Goal: Task Accomplishment & Management: Use online tool/utility

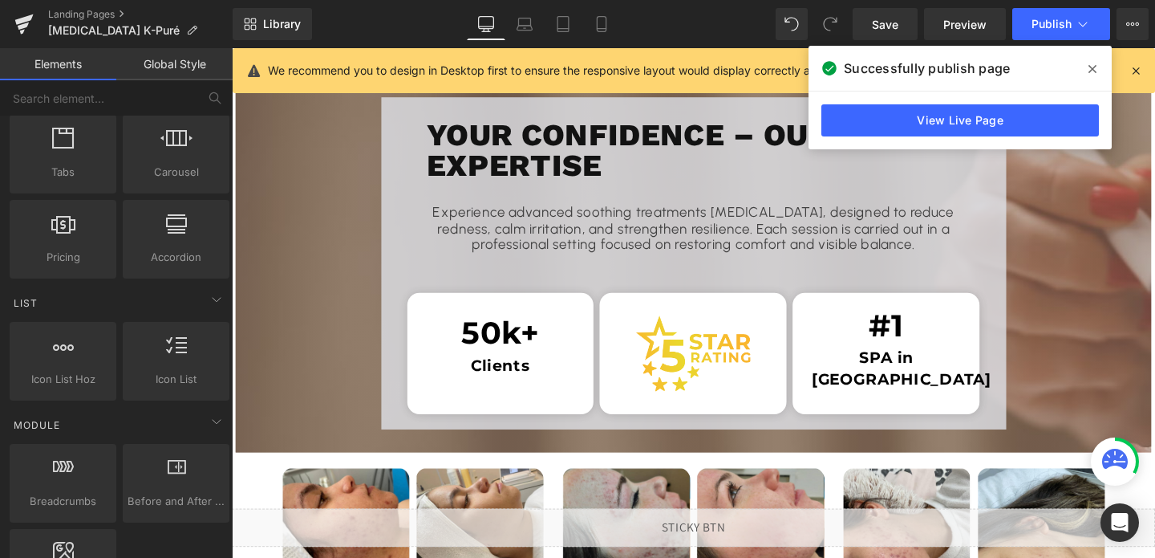
scroll to position [1759, 0]
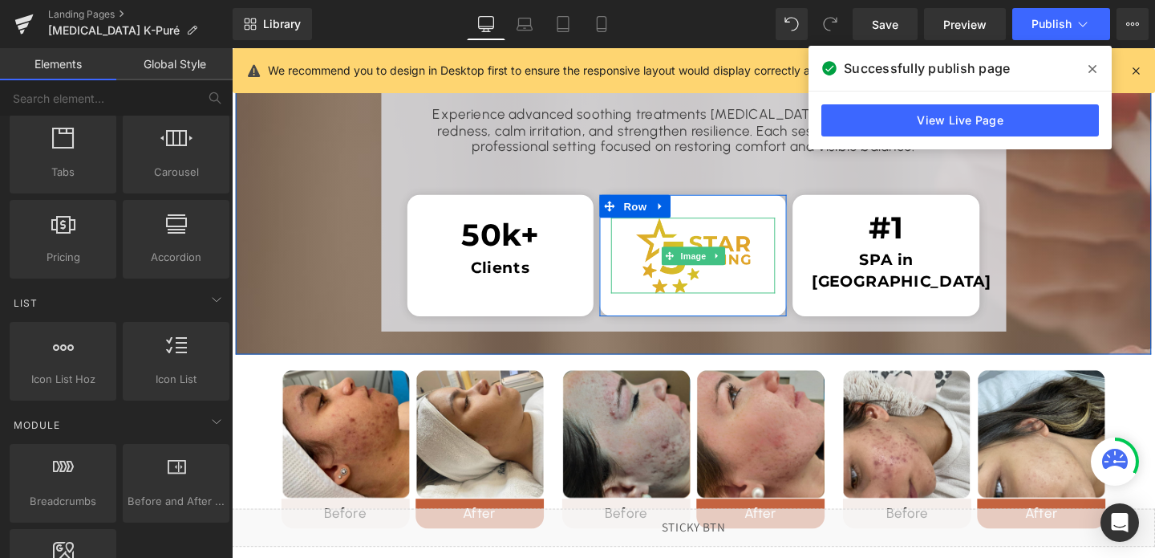
click at [700, 287] on img at bounding box center [717, 265] width 120 height 79
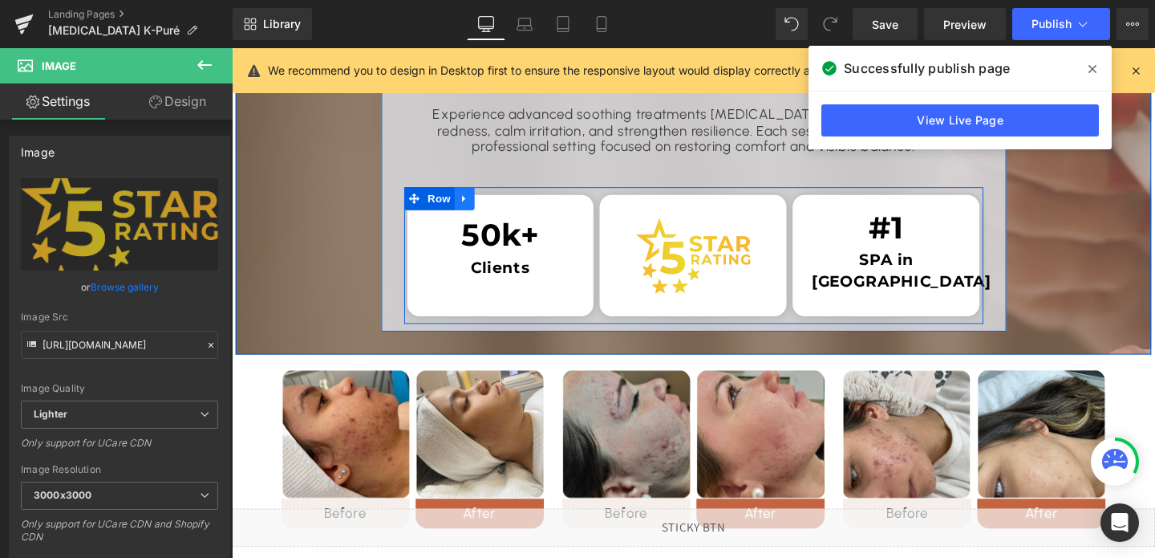
click at [474, 205] on icon at bounding box center [475, 206] width 3 height 7
click at [517, 198] on link at bounding box center [518, 206] width 21 height 24
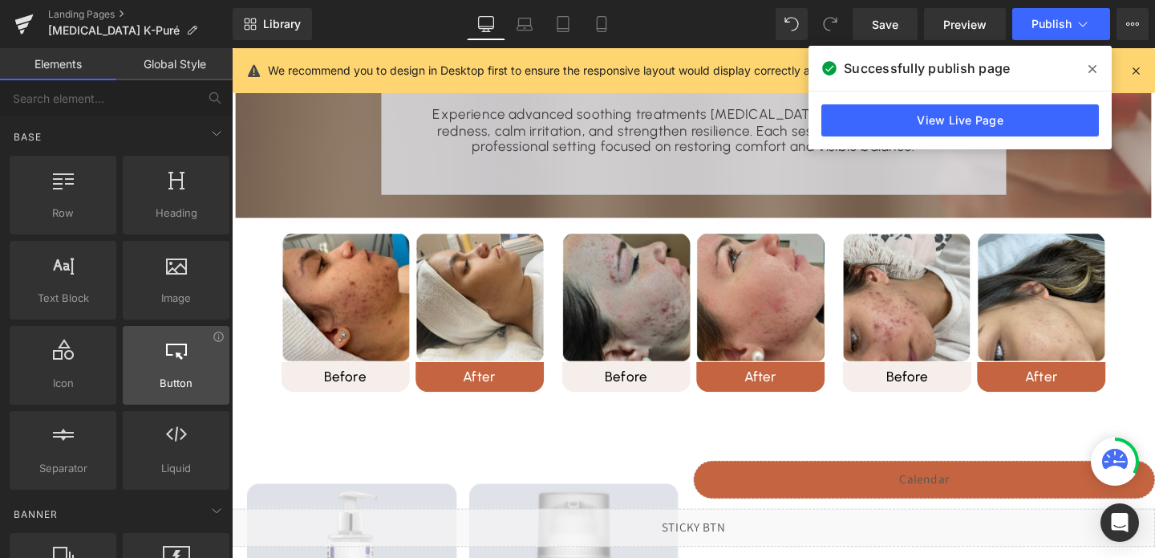
scroll to position [63, 0]
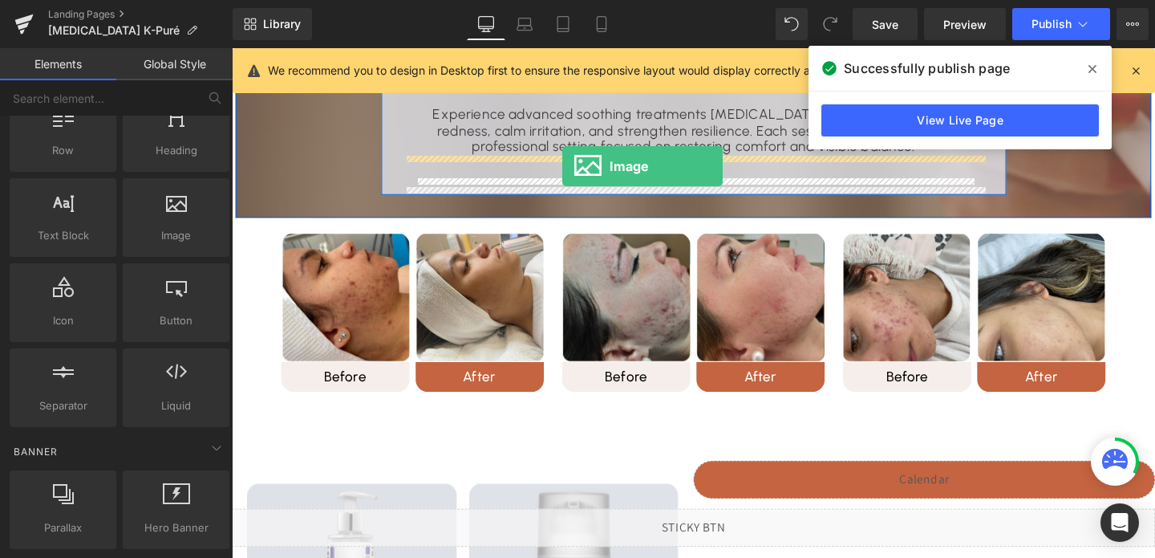
drag, startPoint x: 396, startPoint y: 280, endPoint x: 579, endPoint y: 172, distance: 213.3
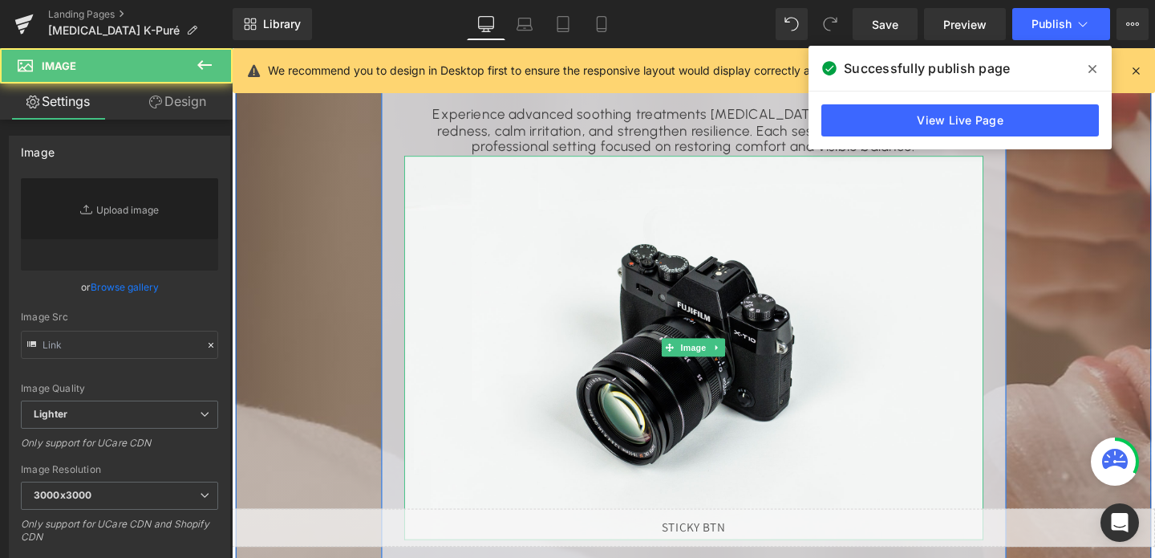
type input "//[DOMAIN_NAME][URL]"
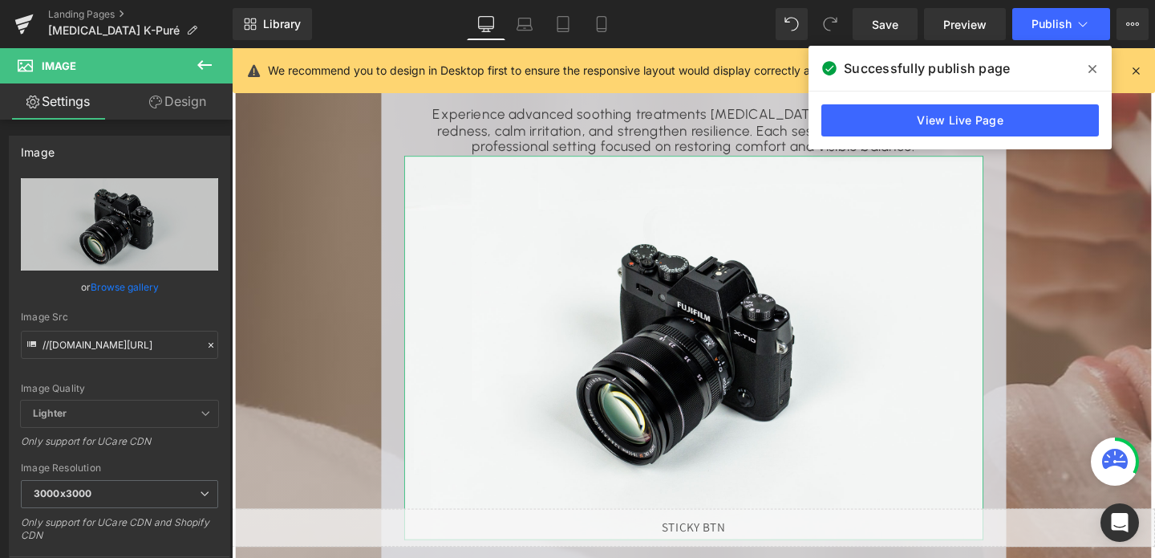
click at [183, 97] on link "Design" at bounding box center [178, 101] width 116 height 36
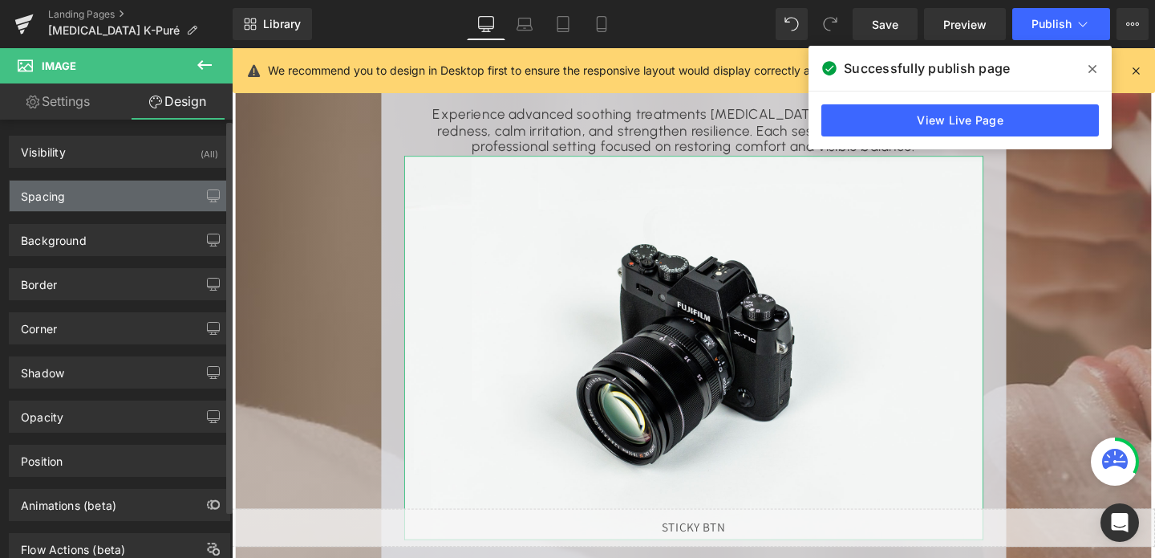
click at [144, 201] on div "Spacing" at bounding box center [120, 196] width 220 height 30
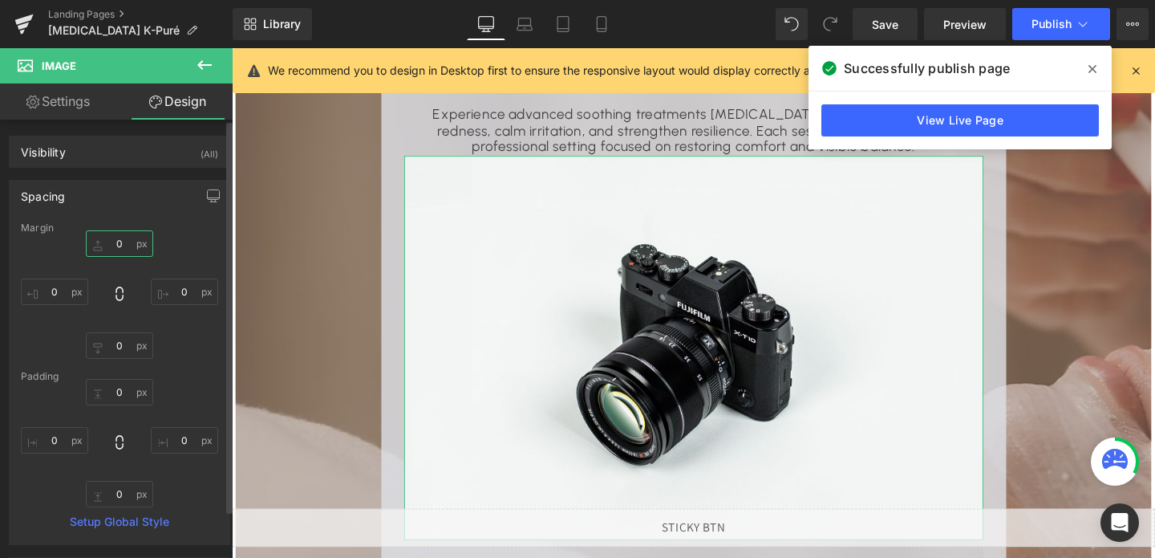
click at [123, 247] on input "0" at bounding box center [119, 243] width 67 height 26
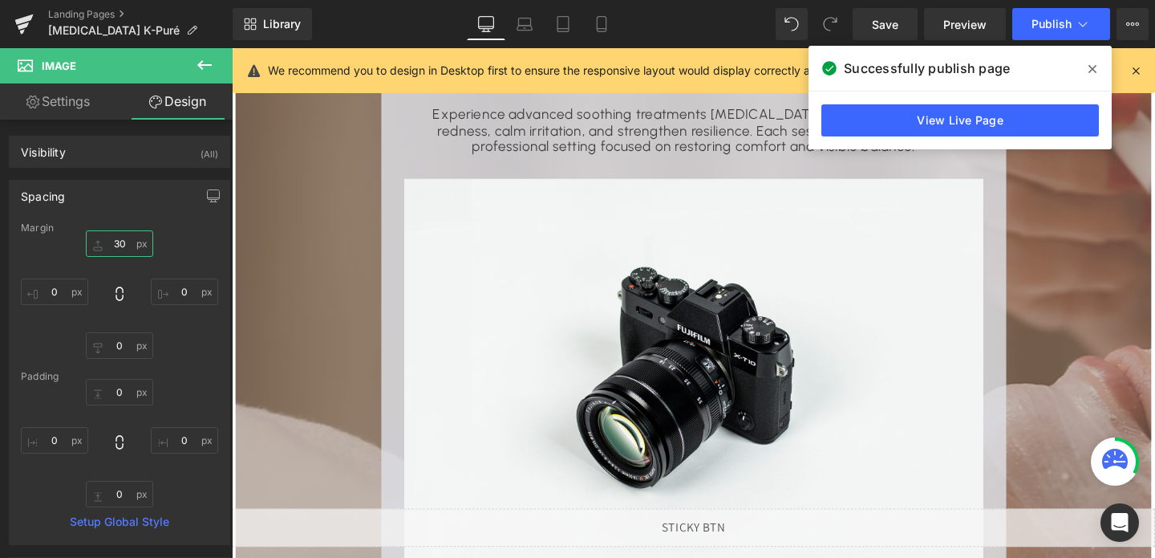
type input "30"
click at [67, 112] on link "Settings" at bounding box center [58, 101] width 116 height 36
type input "auto"
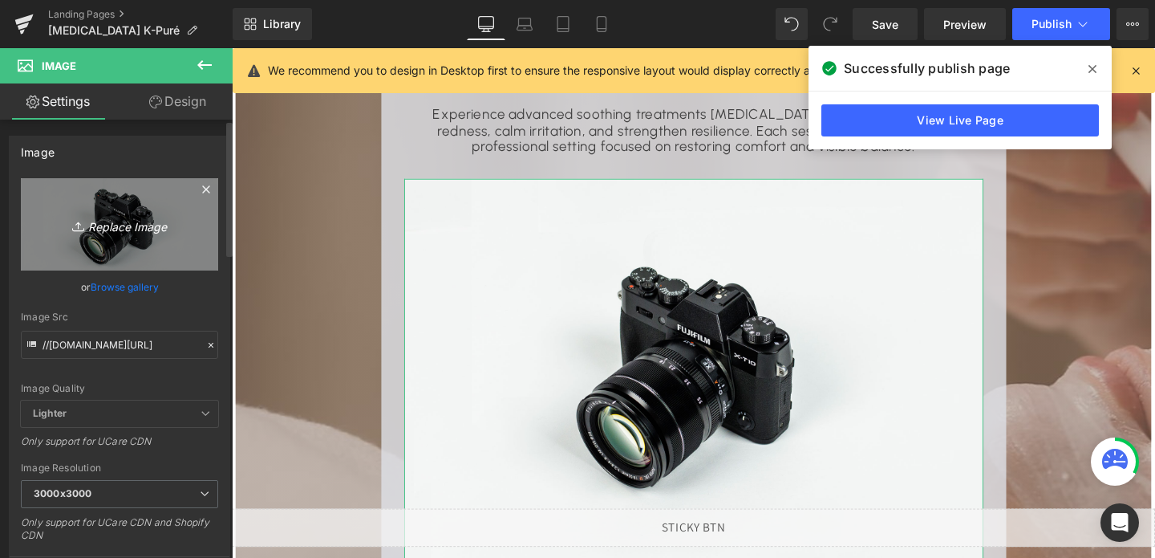
click at [117, 239] on link "Replace Image" at bounding box center [119, 224] width 197 height 92
type input "C:\fakepath\cropped-Group-69.png"
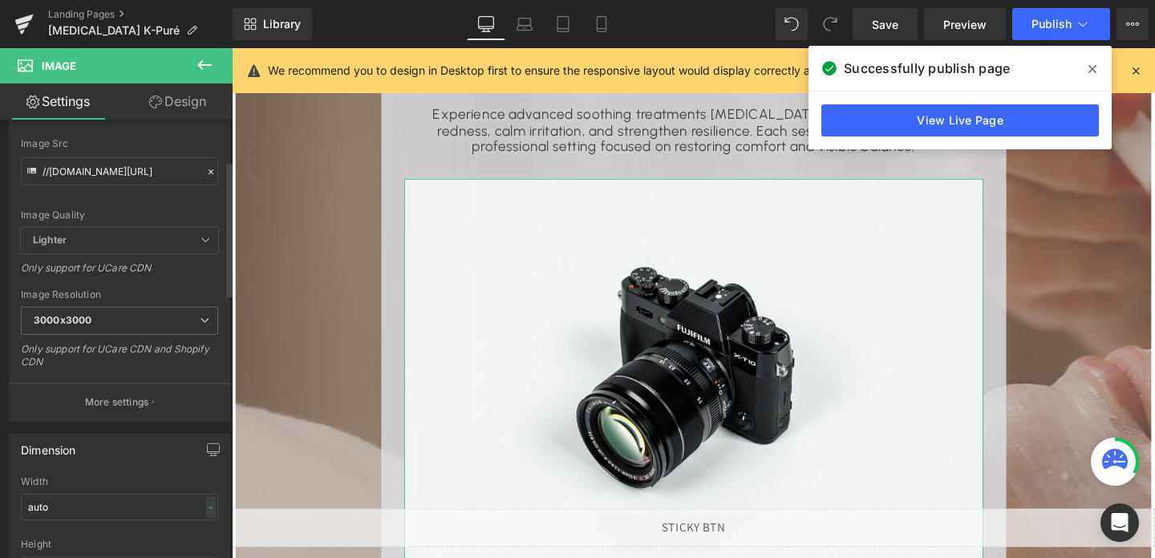
scroll to position [222, 0]
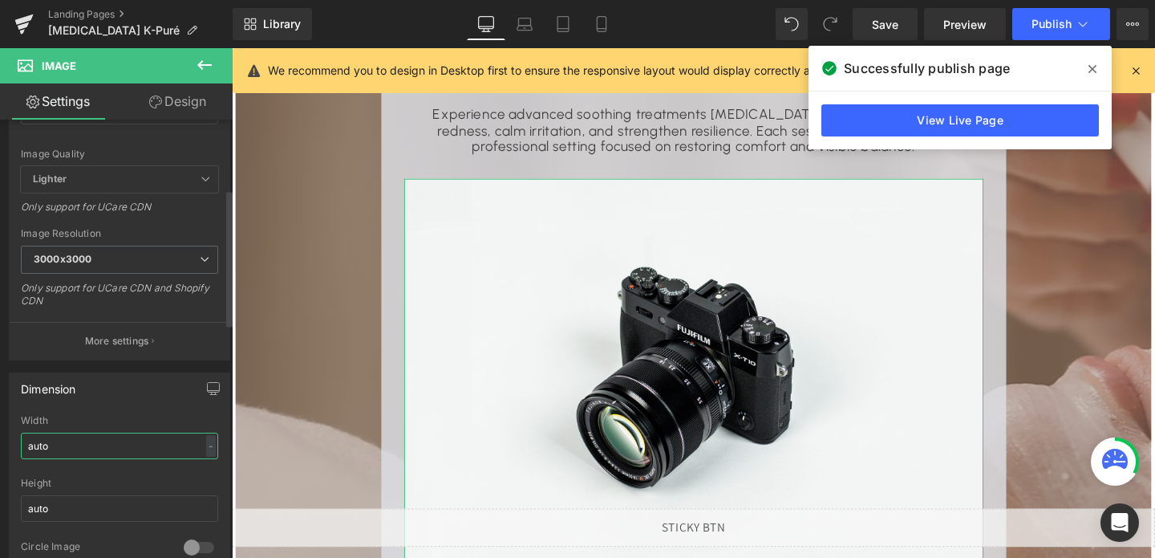
click at [66, 446] on input "auto" at bounding box center [119, 445] width 197 height 26
type input "[URL][DOMAIN_NAME]"
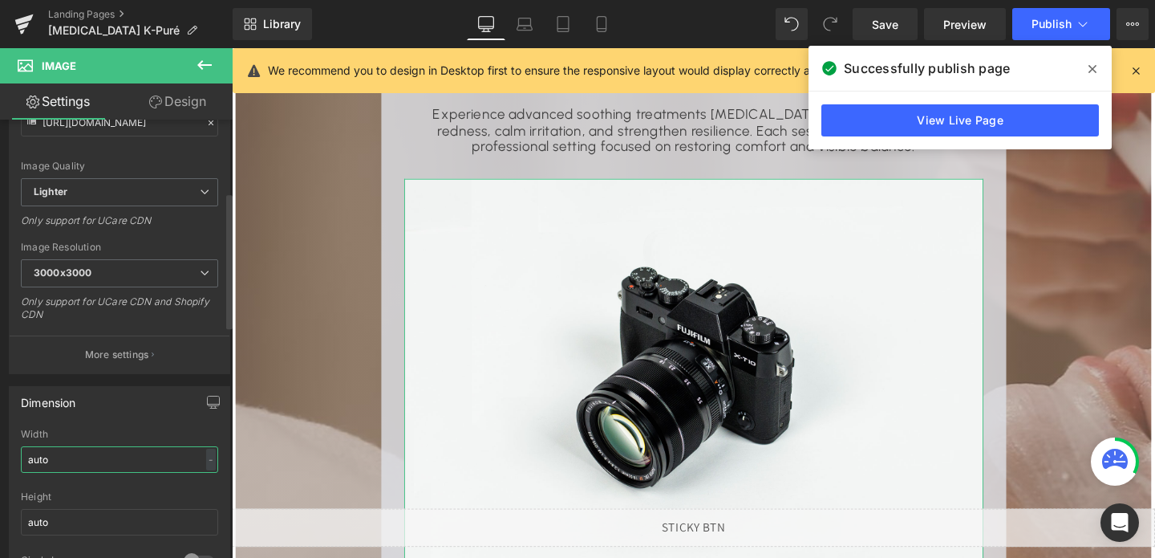
scroll to position [234, 0]
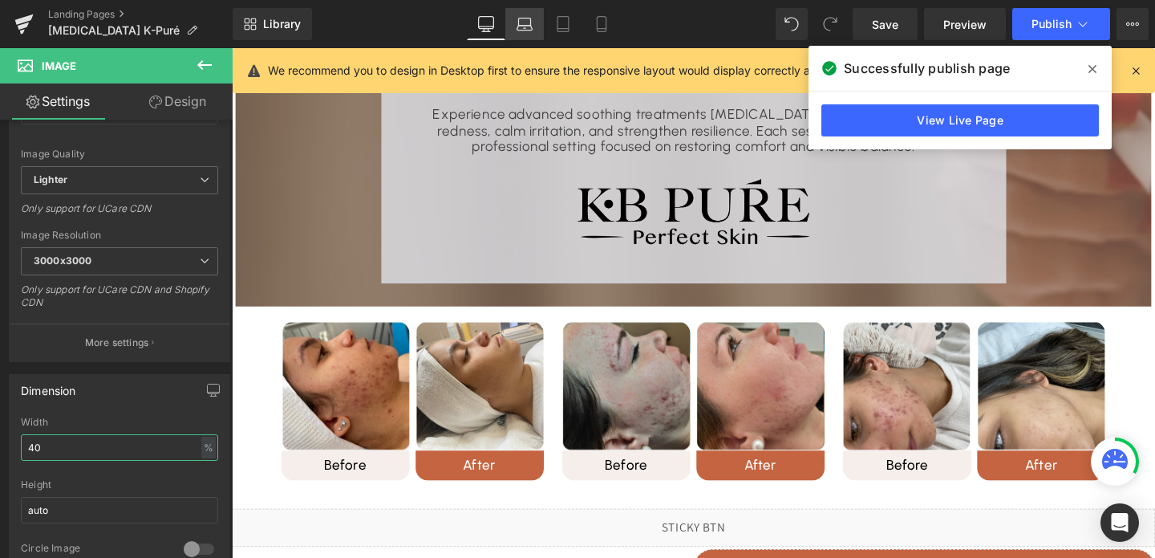
type input "40"
click at [525, 32] on link "Laptop" at bounding box center [524, 24] width 39 height 32
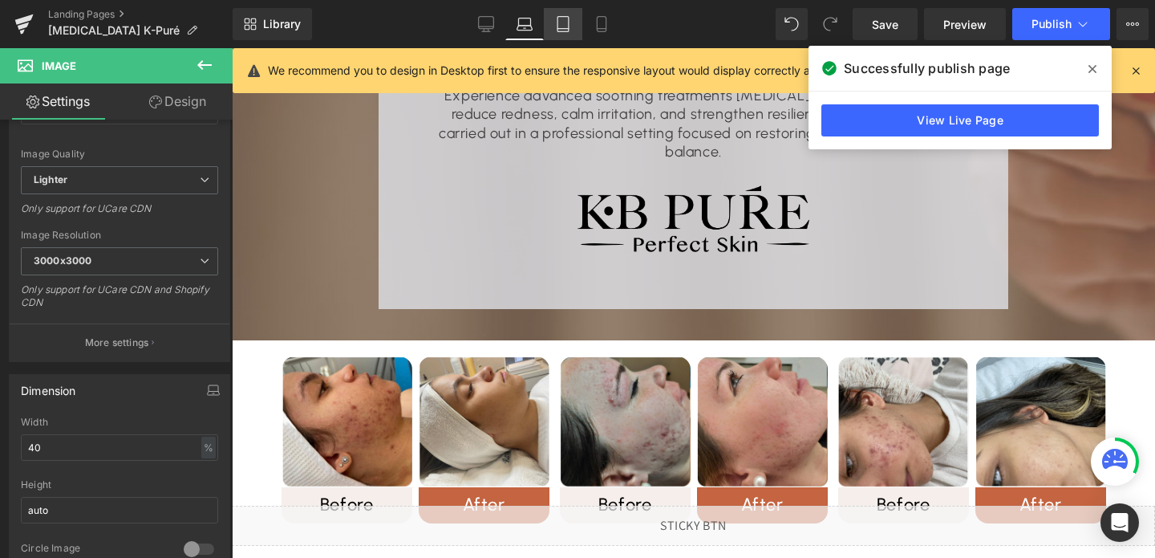
click at [566, 29] on icon at bounding box center [563, 24] width 16 height 16
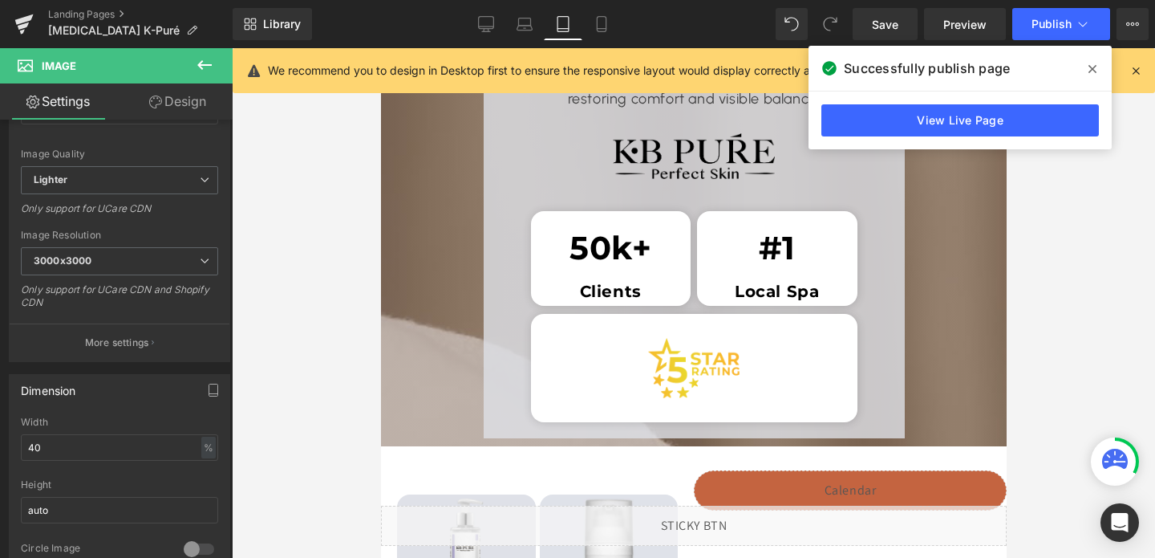
scroll to position [3424, 0]
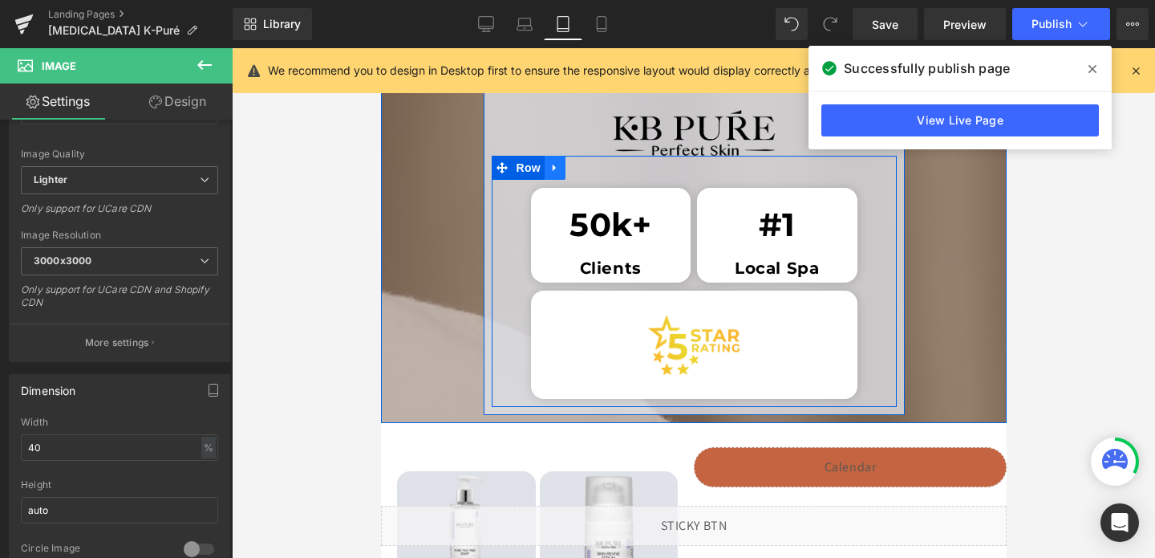
click at [558, 163] on icon at bounding box center [554, 168] width 11 height 12
click at [592, 164] on icon at bounding box center [595, 167] width 11 height 11
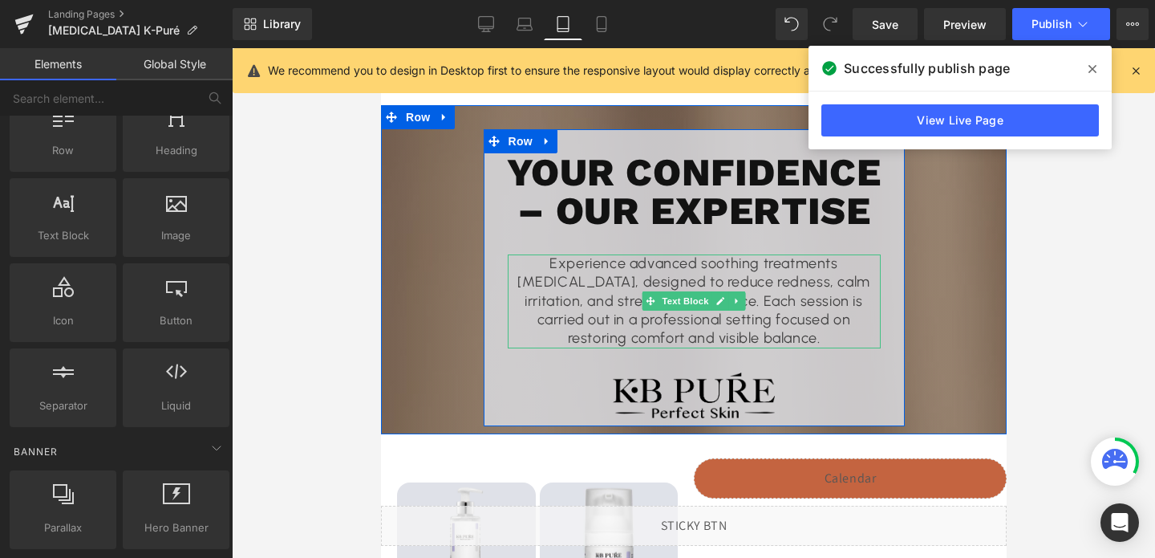
scroll to position [3157, 0]
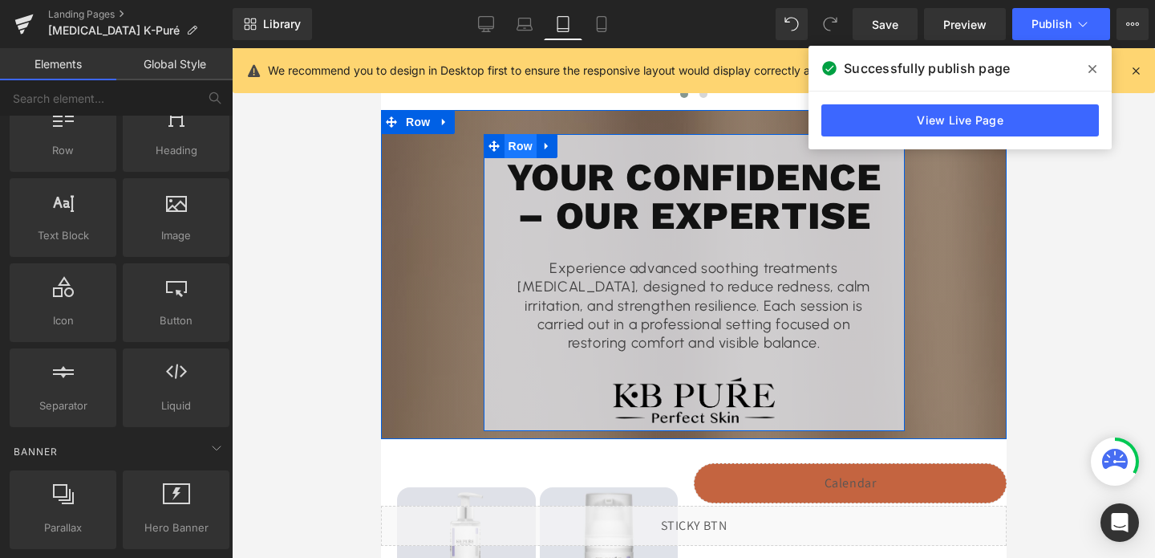
click at [521, 148] on span "Row" at bounding box center [520, 146] width 32 height 24
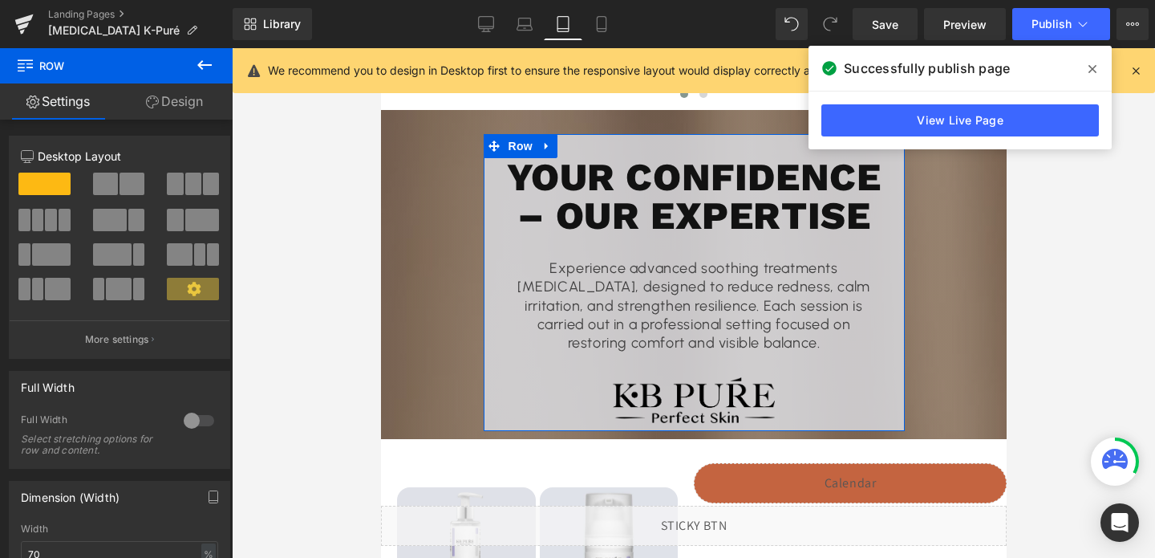
click at [156, 108] on link "Design" at bounding box center [174, 101] width 116 height 36
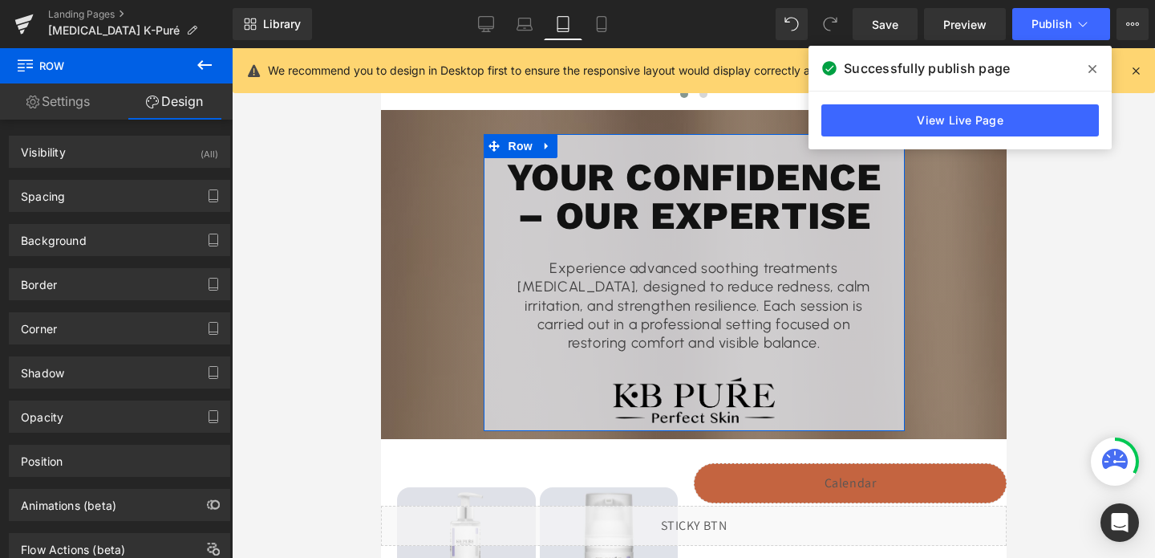
type input "0"
type input "30"
type input "10"
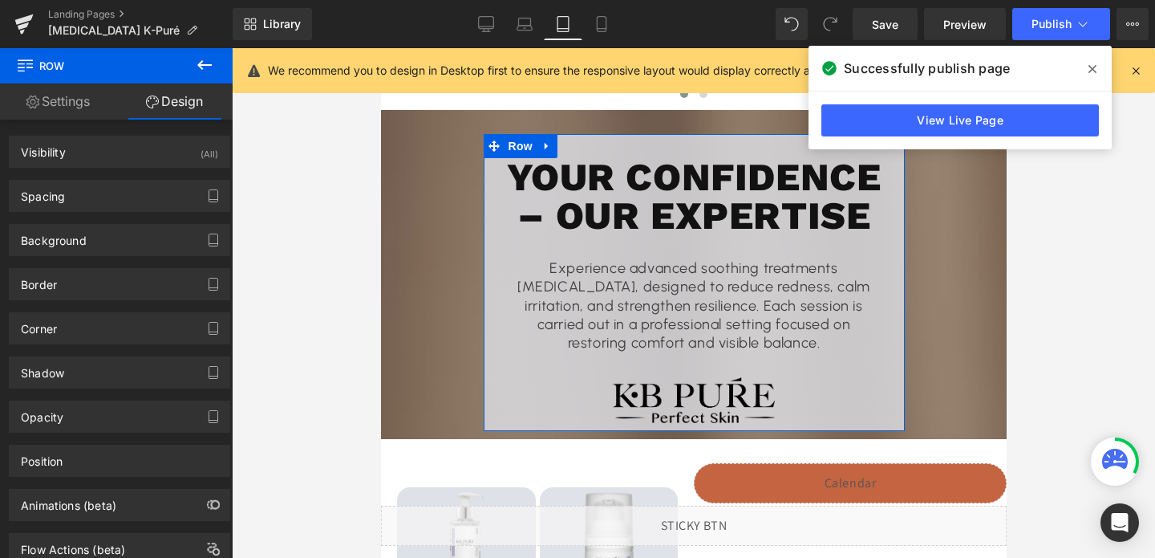
type input "10"
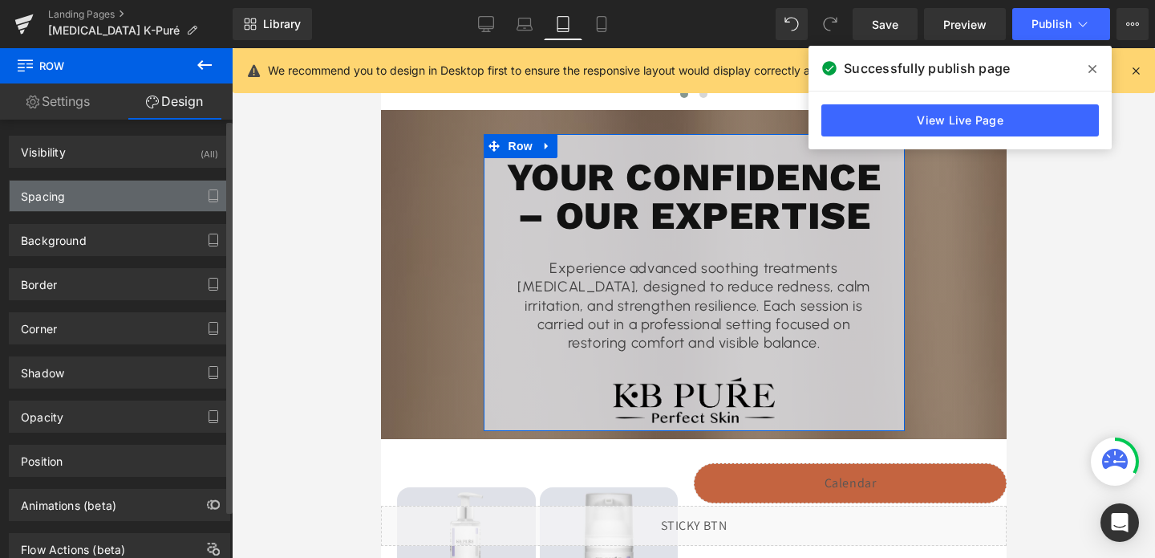
click at [111, 189] on div "Spacing" at bounding box center [120, 196] width 220 height 30
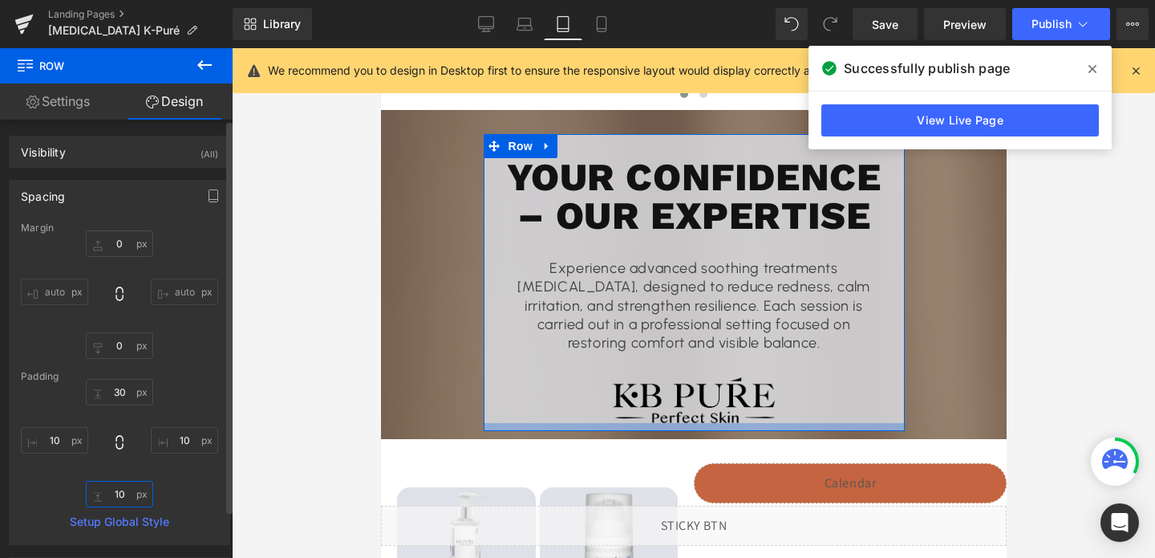
click at [110, 502] on input "10" at bounding box center [119, 494] width 67 height 26
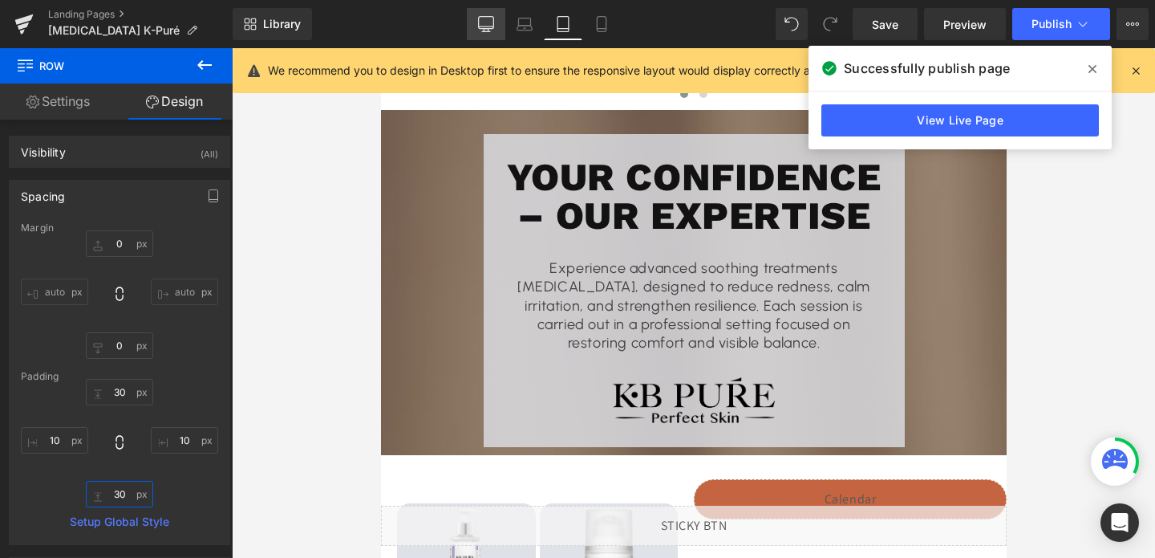
type input "30"
click at [480, 24] on icon at bounding box center [486, 24] width 16 height 16
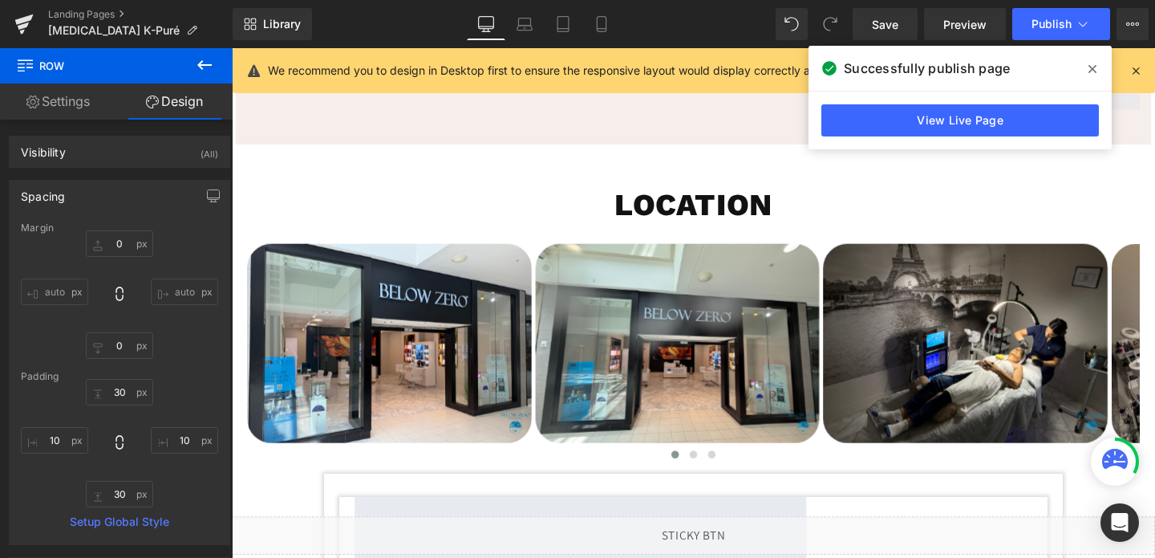
type input "0"
type input "30"
type input "10"
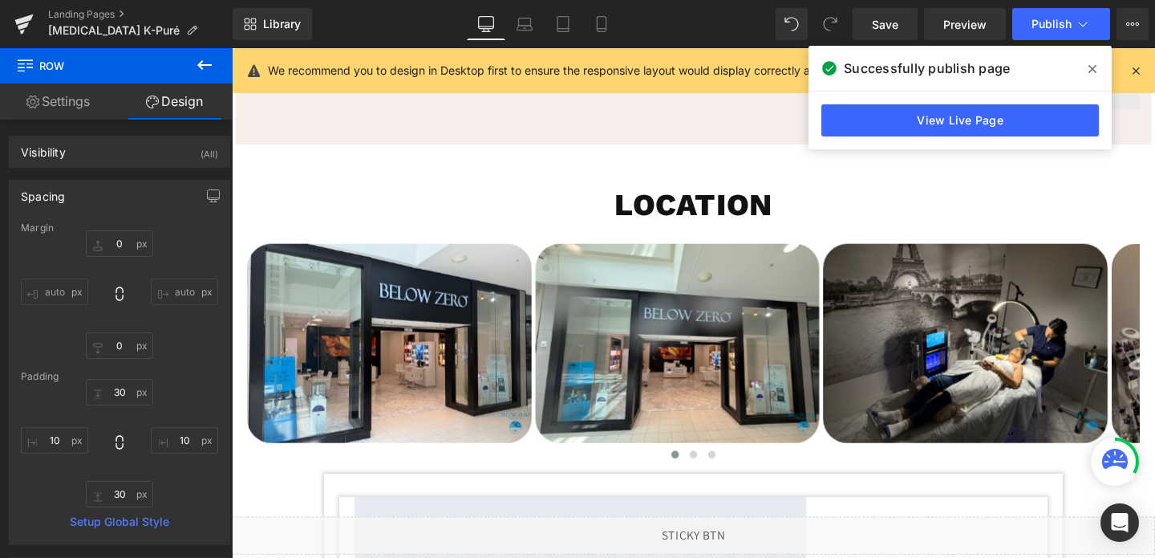
type input "30"
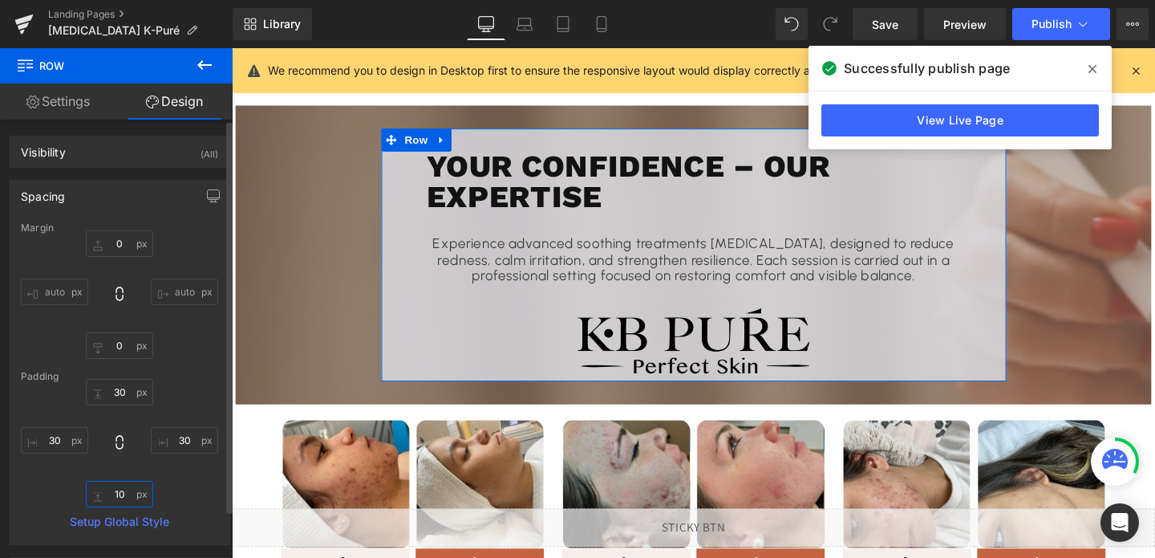
click at [128, 492] on input "10" at bounding box center [119, 494] width 67 height 26
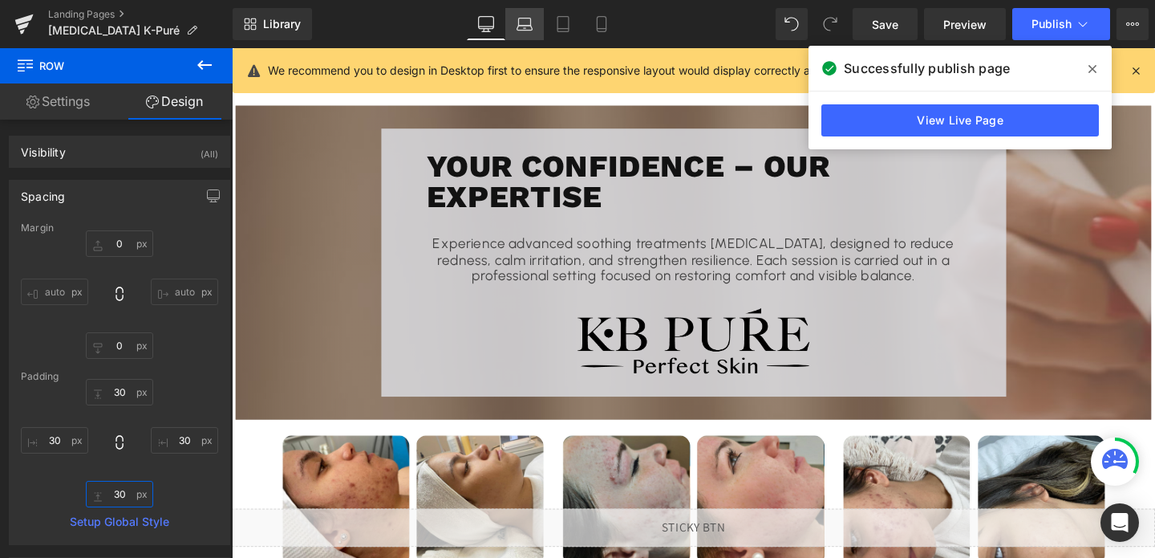
type input "30"
click at [524, 29] on icon at bounding box center [525, 24] width 16 height 16
type input "0"
type input "30"
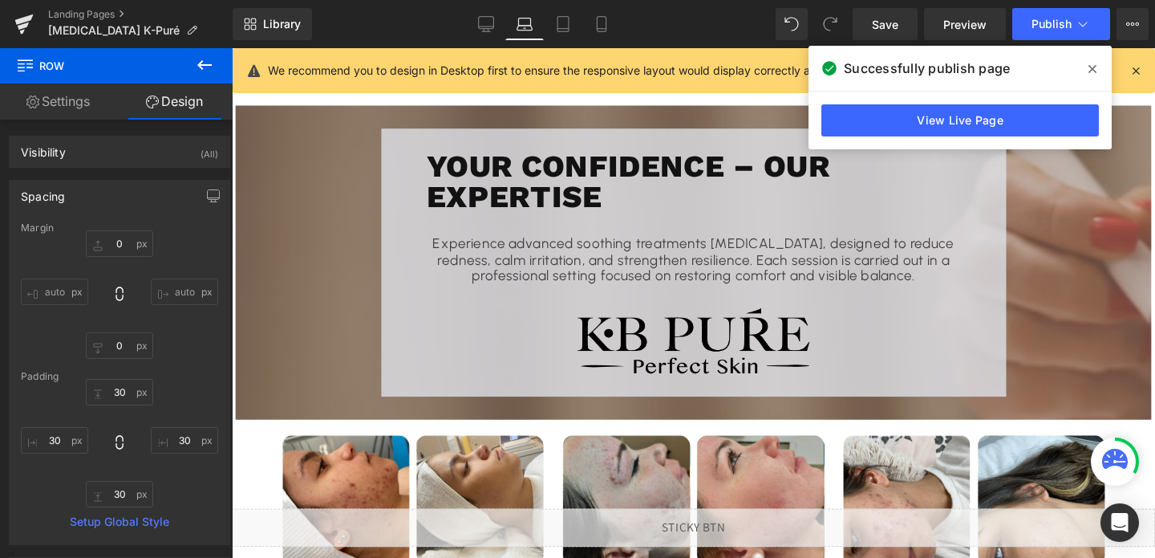
type input "30"
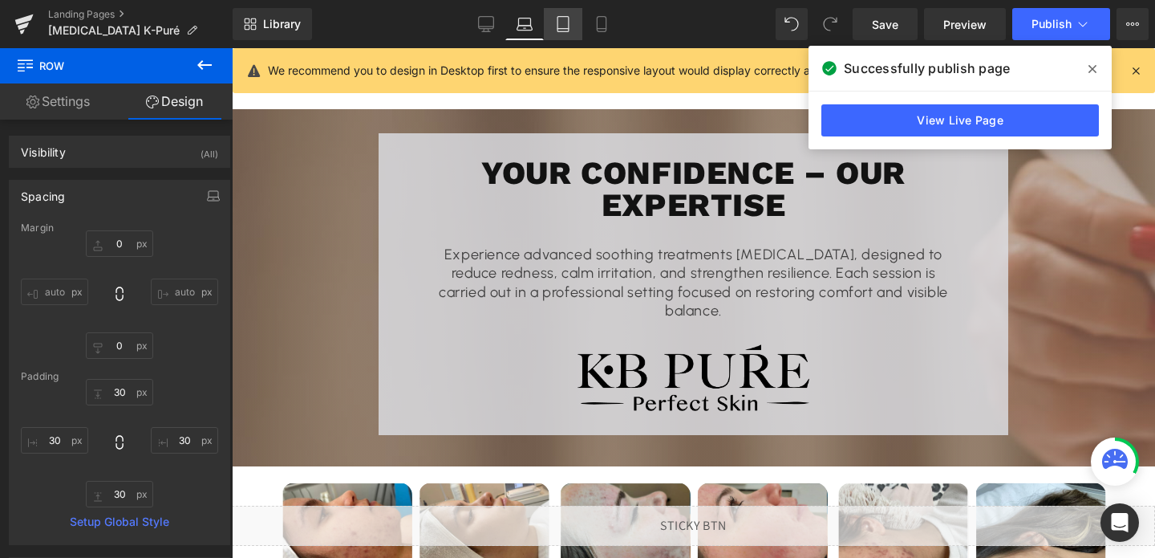
click at [562, 26] on icon at bounding box center [563, 24] width 16 height 16
type input "0"
type input "30"
type input "10"
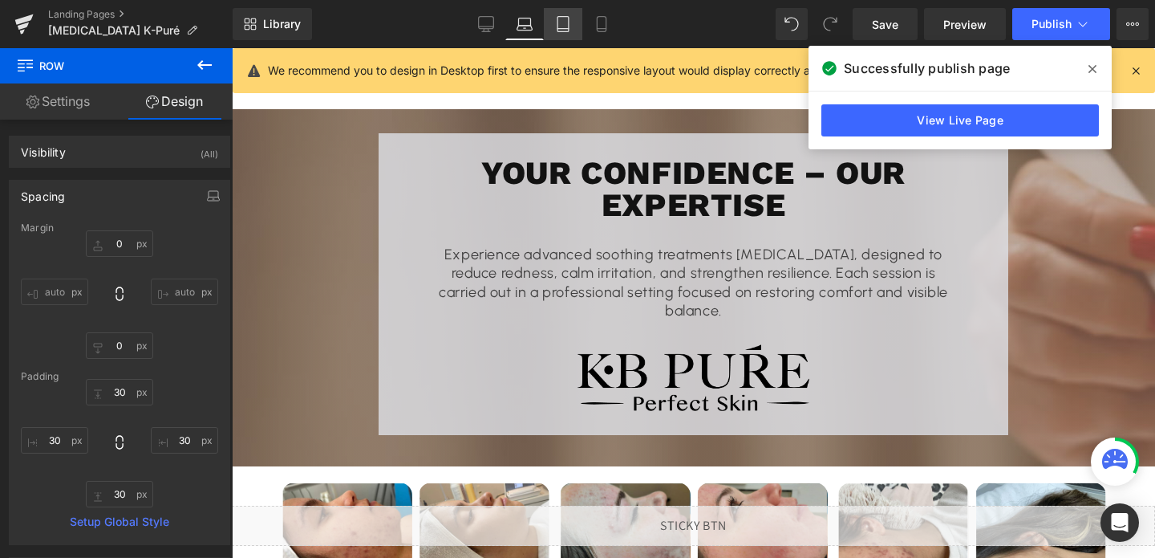
type input "30"
type input "10"
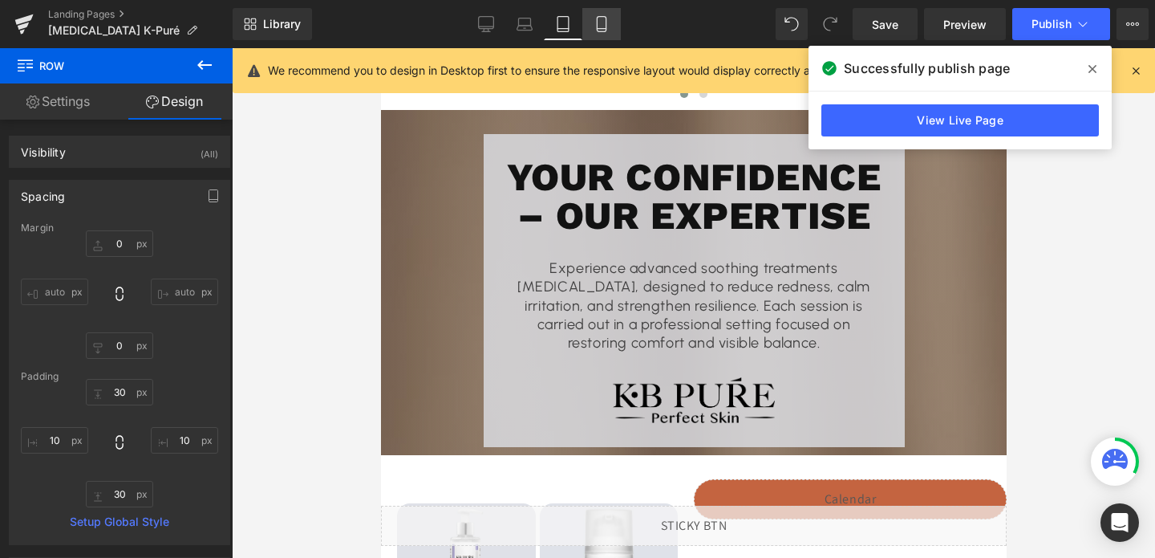
click at [606, 31] on icon at bounding box center [601, 24] width 9 height 15
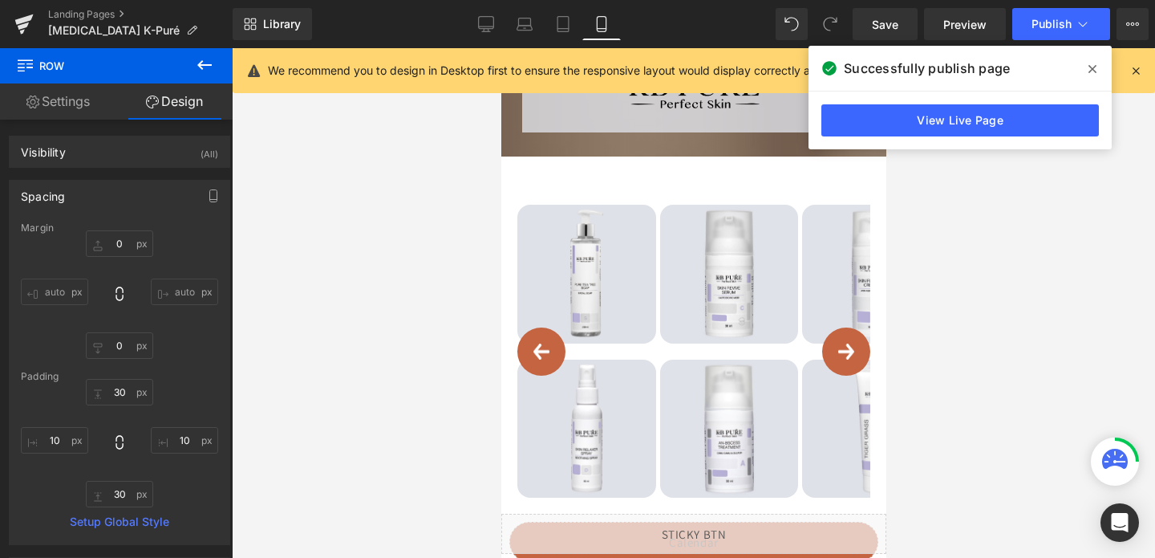
type input "0"
type input "30"
type input "10"
type input "30"
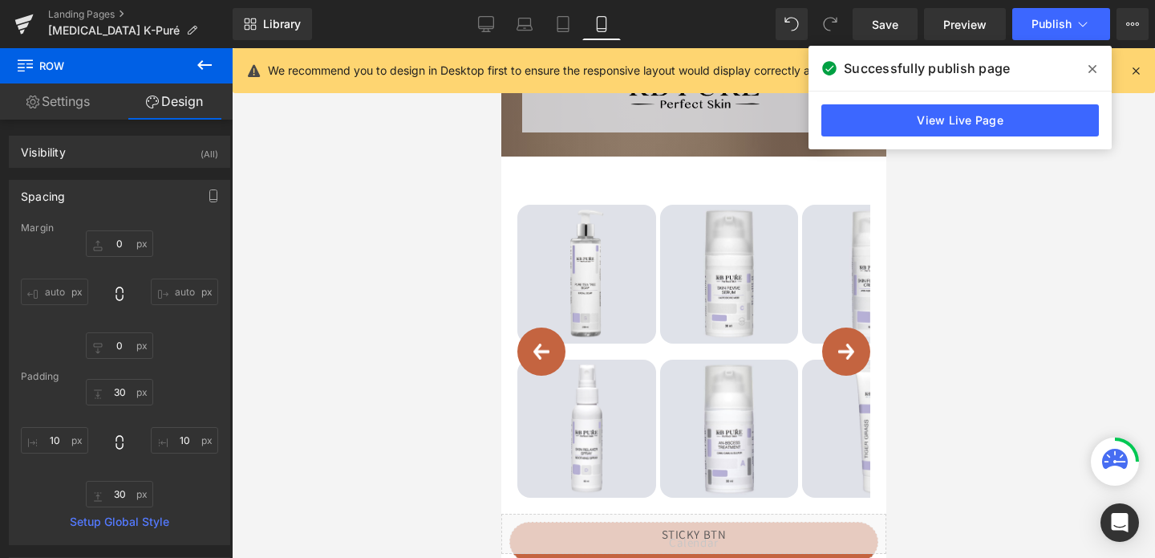
type input "10"
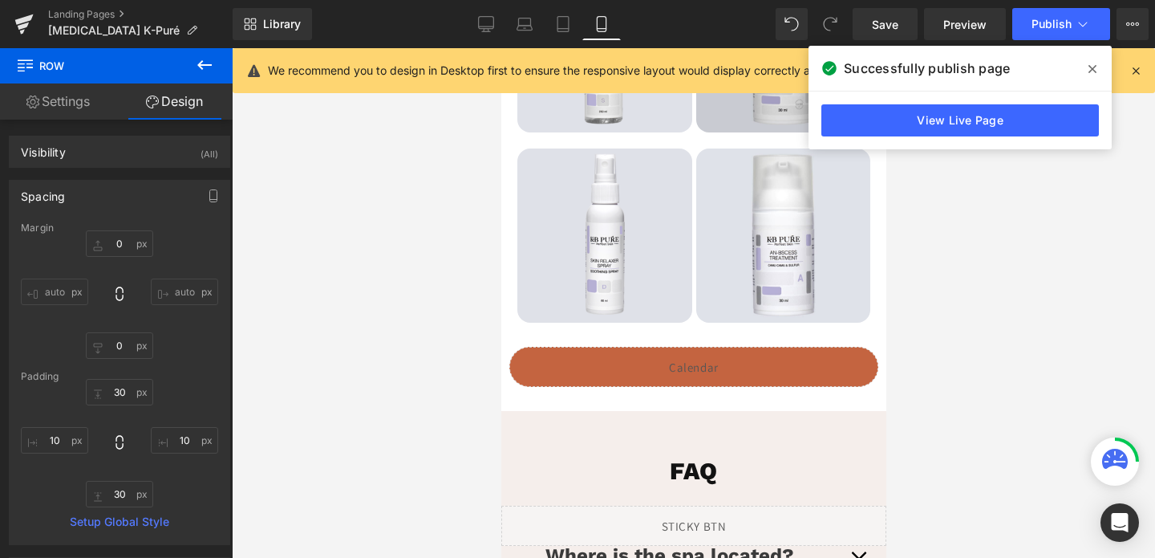
scroll to position [3310, 0]
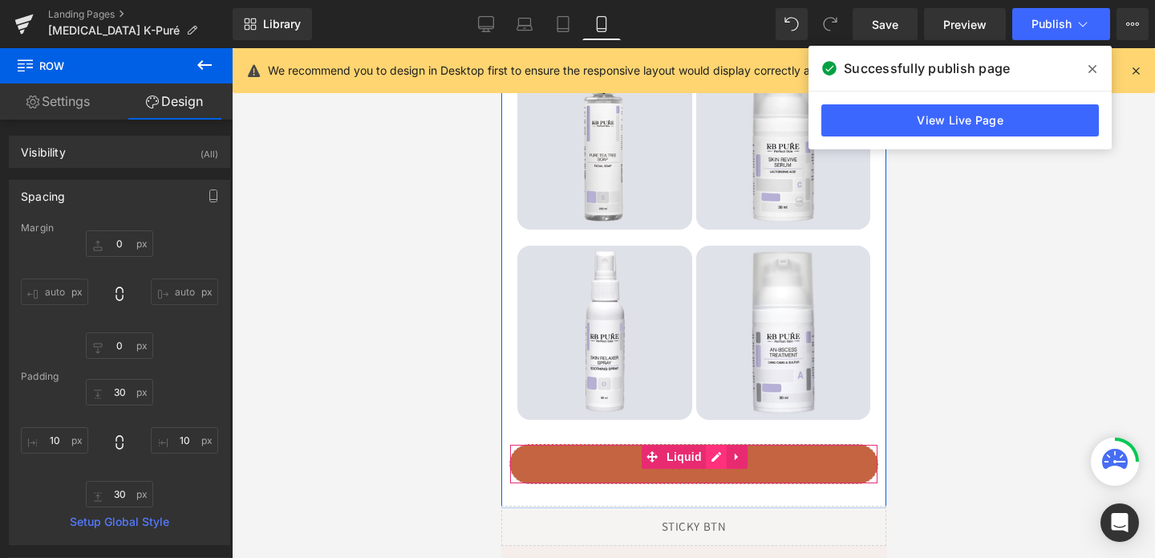
click at [711, 457] on div "Liquid" at bounding box center [693, 464] width 369 height 40
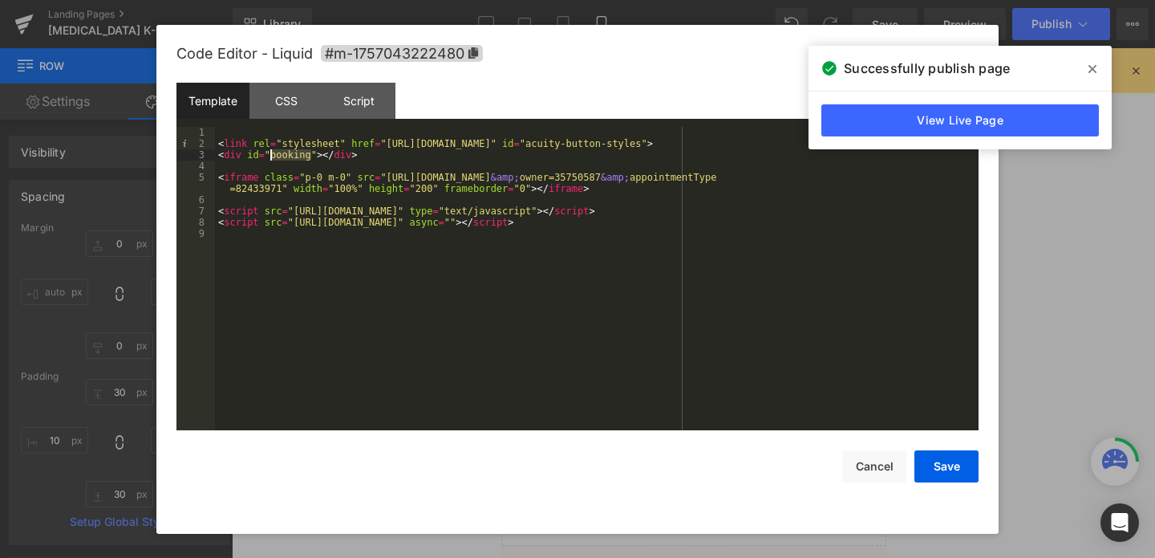
drag, startPoint x: 310, startPoint y: 152, endPoint x: 272, endPoint y: 154, distance: 38.5
click at [272, 154] on div "< link rel = "stylesheet" href = "[URL][DOMAIN_NAME]" id = "acuity-button-style…" at bounding box center [597, 290] width 764 height 326
click at [955, 473] on button "Save" at bounding box center [947, 466] width 64 height 32
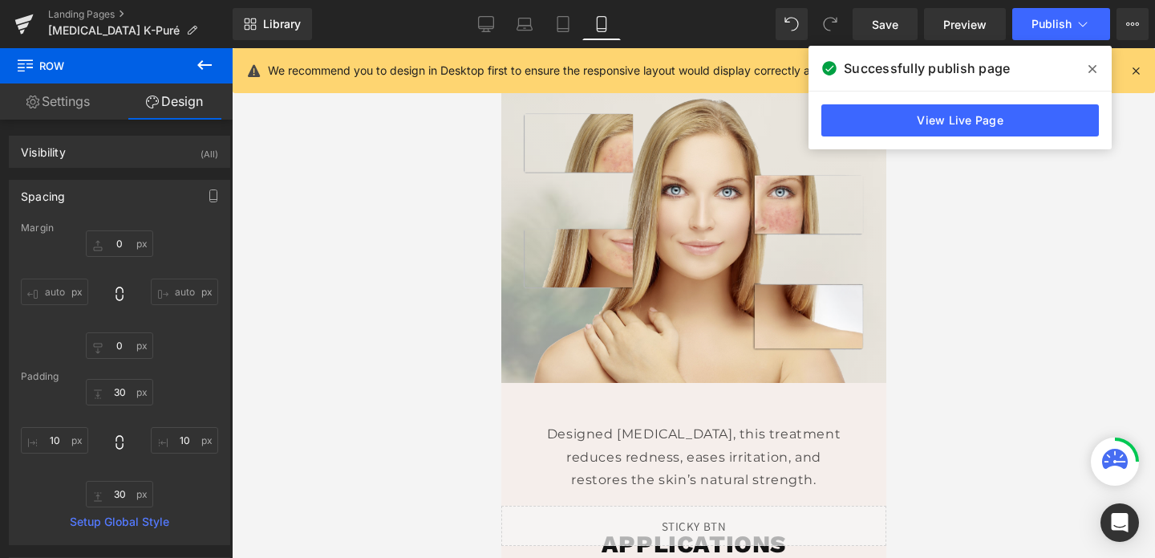
scroll to position [0, 0]
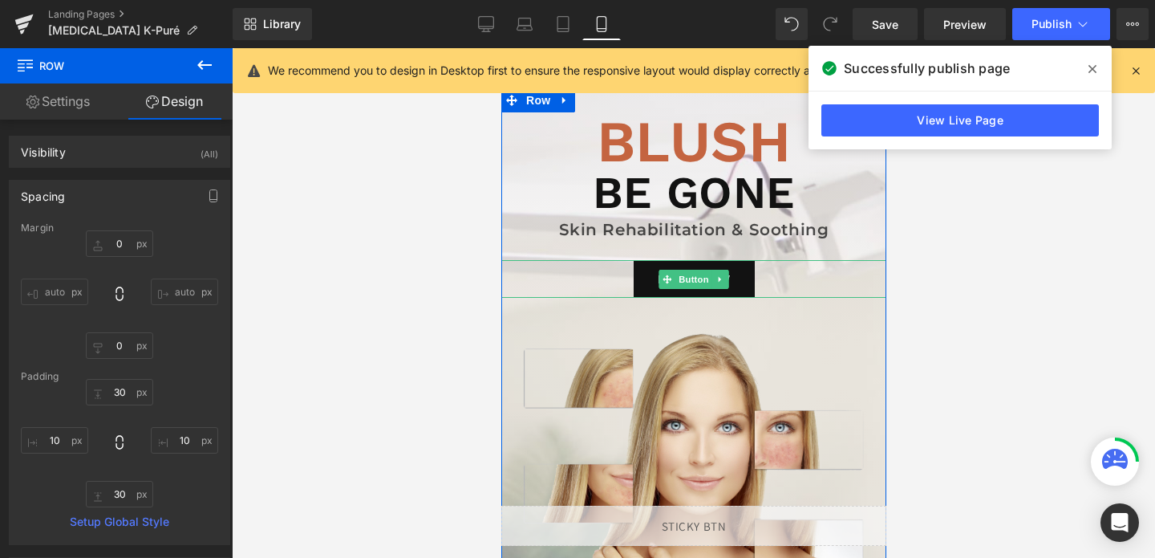
click at [668, 282] on icon at bounding box center [666, 279] width 9 height 10
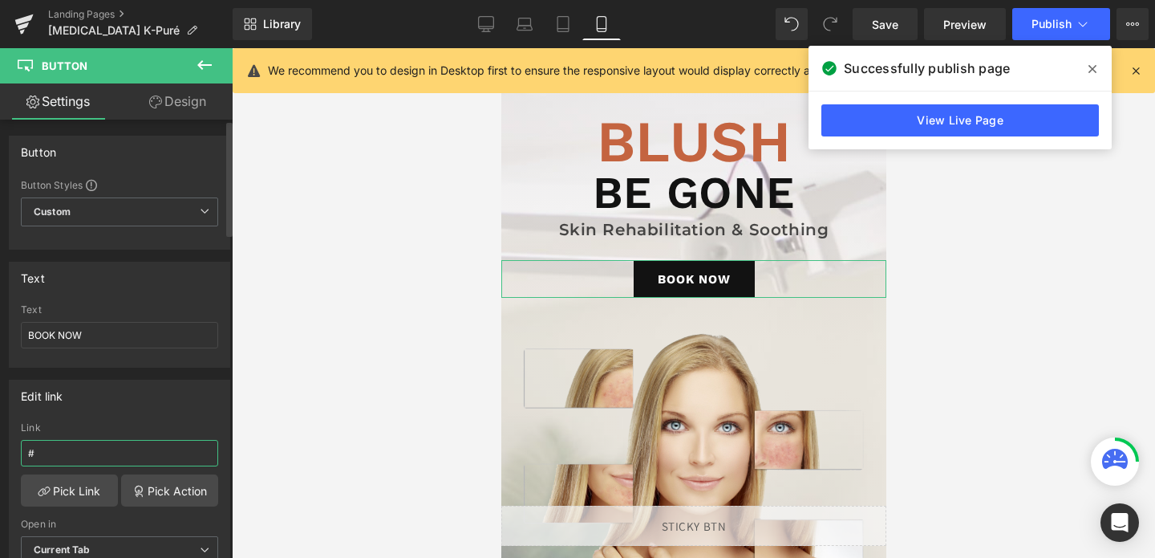
click at [91, 447] on input "#" at bounding box center [119, 453] width 197 height 26
paste input "booking"
type input "#booking"
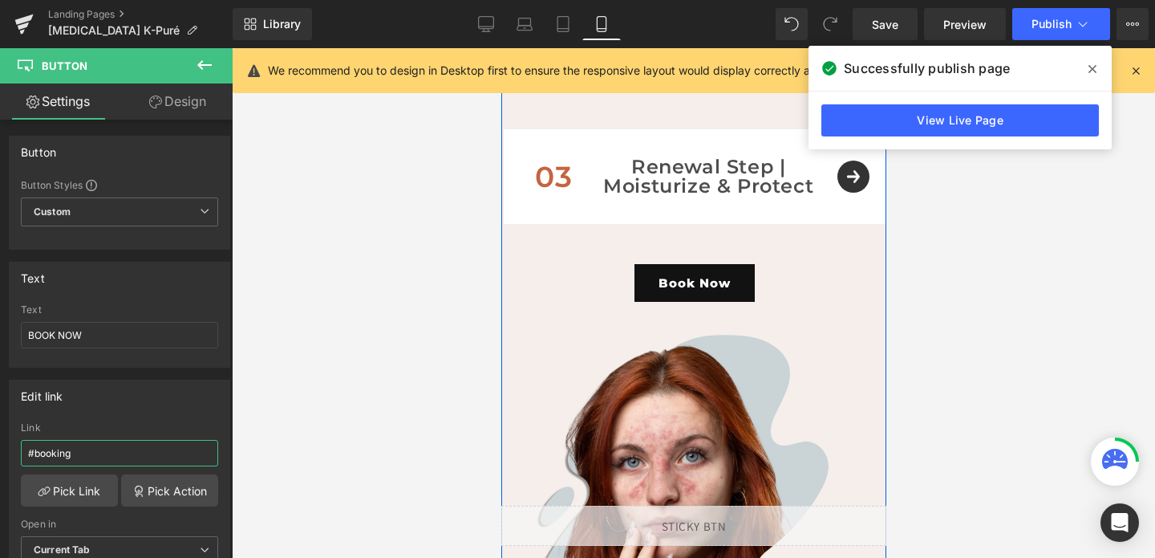
scroll to position [1710, 0]
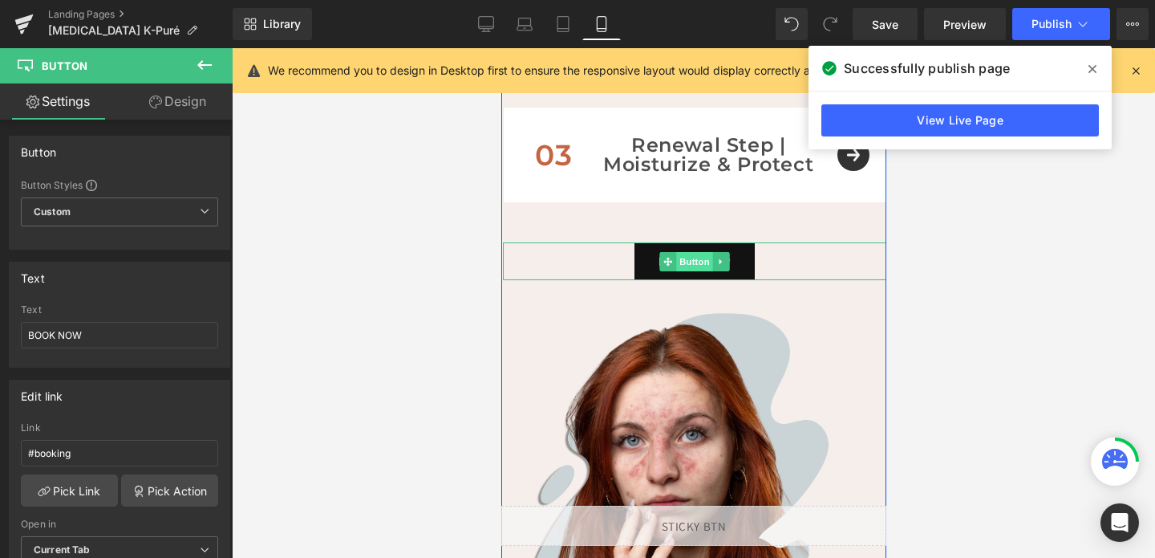
click at [703, 258] on span "Button" at bounding box center [694, 261] width 37 height 19
click at [698, 262] on span "Button" at bounding box center [694, 261] width 37 height 19
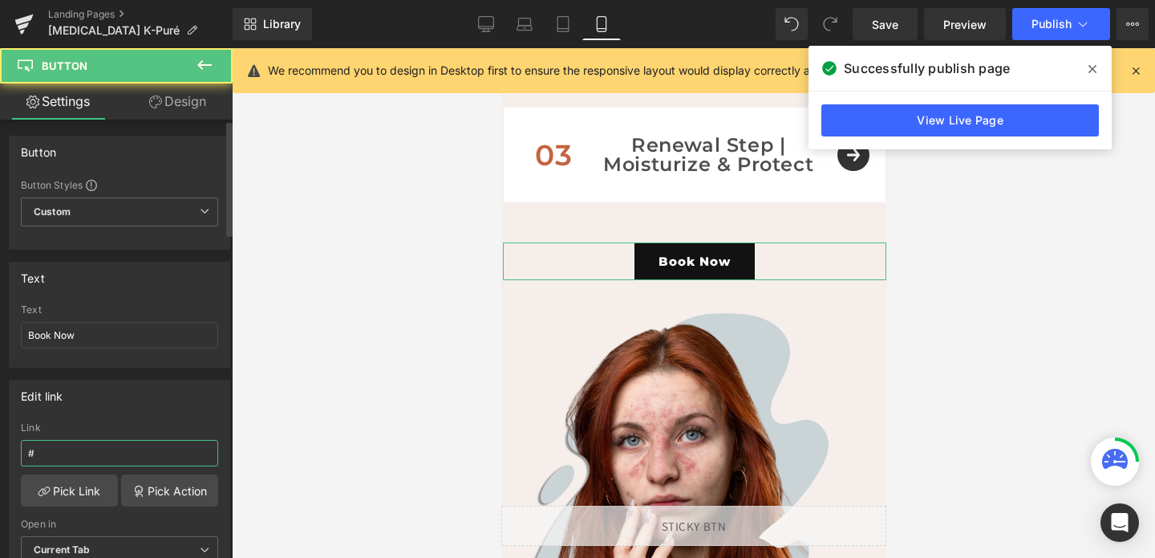
click at [81, 444] on input "#" at bounding box center [119, 453] width 197 height 26
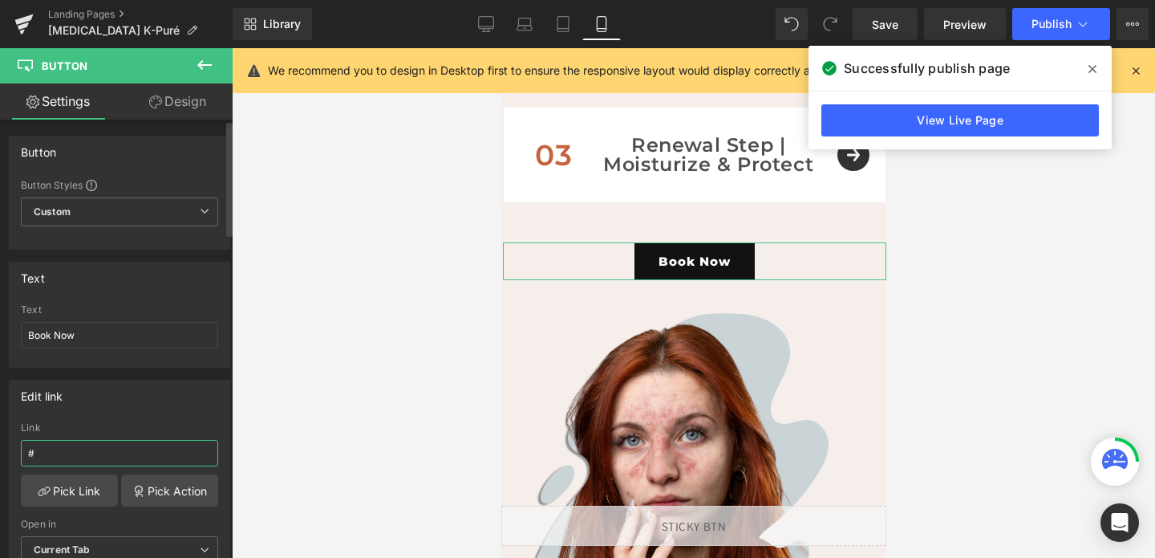
paste input "booking"
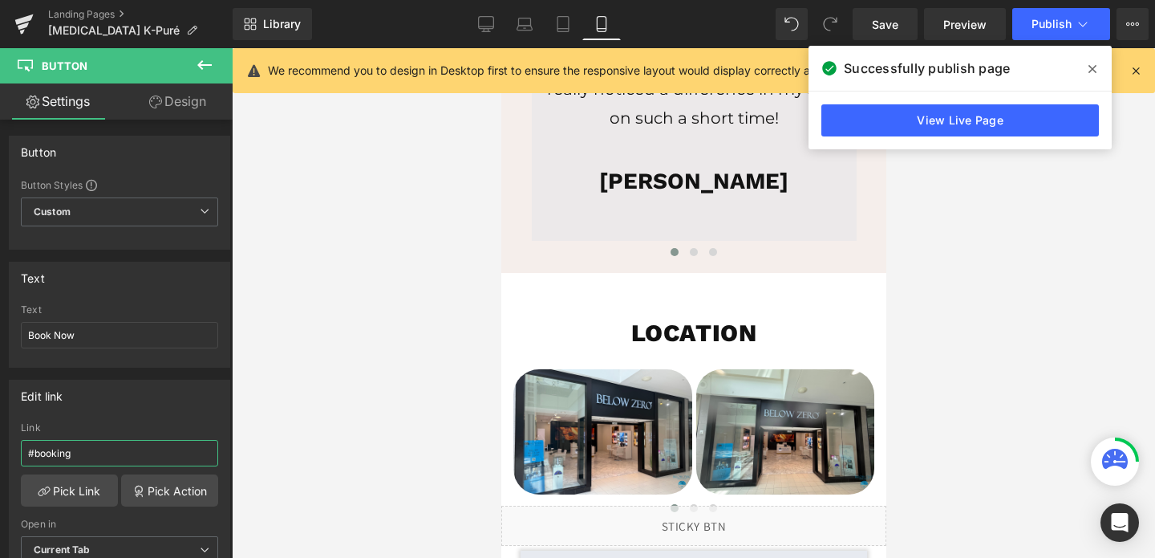
scroll to position [4428, 0]
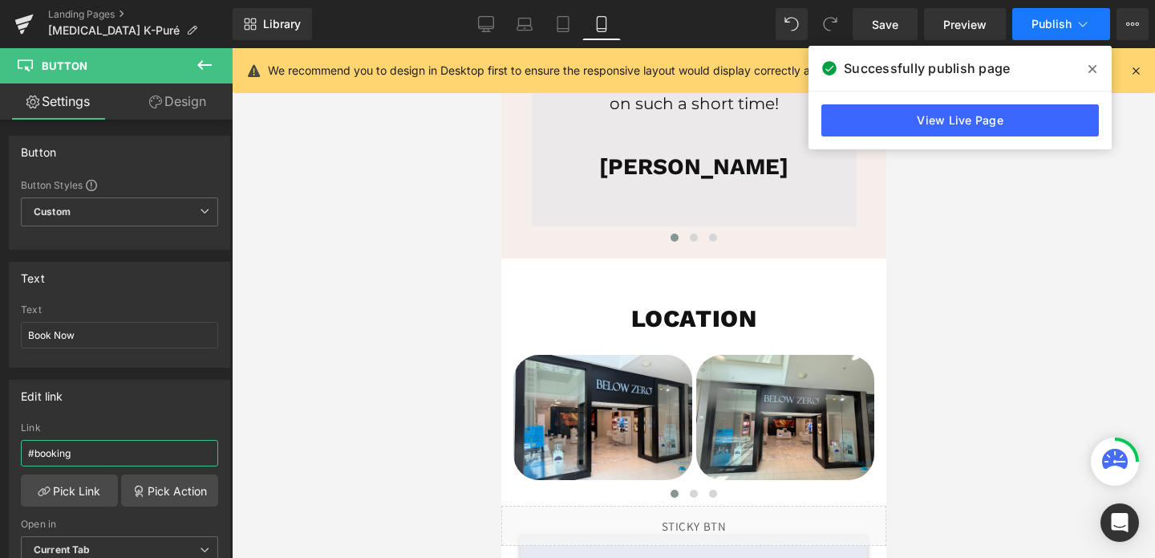
type input "#booking"
click at [1034, 18] on span "Publish" at bounding box center [1052, 24] width 40 height 13
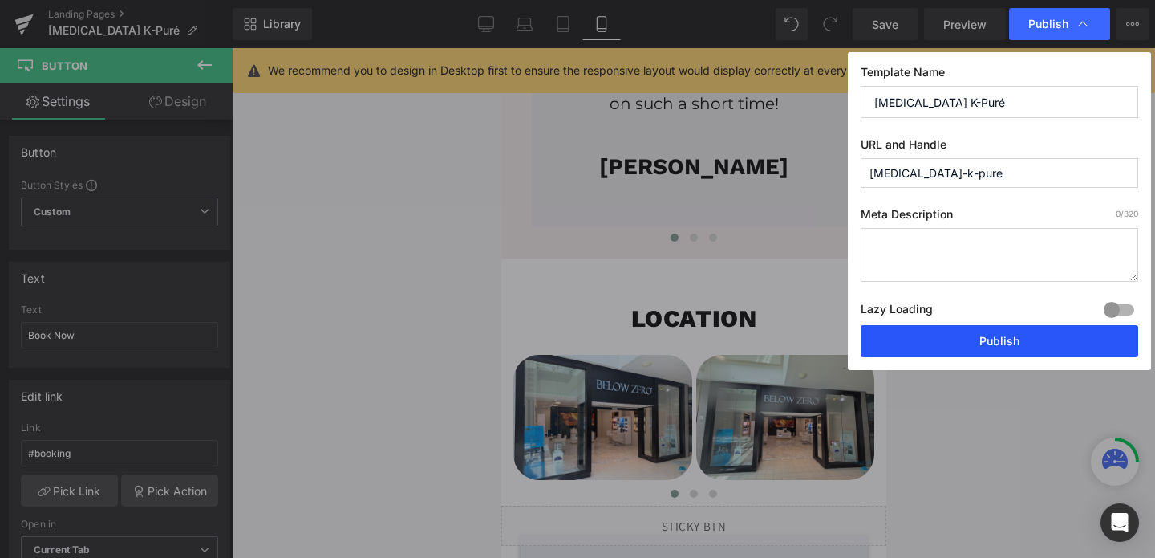
click at [969, 351] on button "Publish" at bounding box center [1000, 341] width 278 height 32
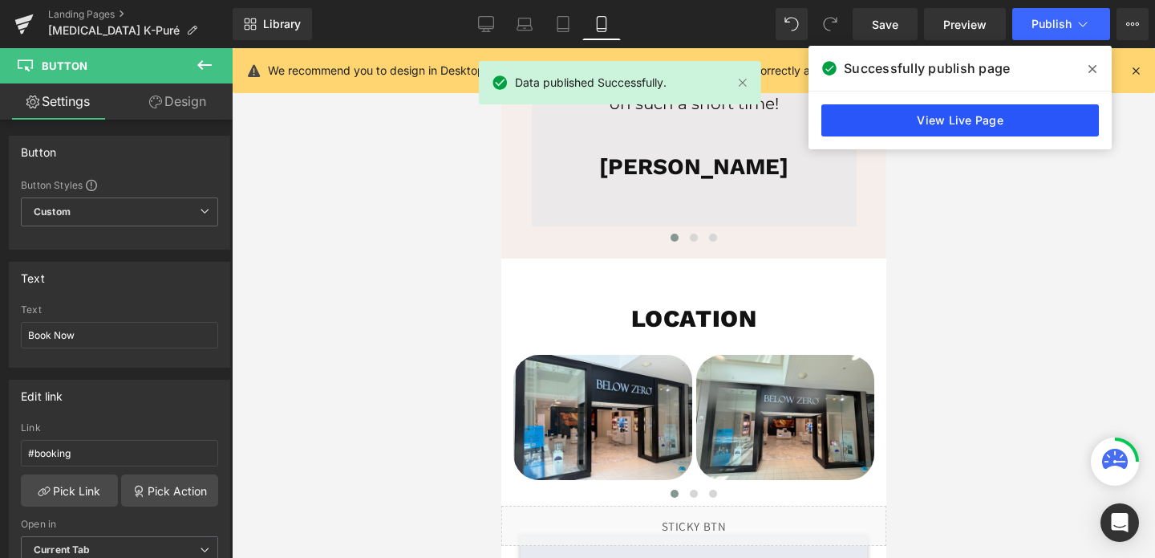
click at [992, 119] on link "View Live Page" at bounding box center [961, 120] width 278 height 32
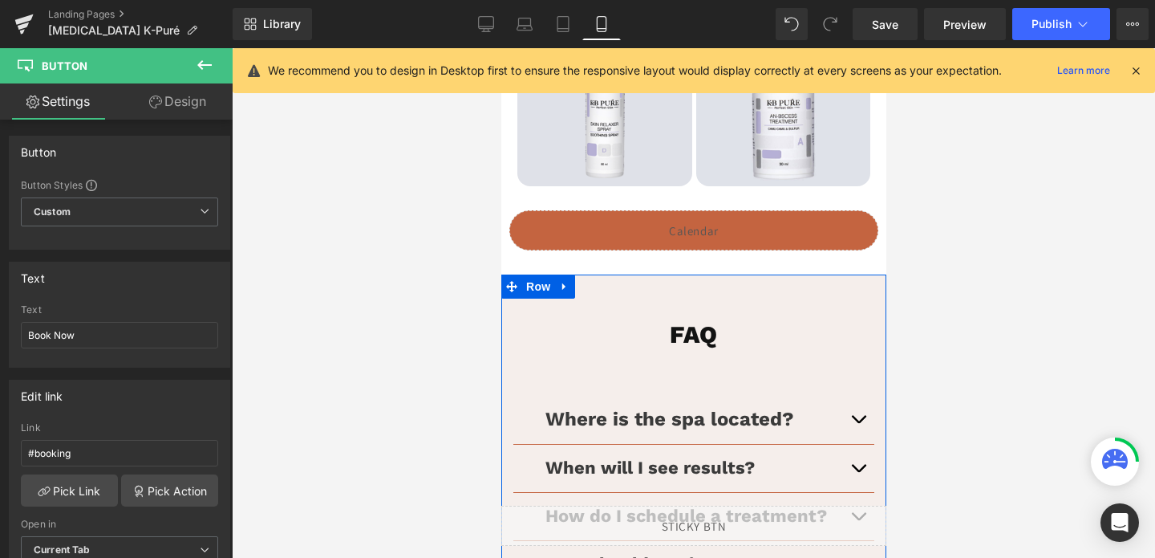
scroll to position [3492, 0]
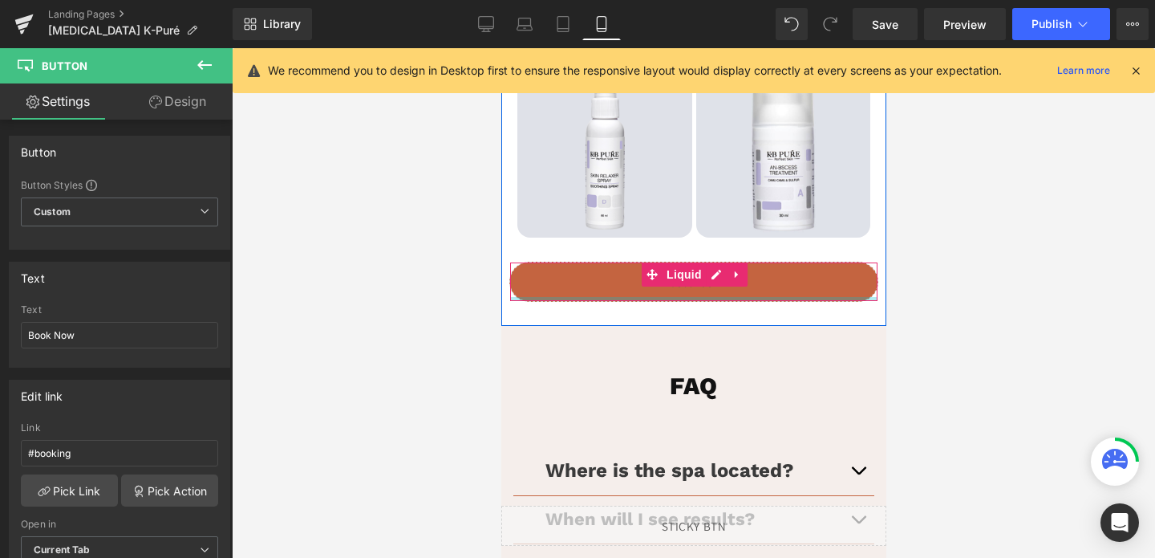
click at [689, 300] on div at bounding box center [692, 299] width 367 height 4
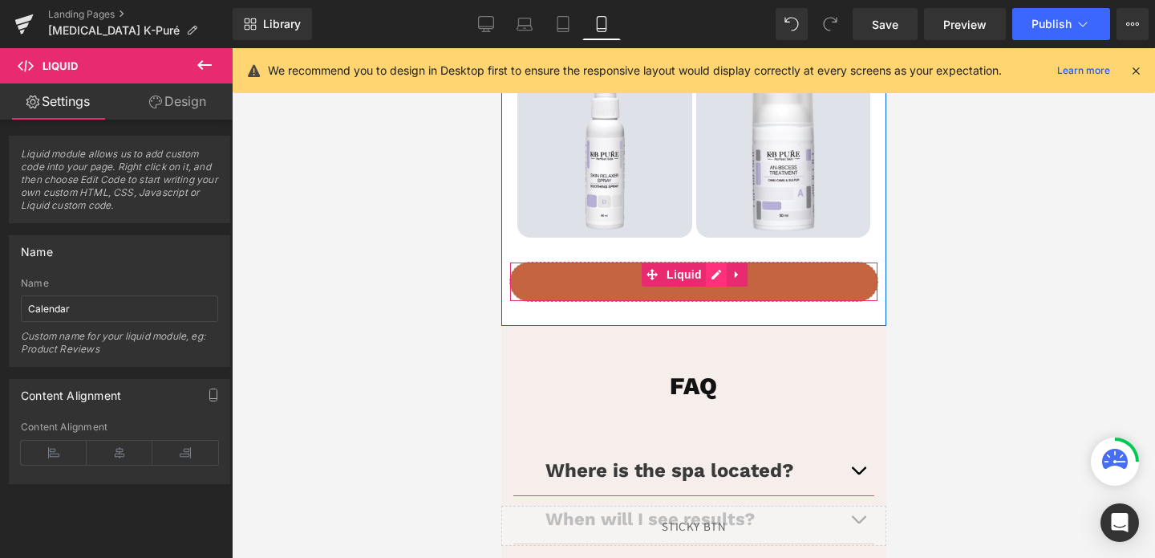
click at [712, 274] on div "Liquid" at bounding box center [693, 282] width 369 height 40
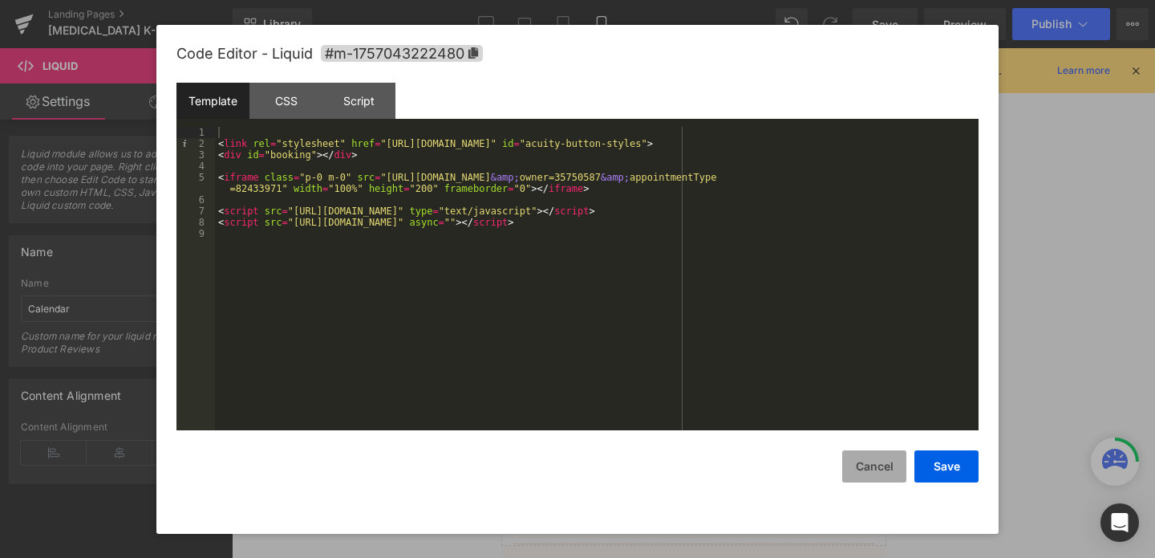
click at [889, 471] on button "Cancel" at bounding box center [874, 466] width 64 height 32
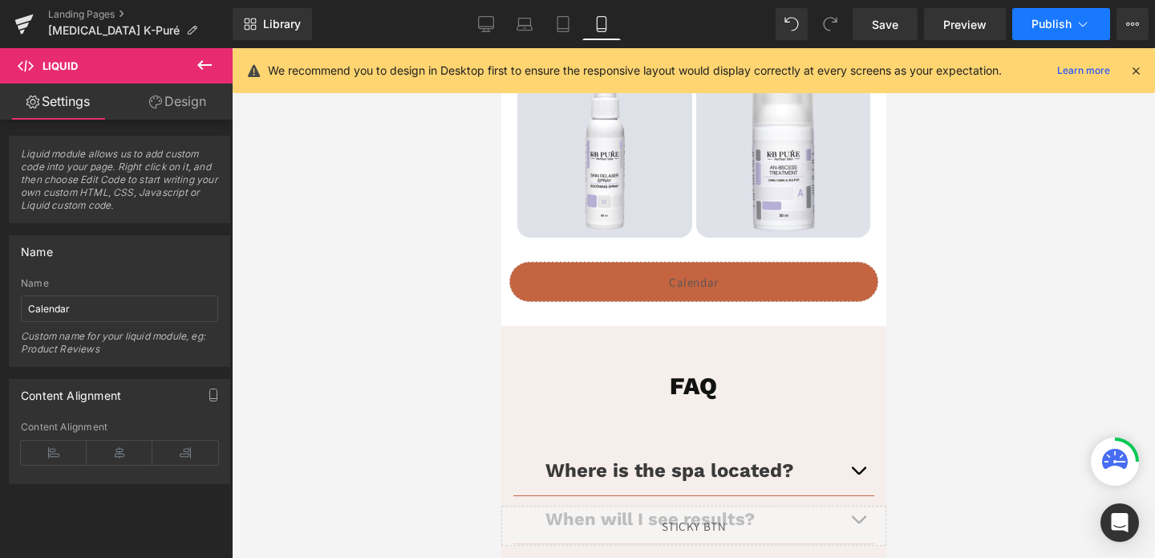
click at [1044, 34] on button "Publish" at bounding box center [1061, 24] width 98 height 32
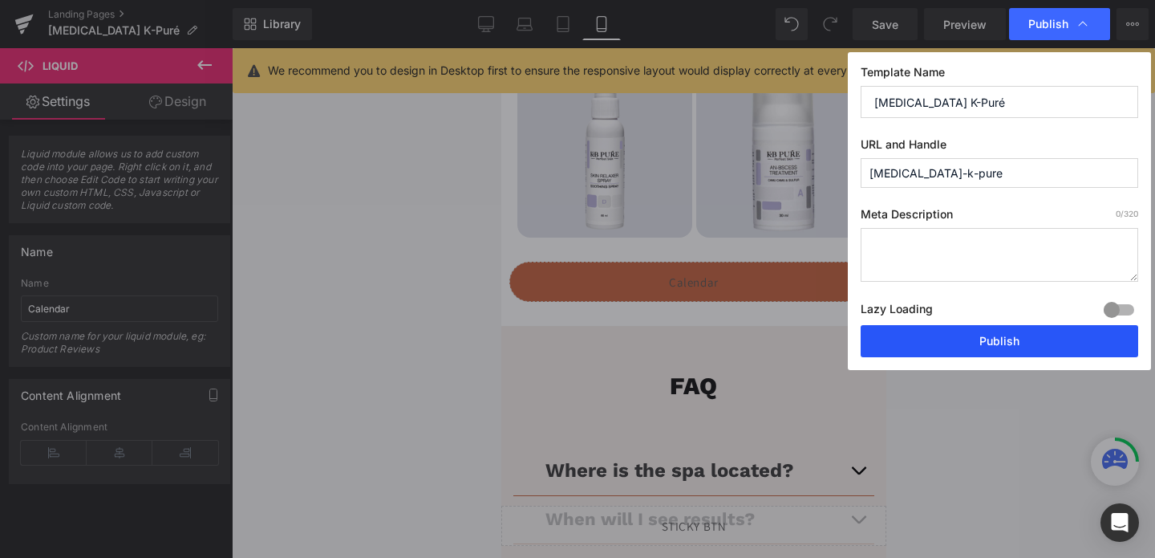
click at [961, 343] on button "Publish" at bounding box center [1000, 341] width 278 height 32
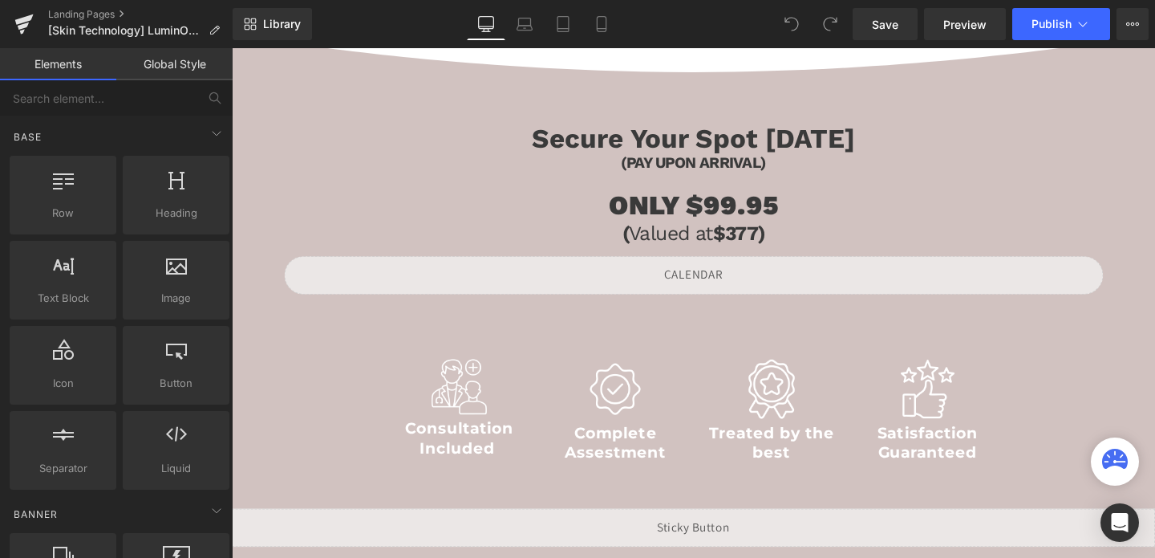
scroll to position [1311, 0]
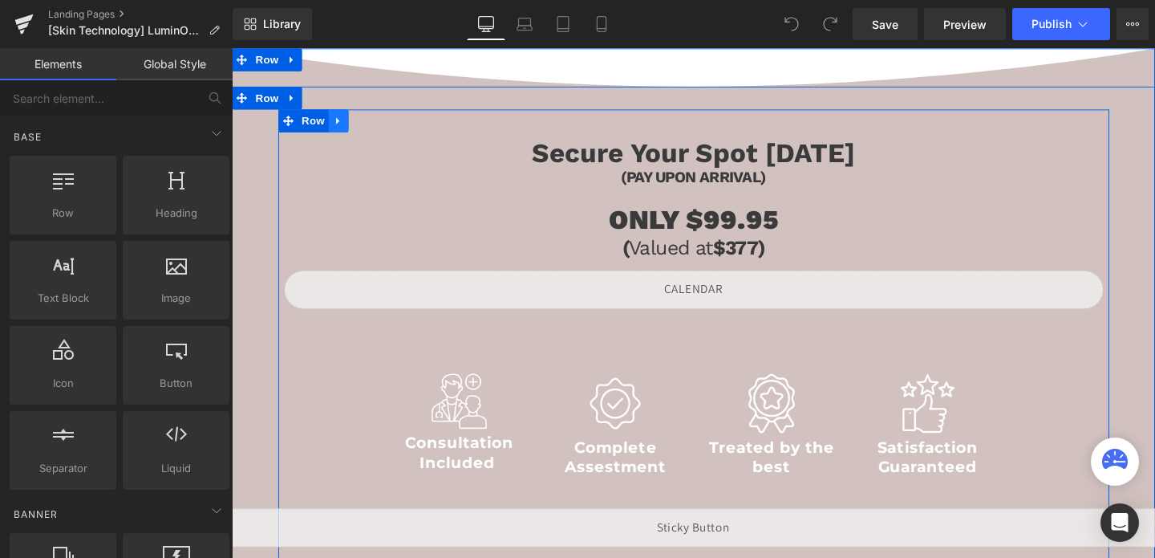
click at [343, 130] on icon at bounding box center [344, 125] width 11 height 12
click at [340, 127] on icon at bounding box center [344, 125] width 11 height 12
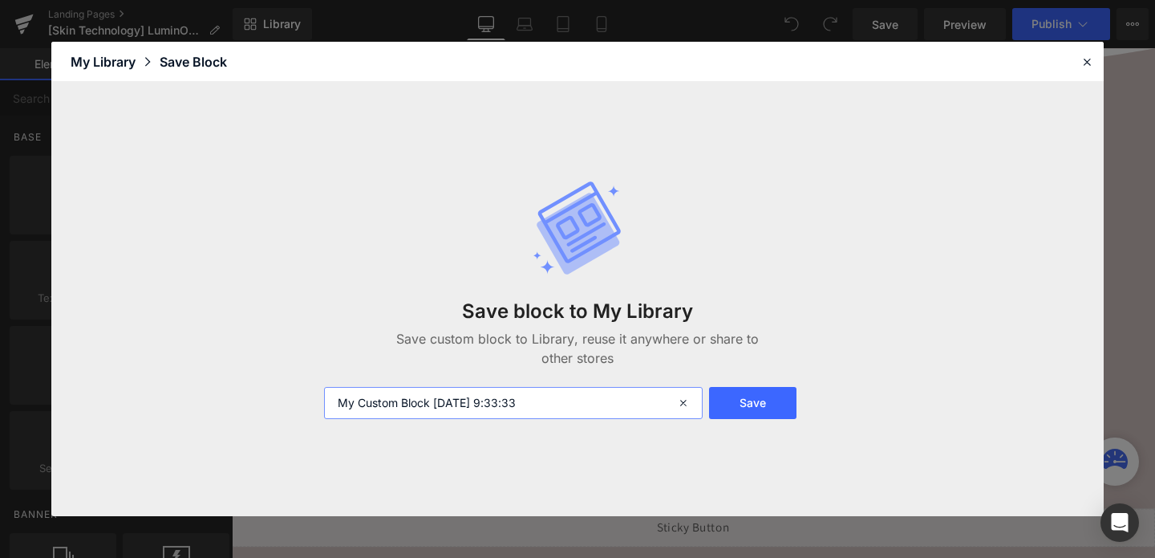
click at [504, 415] on input "My Custom Block 2025-09-05 9:33:33" at bounding box center [513, 403] width 379 height 32
type input "CALENDAR"
click at [752, 404] on button "Save" at bounding box center [752, 403] width 87 height 32
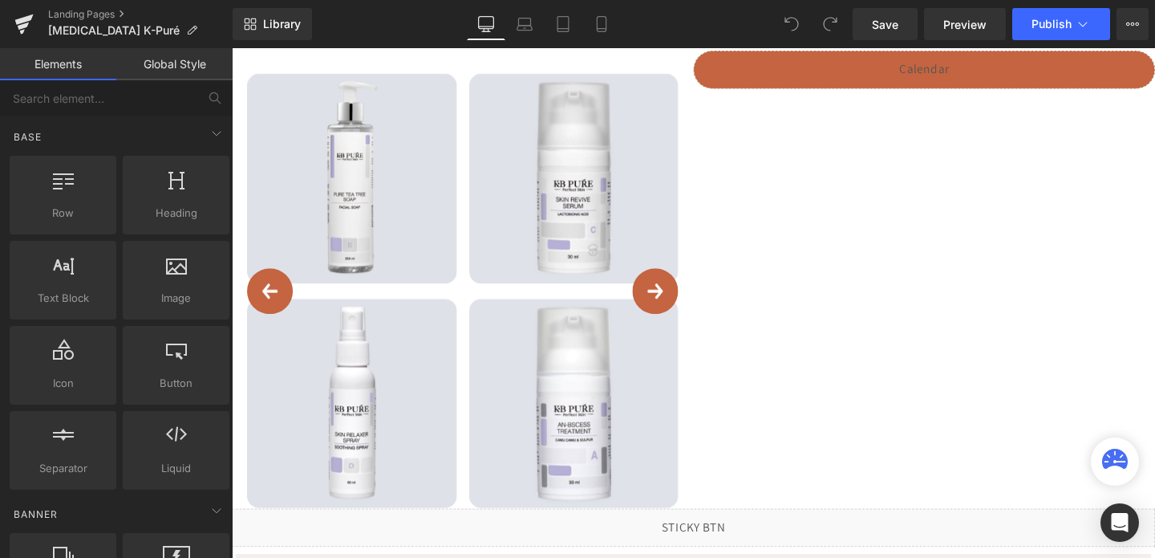
scroll to position [2128, 0]
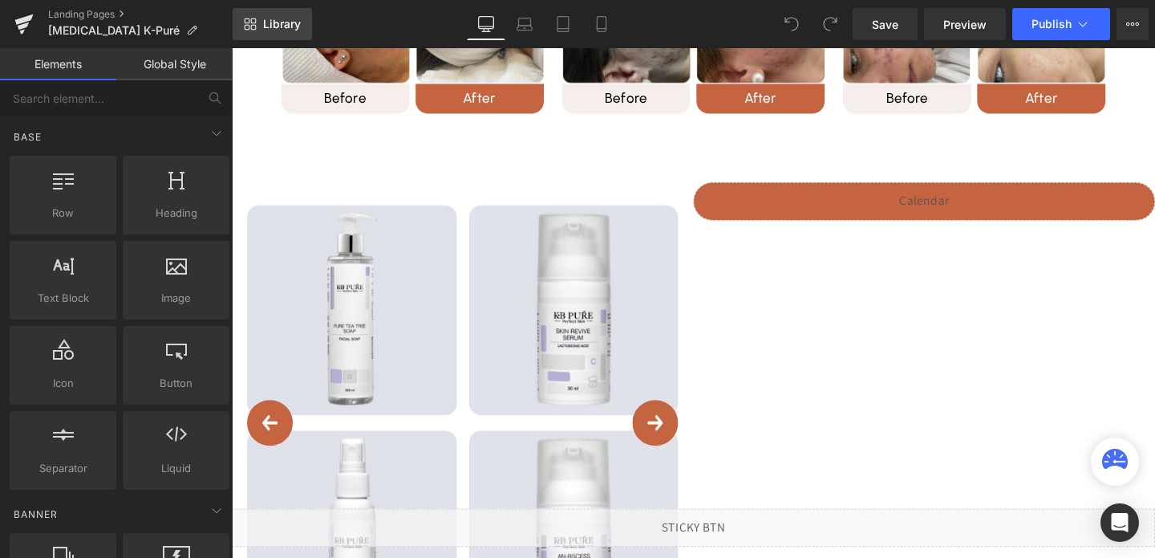
click at [266, 14] on link "Library" at bounding box center [272, 24] width 79 height 32
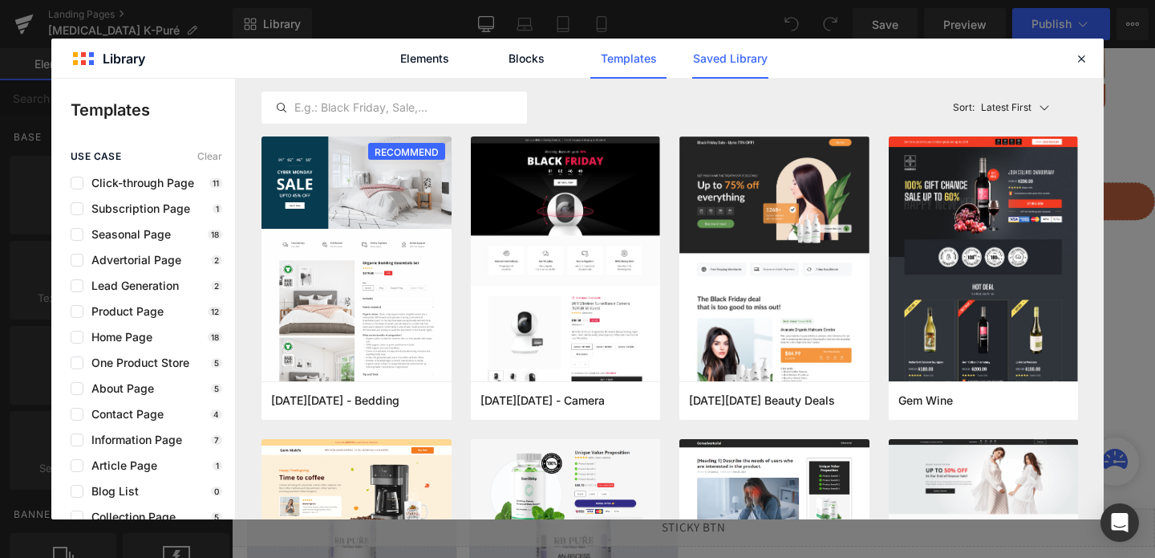
click at [744, 56] on link "Saved Library" at bounding box center [730, 59] width 76 height 40
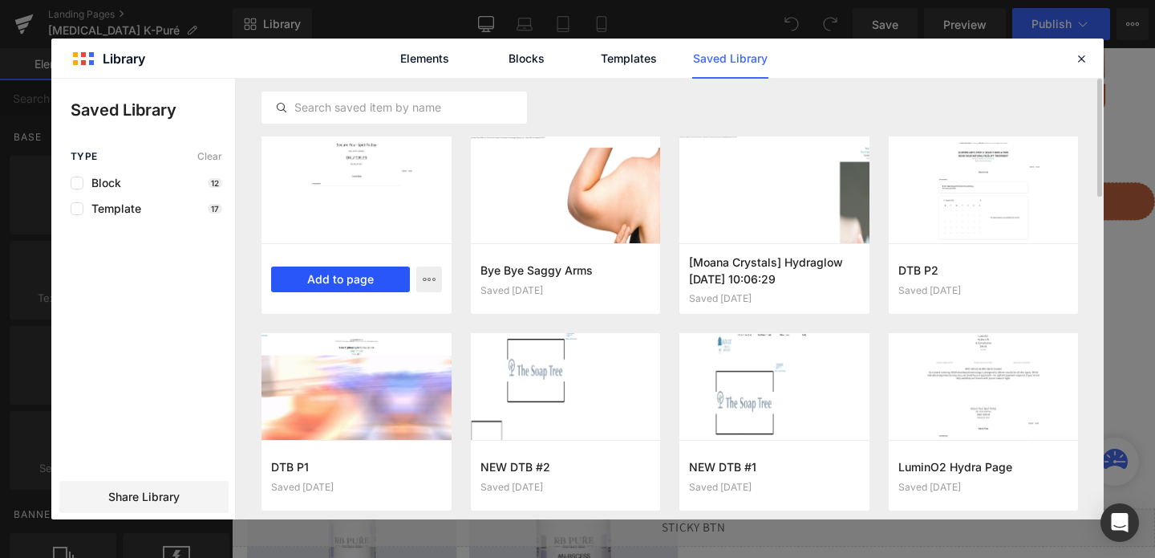
click at [363, 282] on button "Add to page" at bounding box center [340, 279] width 139 height 26
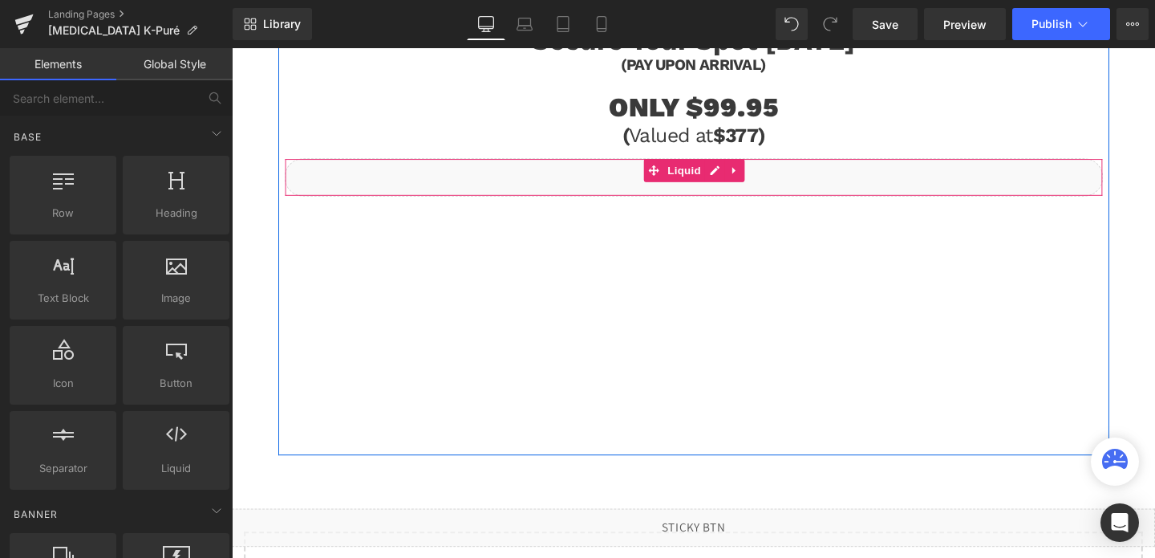
scroll to position [4182, 0]
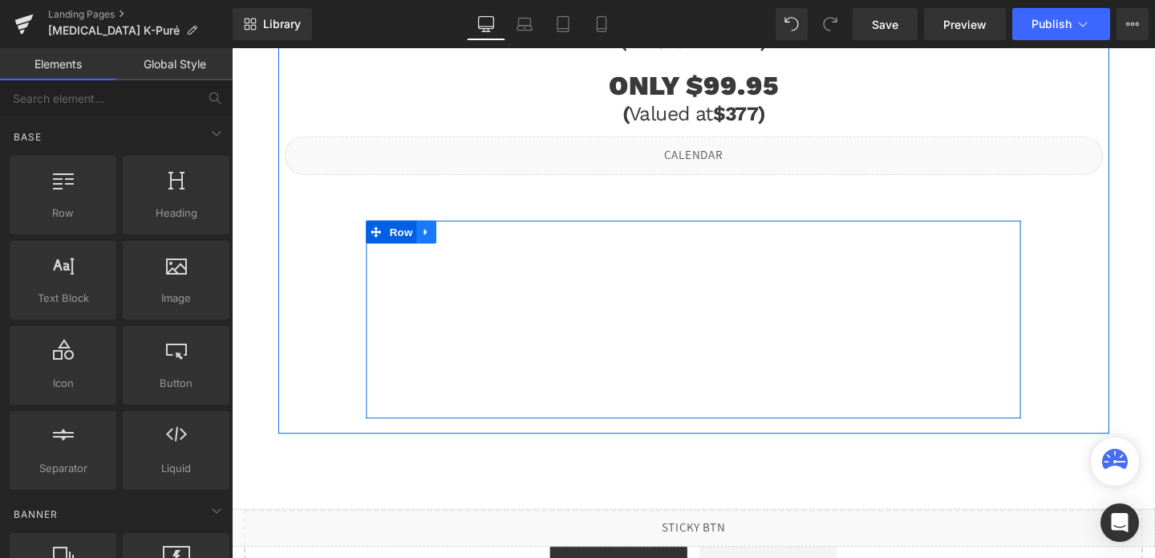
click at [428, 240] on link at bounding box center [436, 241] width 21 height 24
click at [482, 245] on icon at bounding box center [478, 241] width 11 height 11
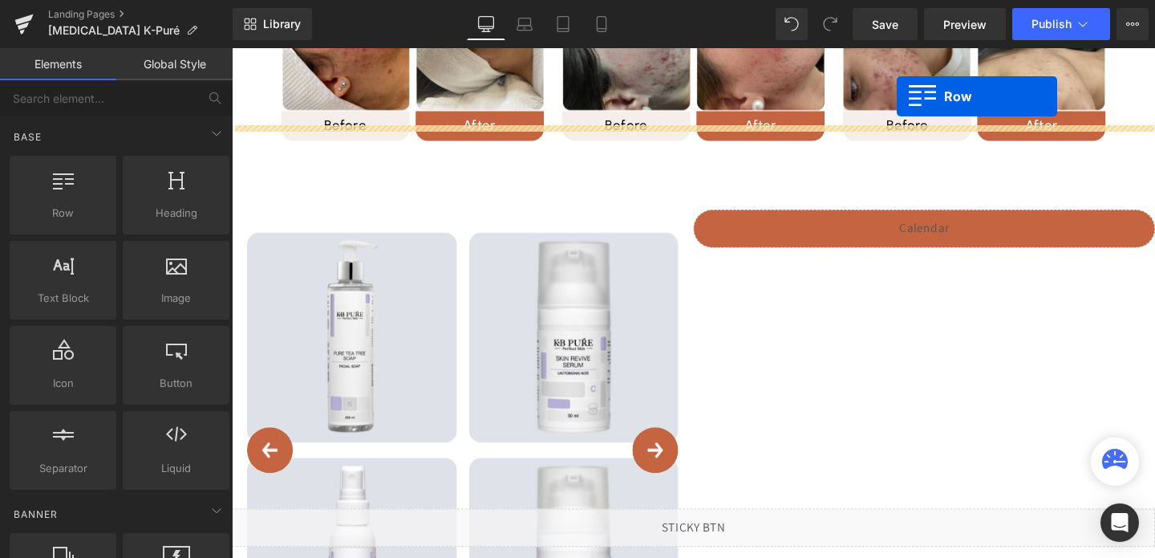
scroll to position [2019, 0]
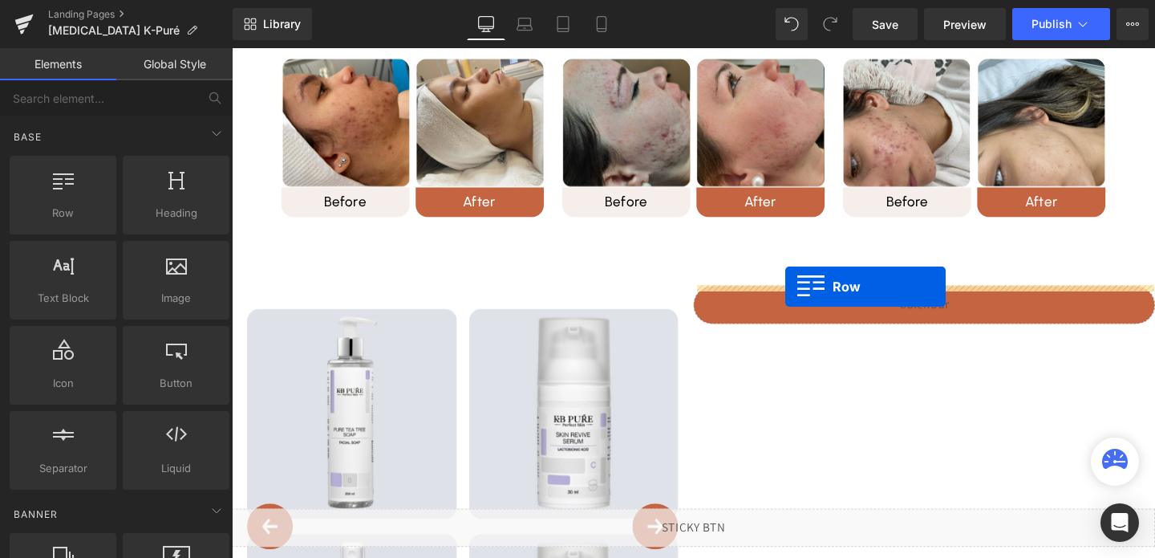
drag, startPoint x: 292, startPoint y: 158, endPoint x: 813, endPoint y: 299, distance: 540.2
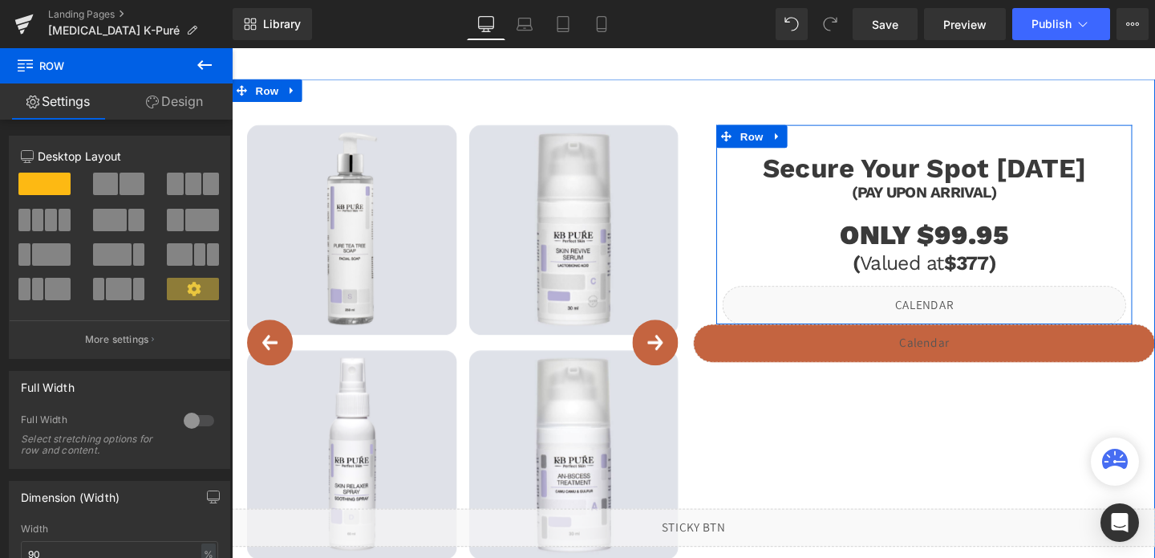
scroll to position [2249, 0]
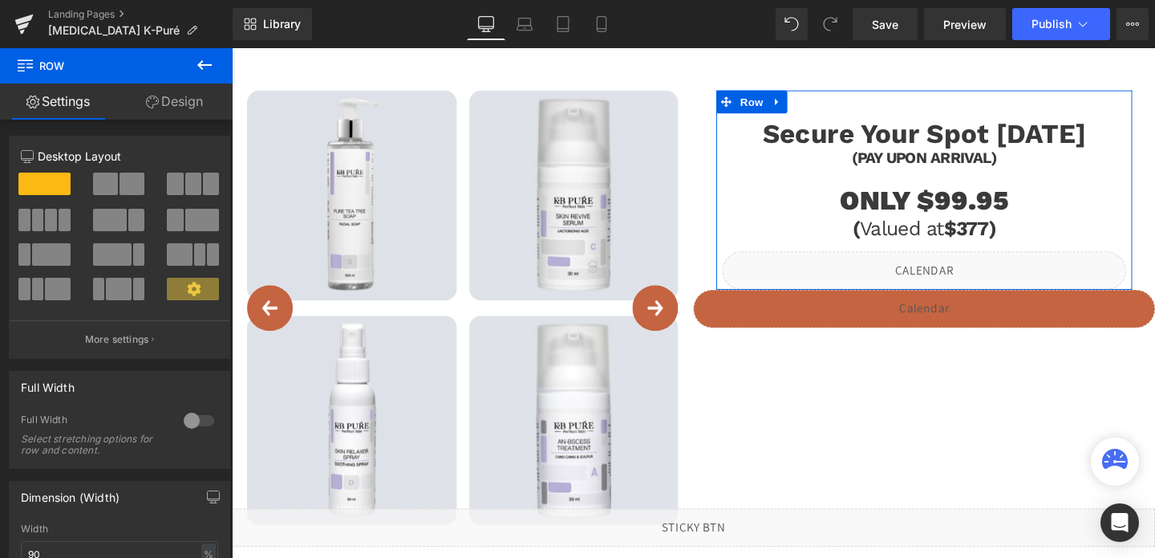
click at [168, 97] on link "Design" at bounding box center [174, 101] width 116 height 36
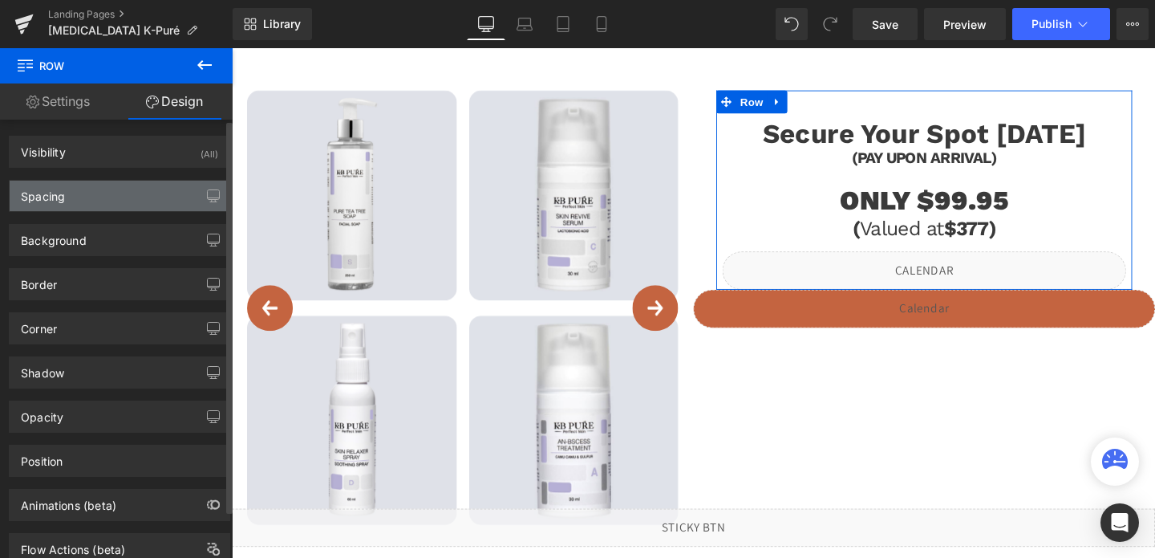
click at [131, 195] on div "Spacing" at bounding box center [120, 196] width 220 height 30
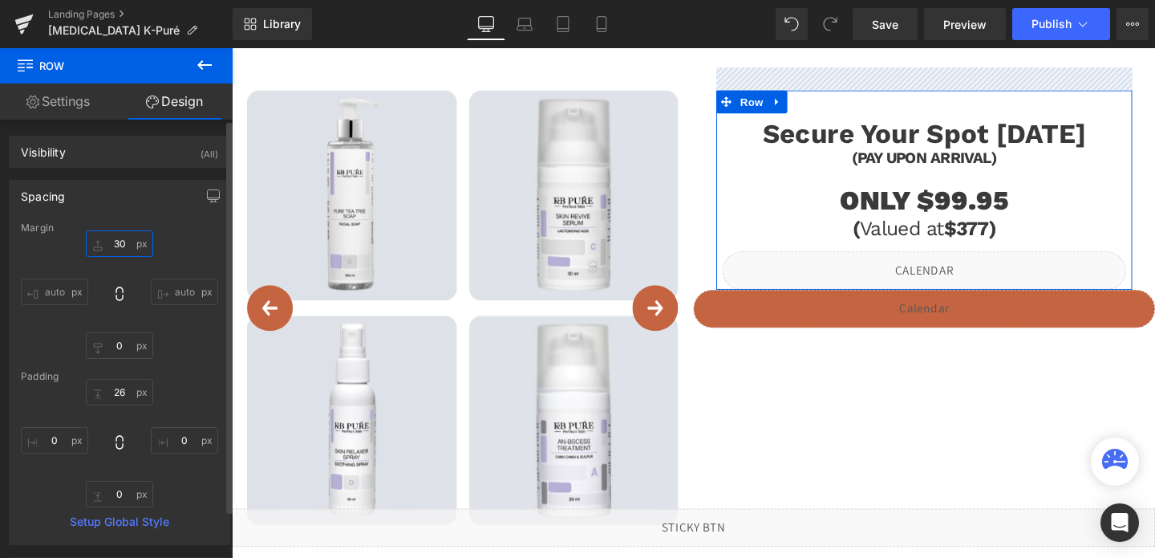
click at [116, 237] on input "30" at bounding box center [119, 243] width 67 height 26
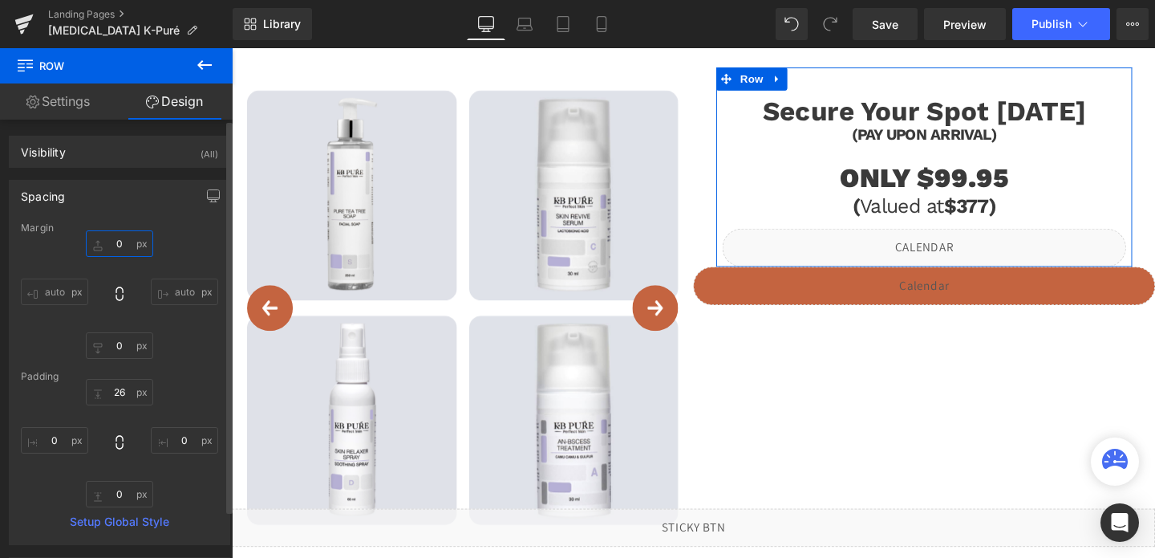
type input "30"
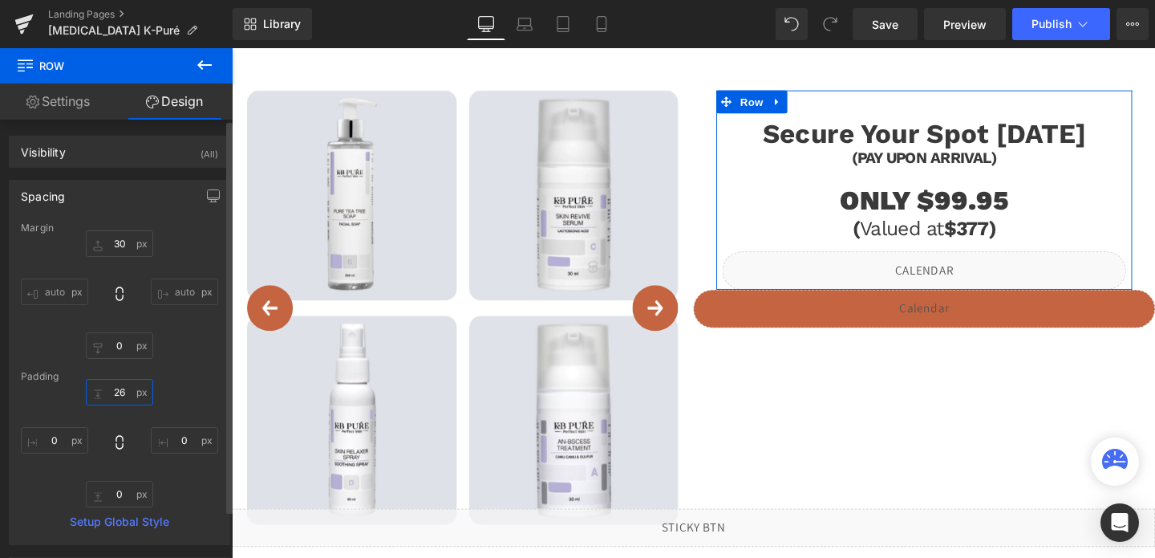
click at [125, 382] on input "26" at bounding box center [119, 392] width 67 height 26
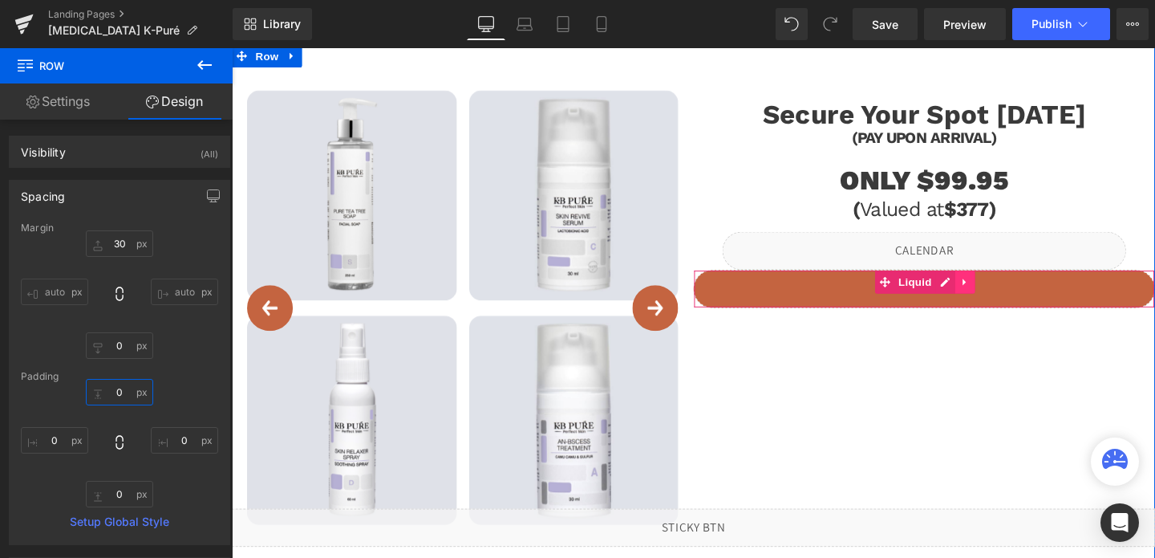
type input "0"
click at [1008, 291] on icon at bounding box center [1002, 294] width 11 height 12
click at [1013, 292] on icon at bounding box center [1013, 293] width 11 height 11
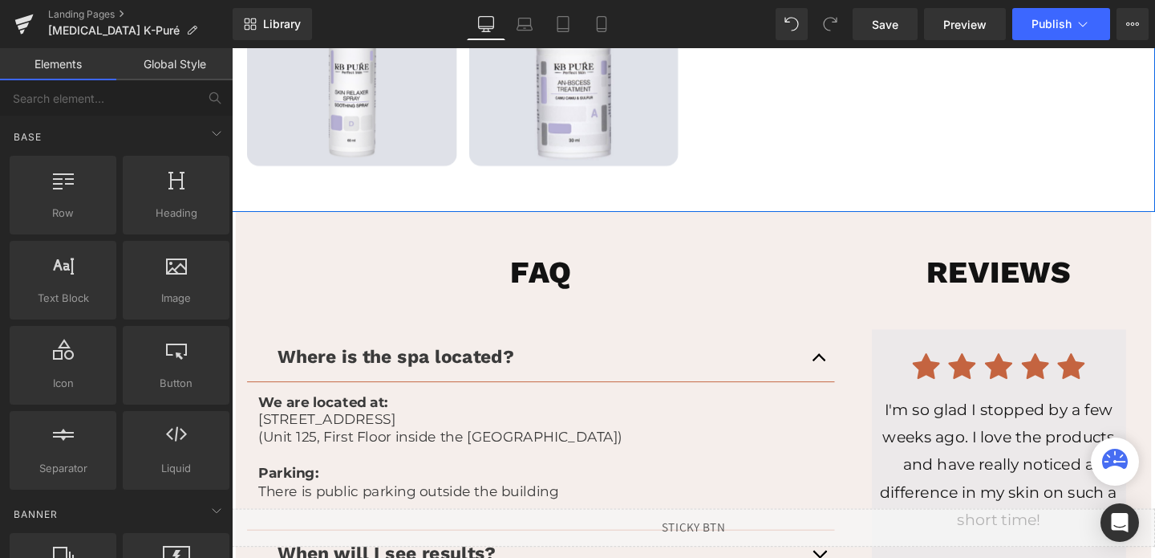
scroll to position [2668, 0]
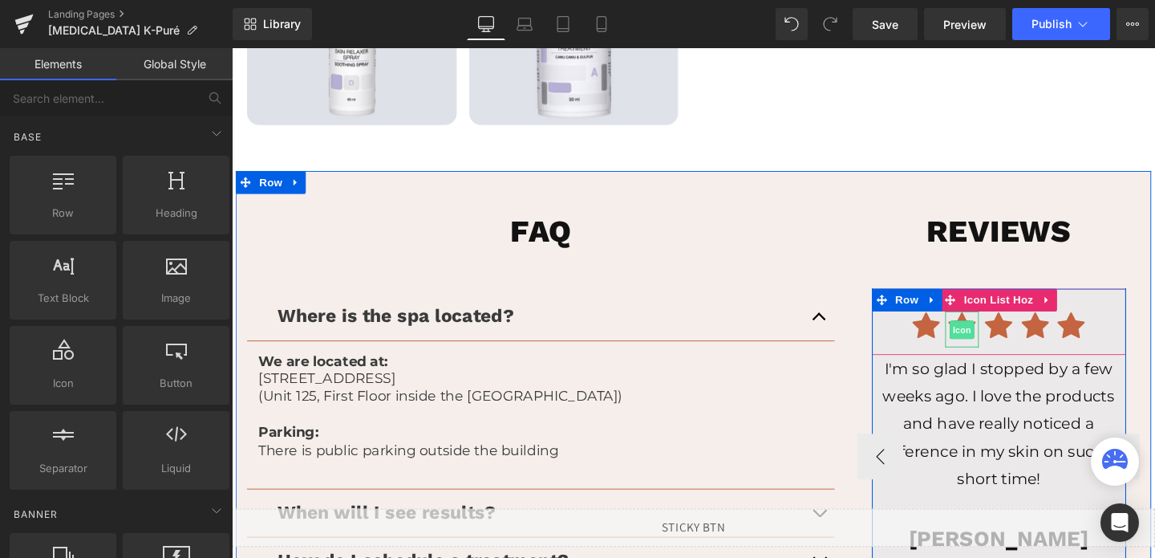
click at [992, 343] on span "Icon" at bounding box center [1000, 344] width 26 height 19
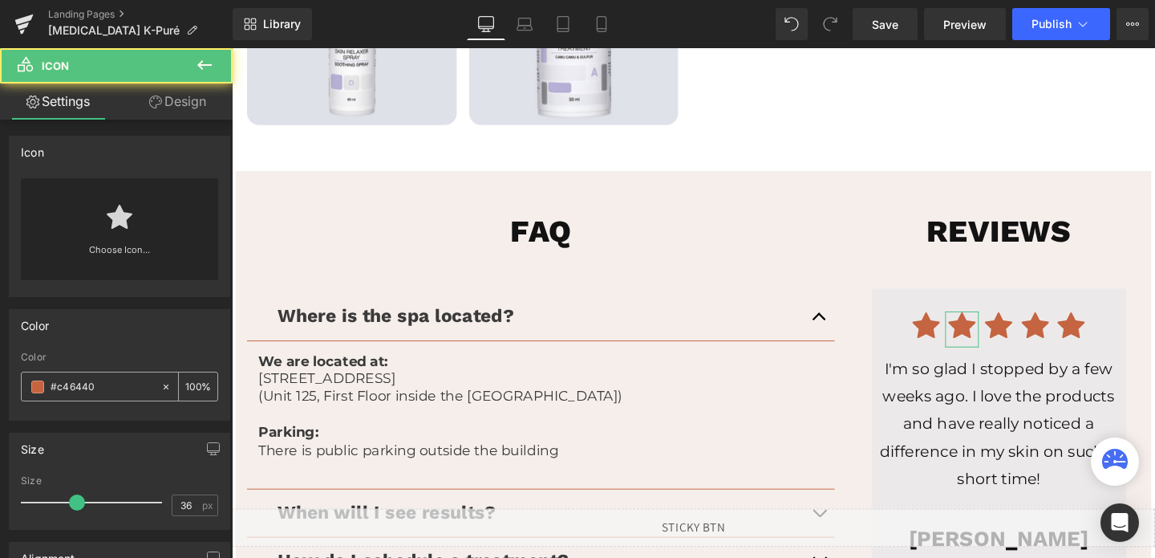
click at [116, 381] on input "#c46440" at bounding box center [102, 387] width 103 height 18
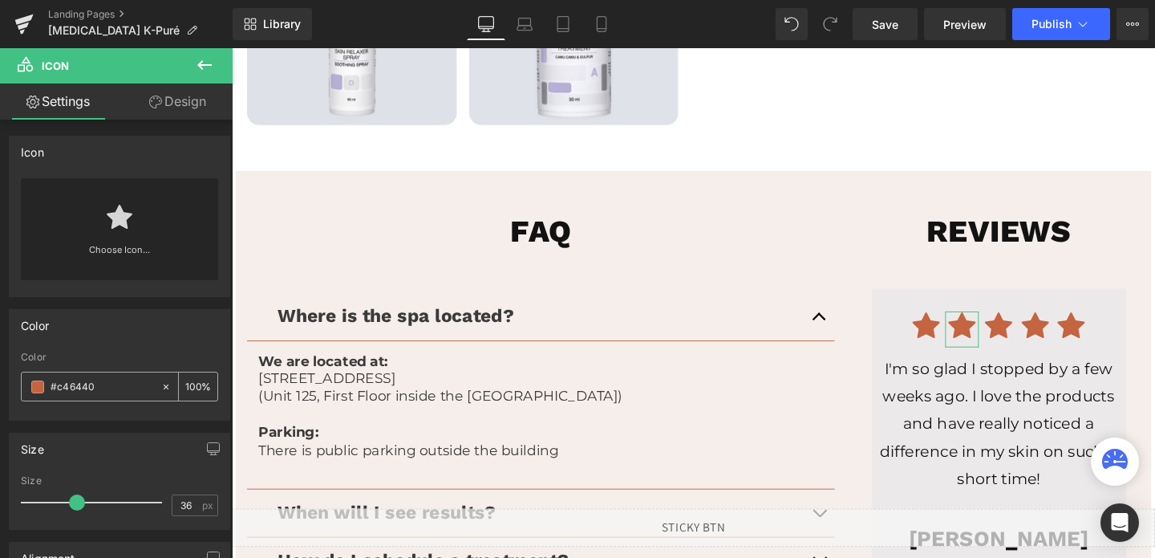
click at [116, 381] on input "#c46440" at bounding box center [102, 387] width 103 height 18
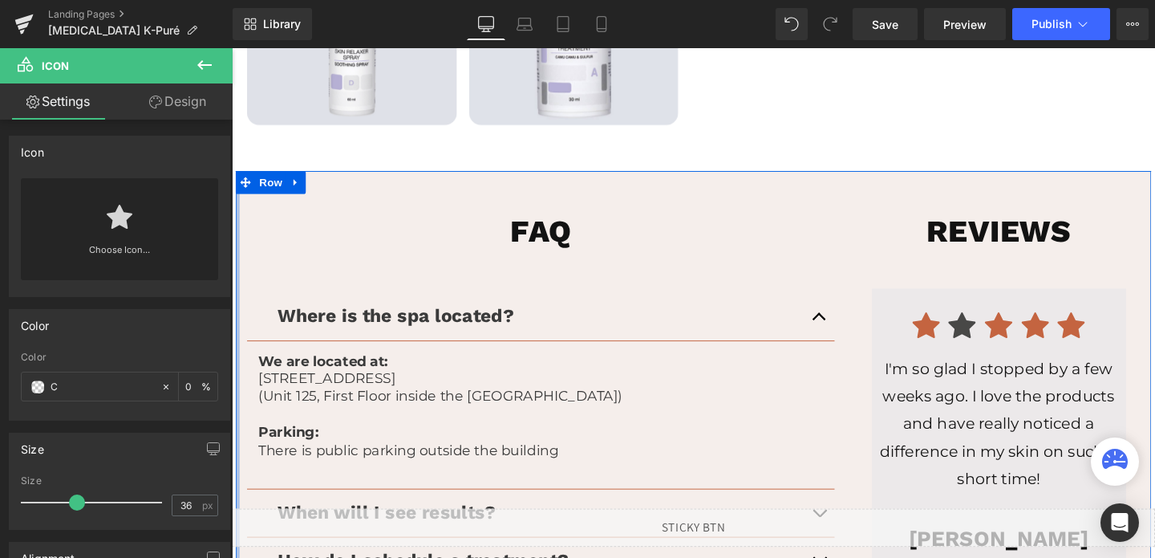
type input "#c46440"
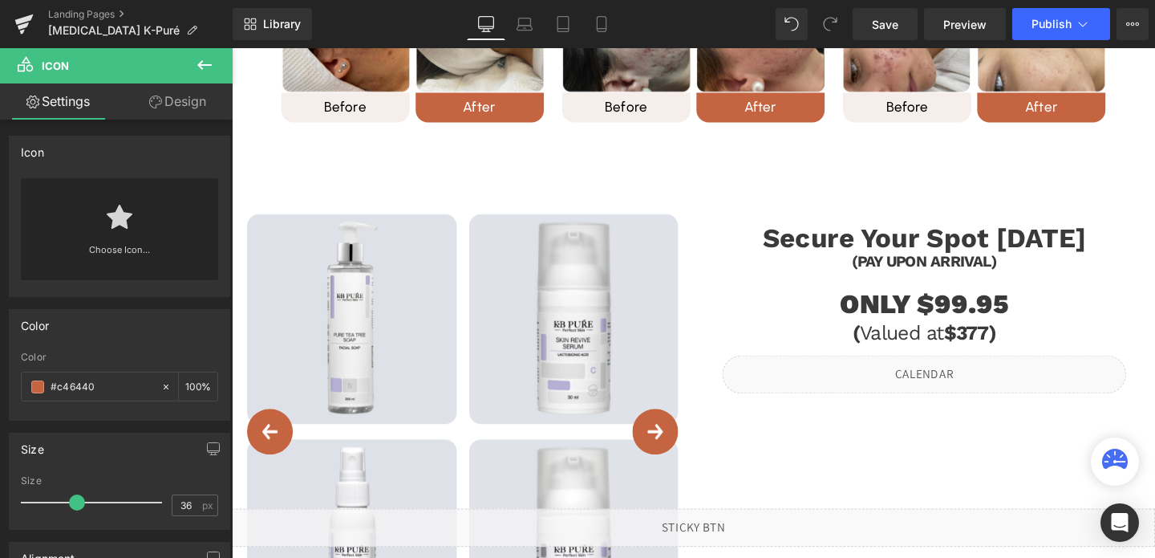
scroll to position [2199, 0]
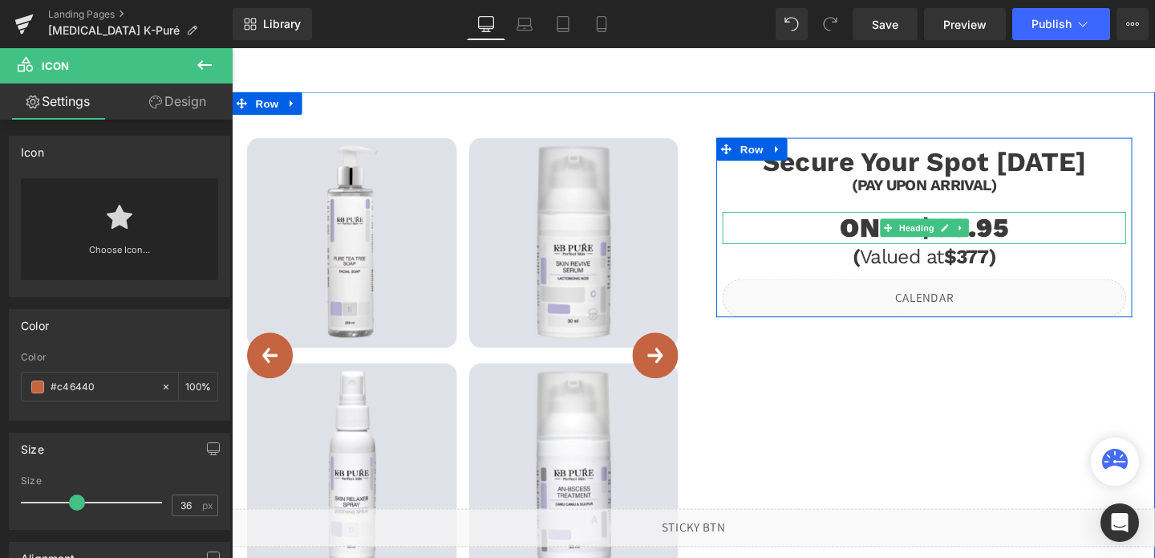
click at [1028, 246] on h1 "ONLY $99.95" at bounding box center [960, 237] width 424 height 34
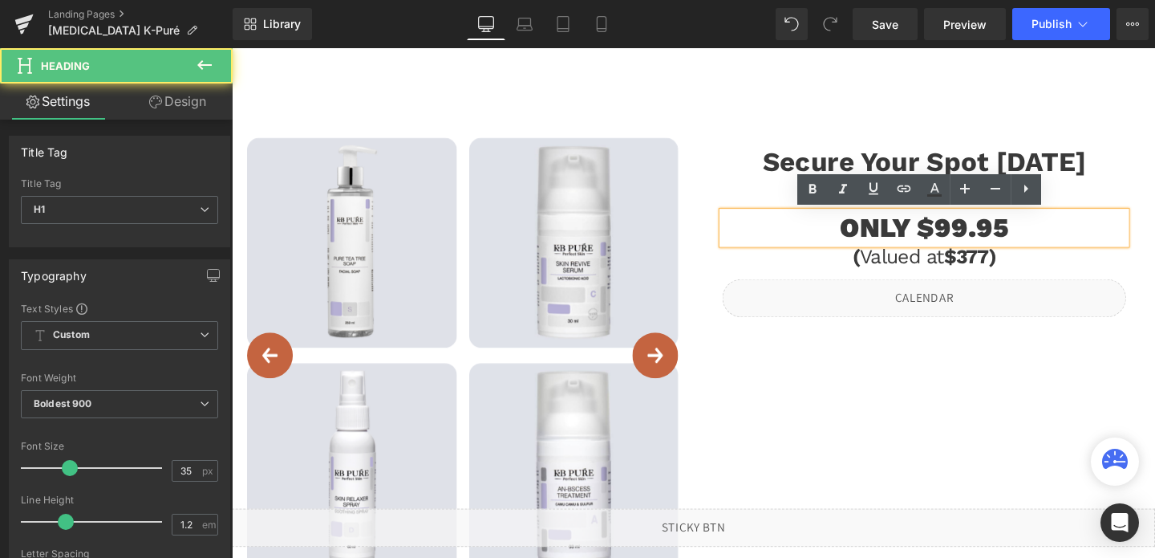
click at [1028, 246] on h1 "ONLY $99.95" at bounding box center [960, 237] width 424 height 34
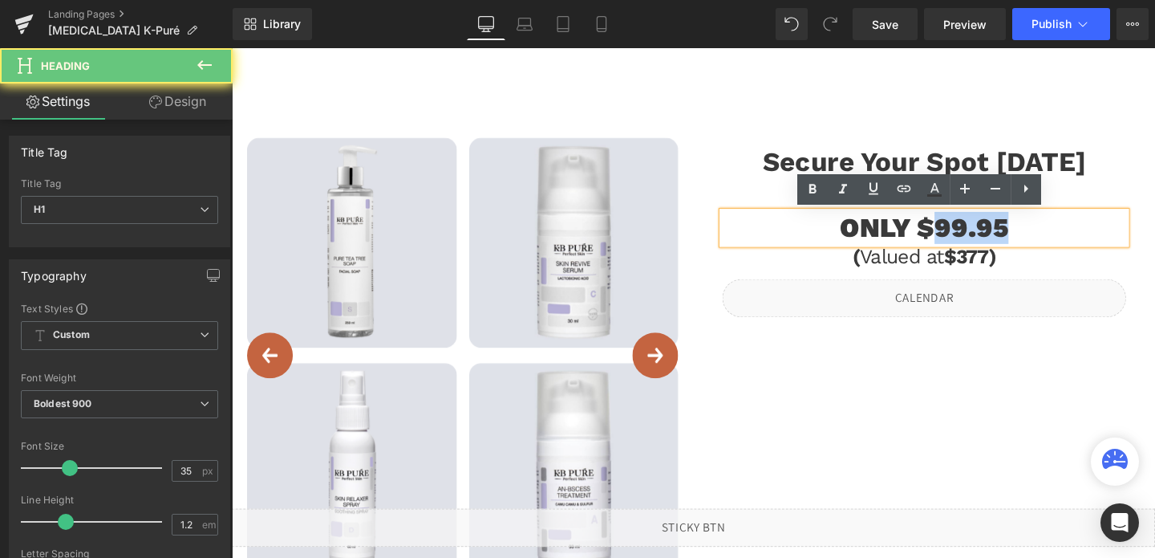
click at [1028, 246] on h1 "ONLY $99.95" at bounding box center [960, 237] width 424 height 34
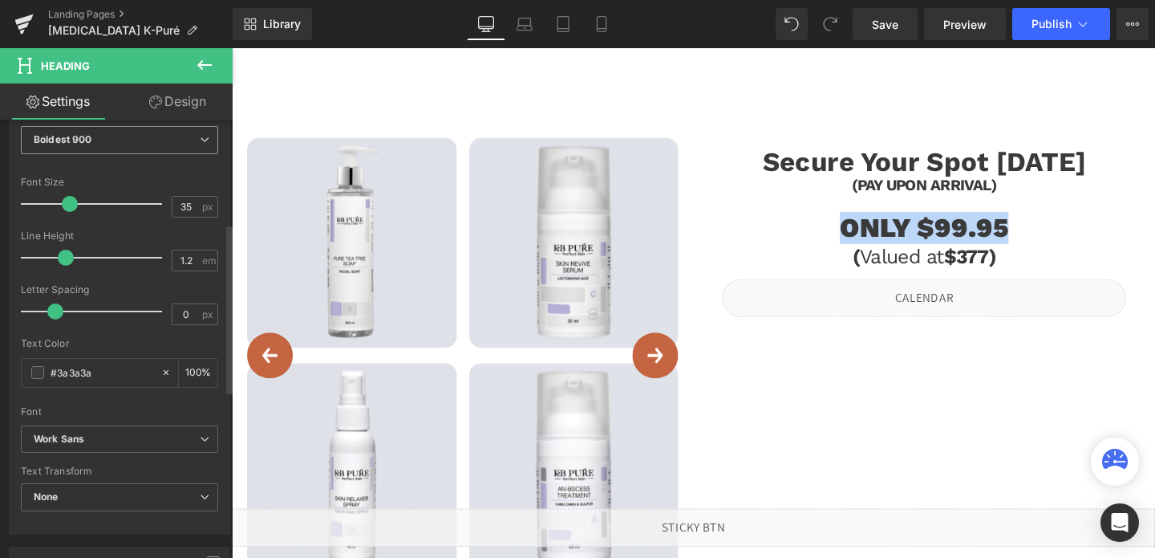
scroll to position [268, 0]
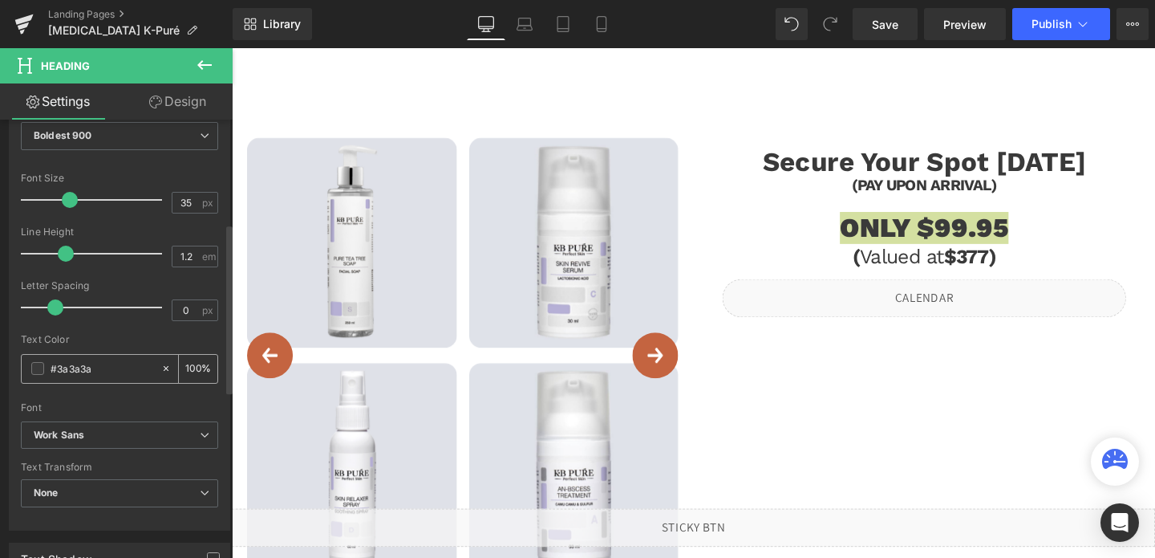
click at [117, 359] on input "#3a3a3a" at bounding box center [102, 368] width 103 height 18
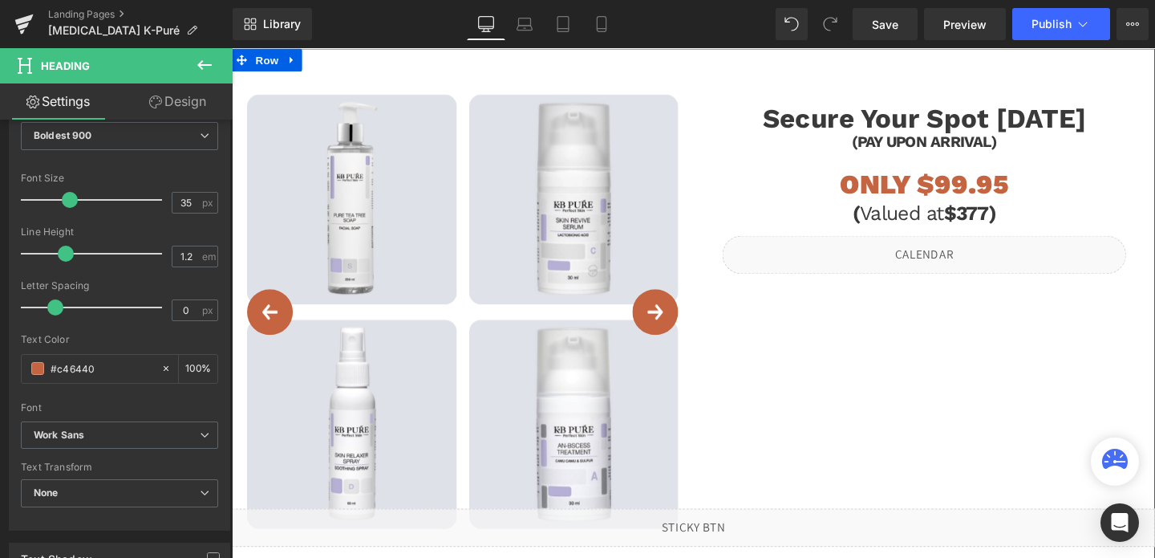
scroll to position [2245, 0]
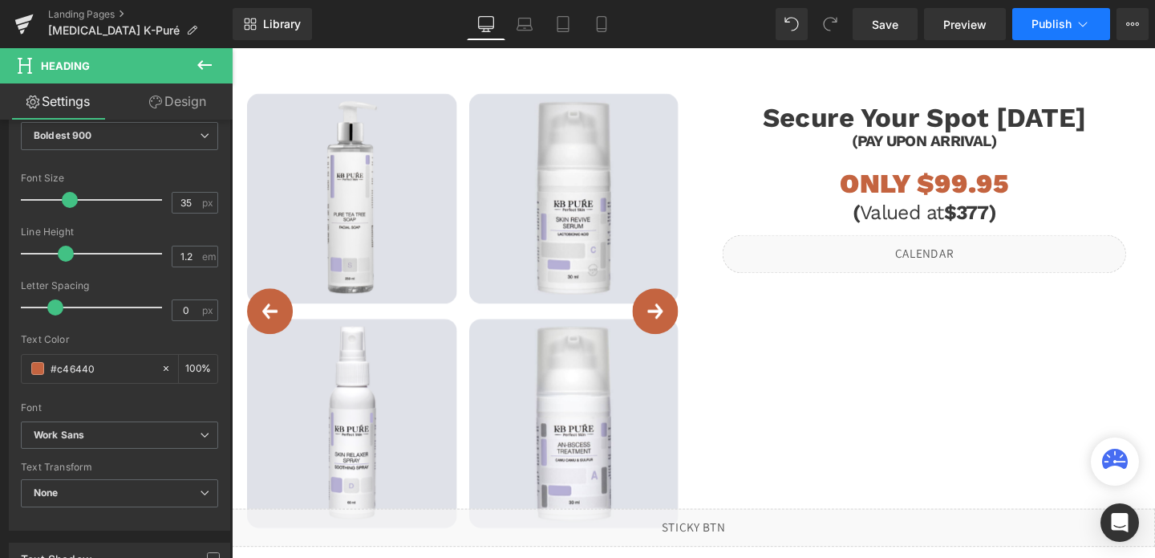
type input "#c46440"
click at [1048, 32] on button "Publish" at bounding box center [1061, 24] width 98 height 32
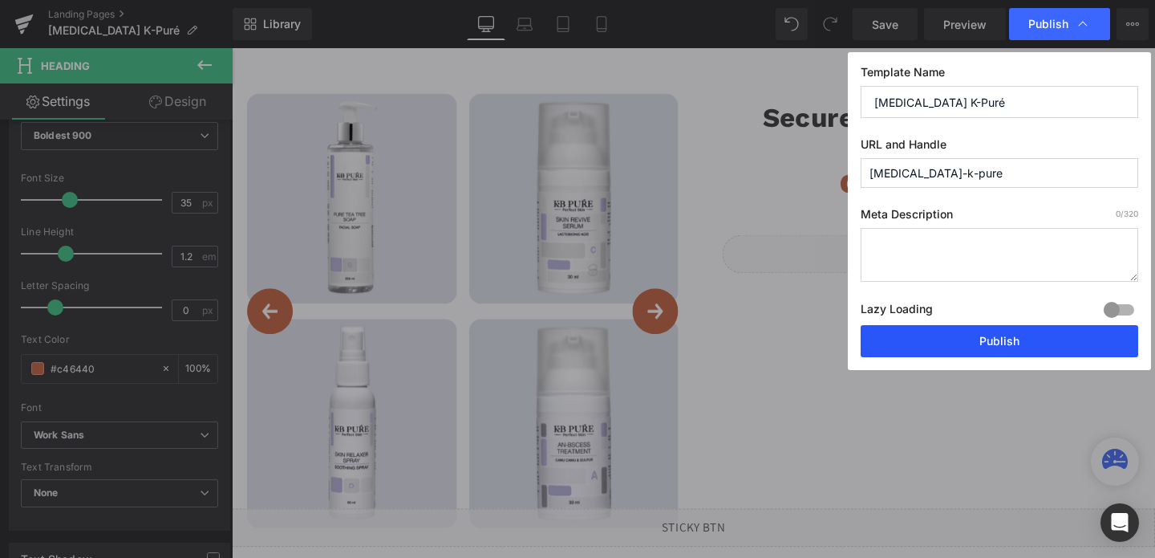
click at [961, 346] on button "Publish" at bounding box center [1000, 341] width 278 height 32
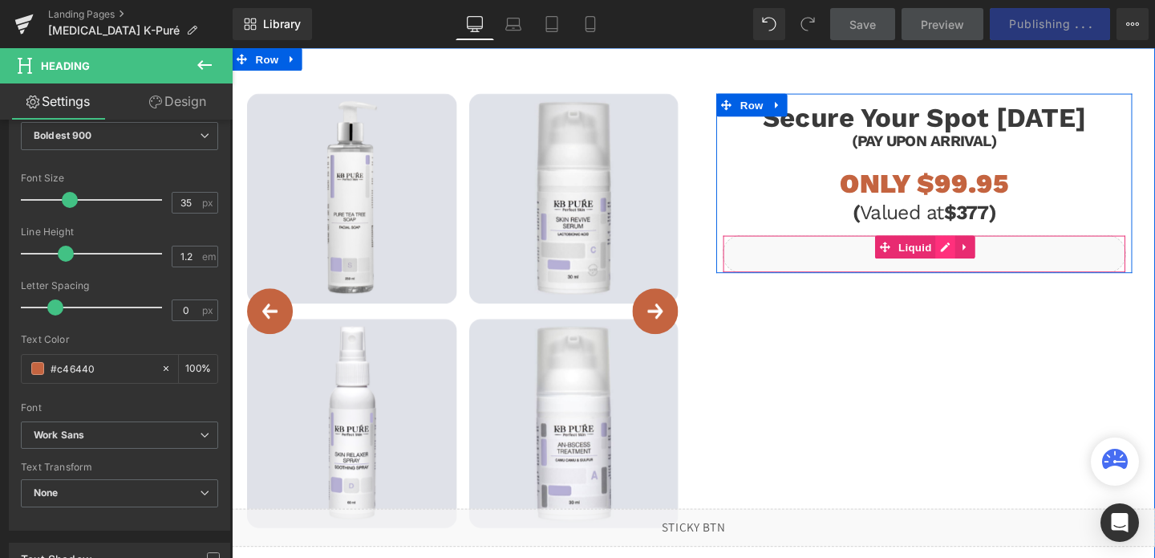
click at [977, 260] on div "Liquid" at bounding box center [960, 265] width 424 height 40
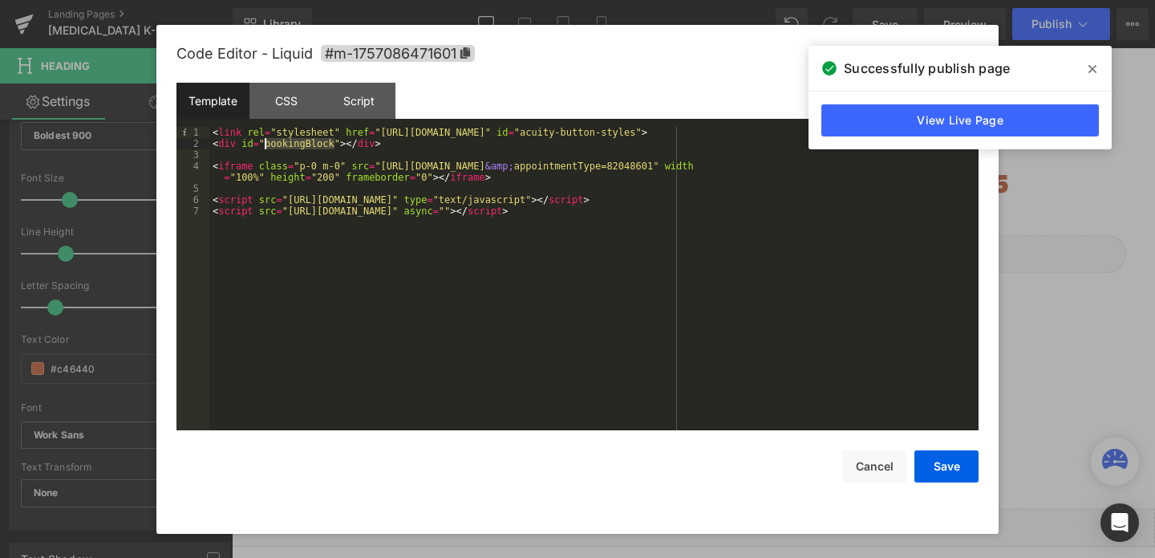
drag, startPoint x: 333, startPoint y: 141, endPoint x: 264, endPoint y: 144, distance: 69.0
click at [264, 144] on div "< link rel = "stylesheet" href = "https://embed.acuityscheduling.com/embed/butt…" at bounding box center [593, 290] width 769 height 326
click at [865, 460] on button "Cancel" at bounding box center [874, 466] width 64 height 32
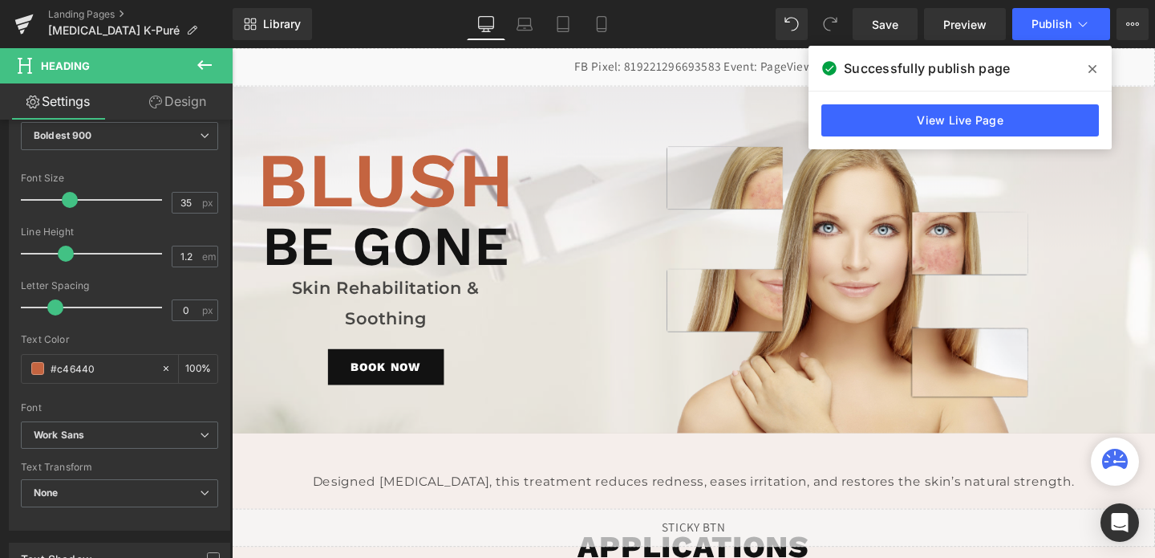
scroll to position [10, 0]
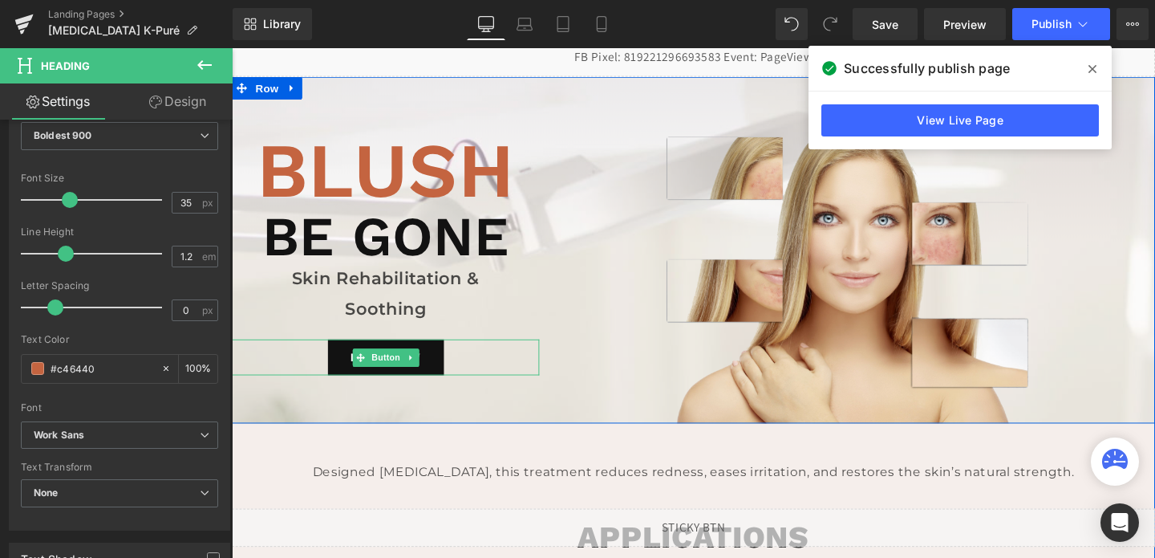
click at [408, 374] on span "Button" at bounding box center [393, 372] width 37 height 19
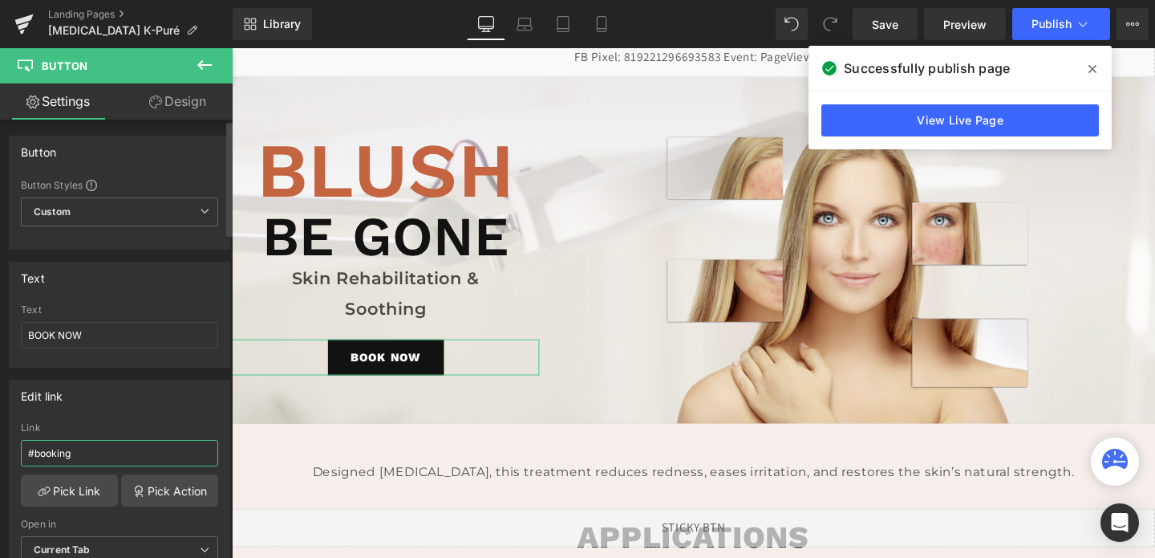
drag, startPoint x: 93, startPoint y: 451, endPoint x: 34, endPoint y: 449, distance: 59.4
click at [34, 449] on input "#booking" at bounding box center [119, 453] width 197 height 26
paste input "Block"
type input "#bookingBlock"
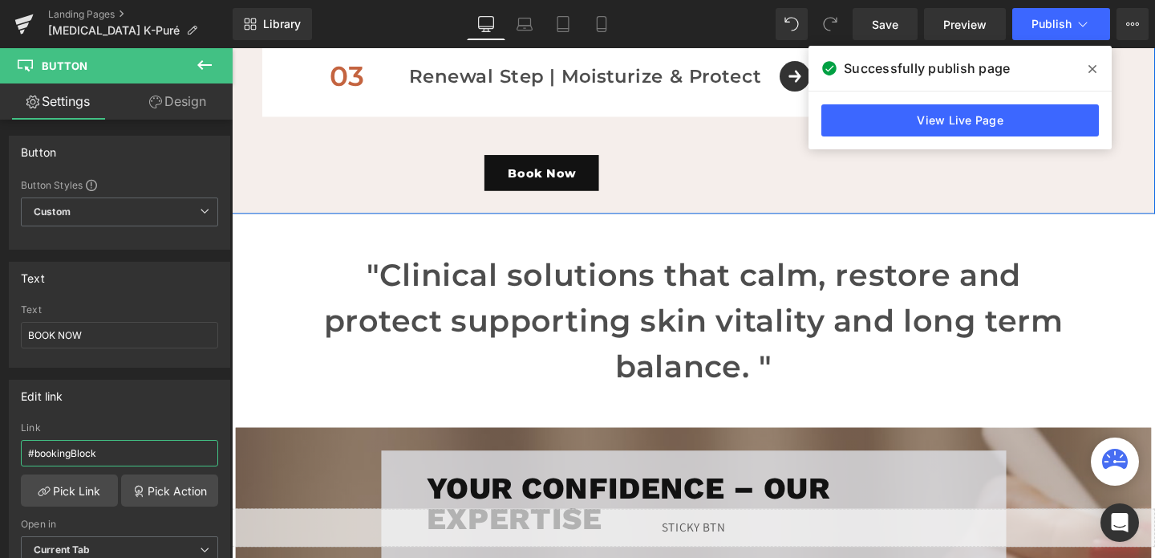
scroll to position [1325, 0]
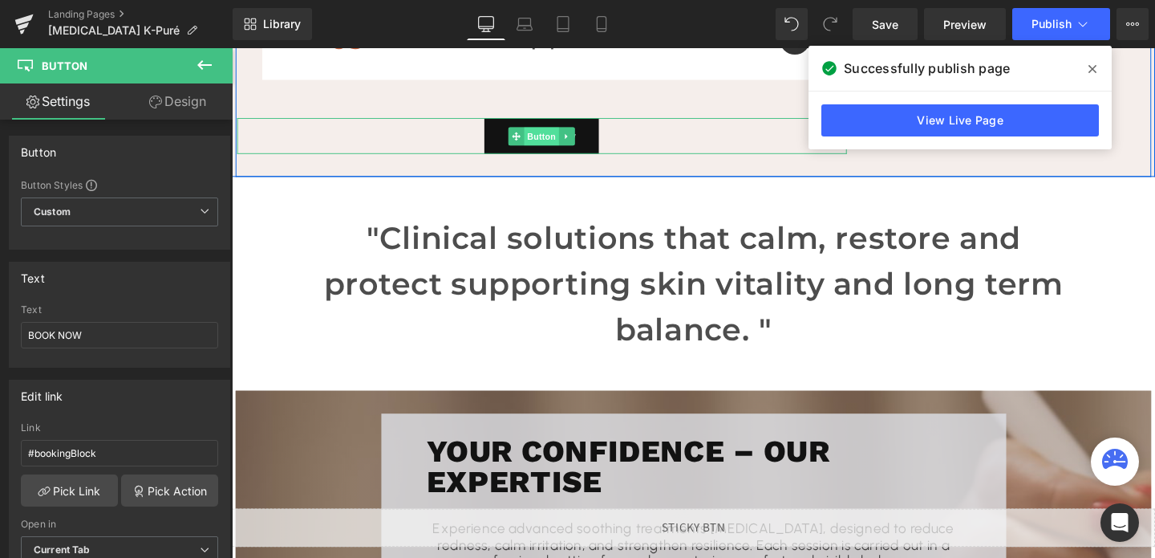
click at [555, 136] on span "Button" at bounding box center [558, 140] width 37 height 19
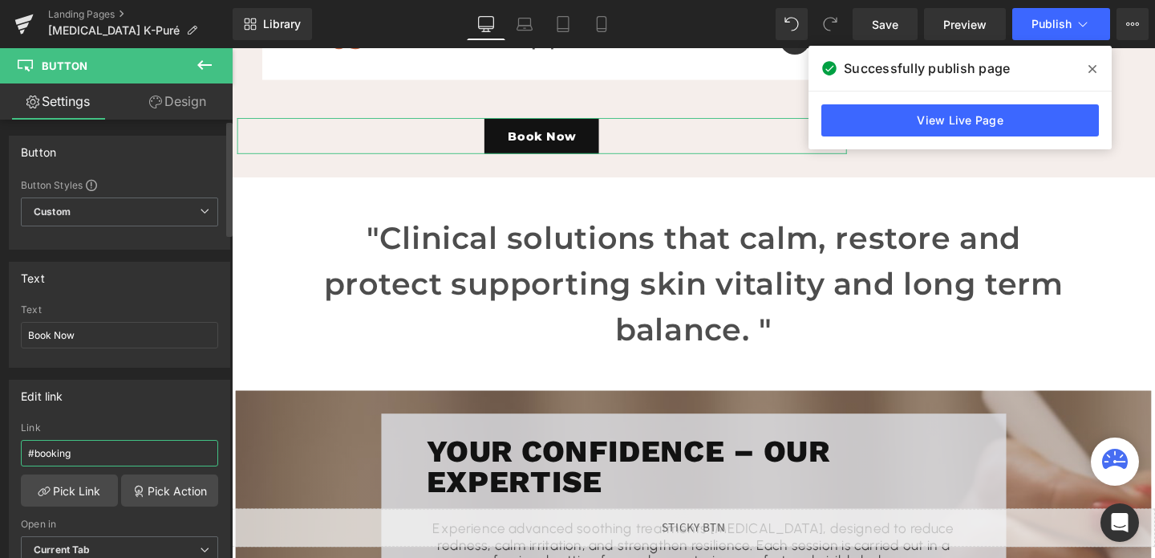
drag, startPoint x: 74, startPoint y: 450, endPoint x: 34, endPoint y: 451, distance: 40.1
click at [34, 451] on input "#booking" at bounding box center [119, 453] width 197 height 26
paste input "Block"
type input "#bookingBlock"
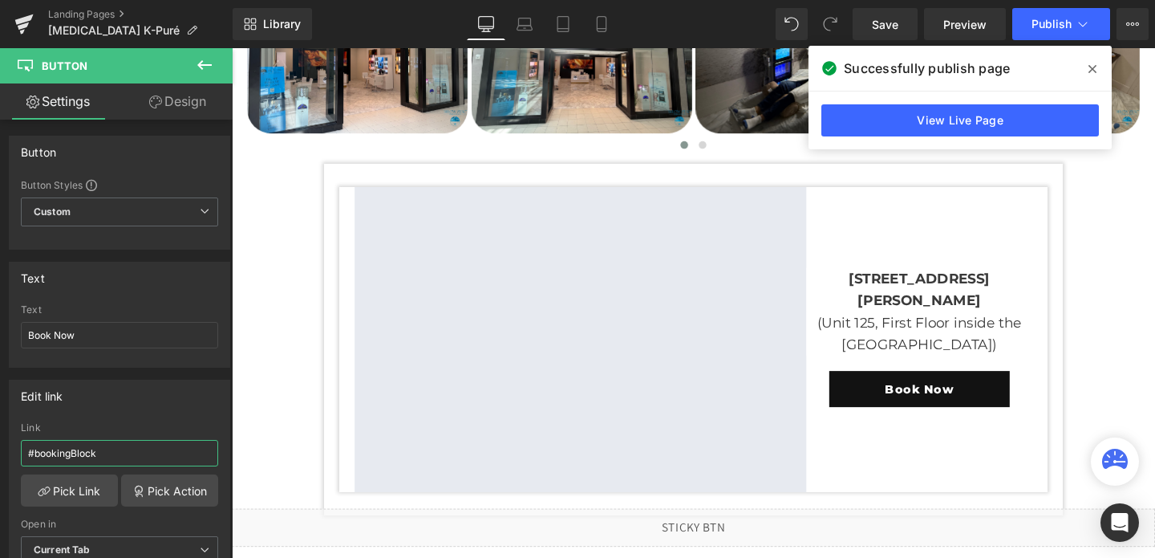
scroll to position [3635, 0]
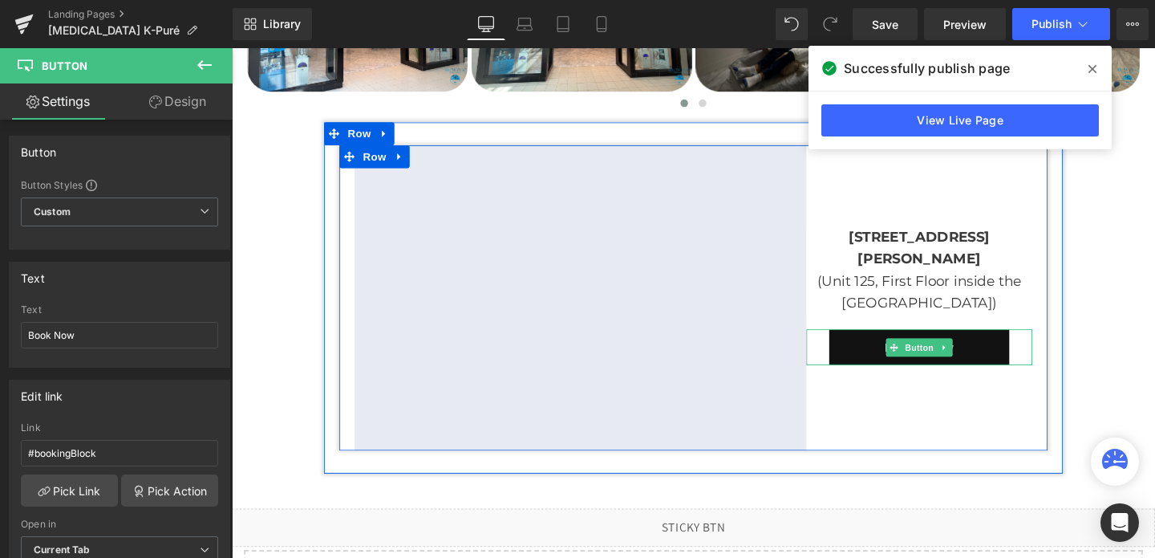
click at [920, 379] on link "Book Now" at bounding box center [955, 362] width 190 height 38
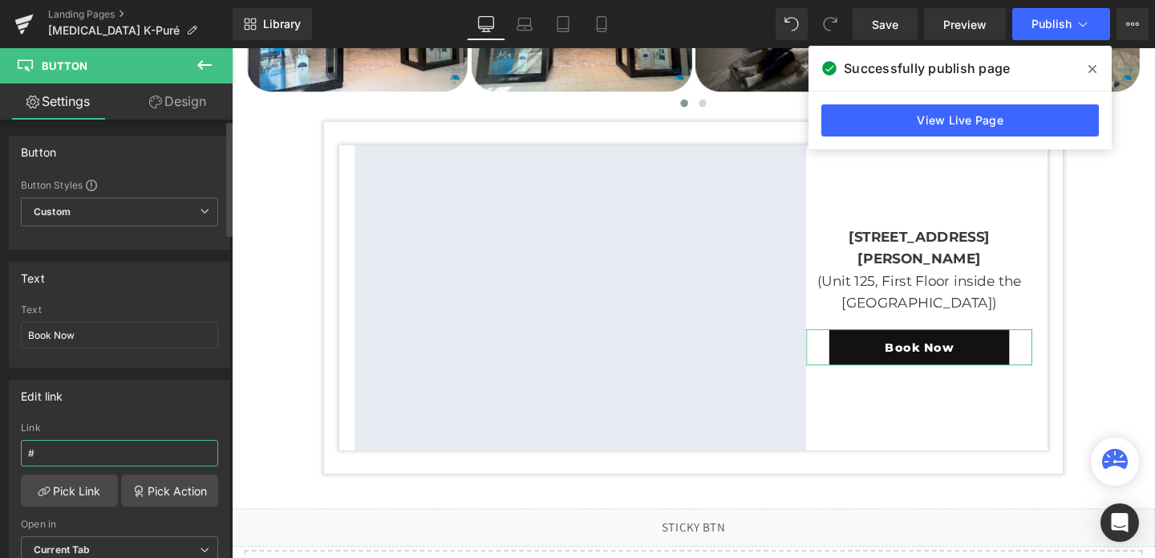
click at [77, 453] on input "#" at bounding box center [119, 453] width 197 height 26
paste input "bookingBlock"
type input "#bookingBlock"
click at [1057, 18] on span "Publish" at bounding box center [1052, 24] width 40 height 13
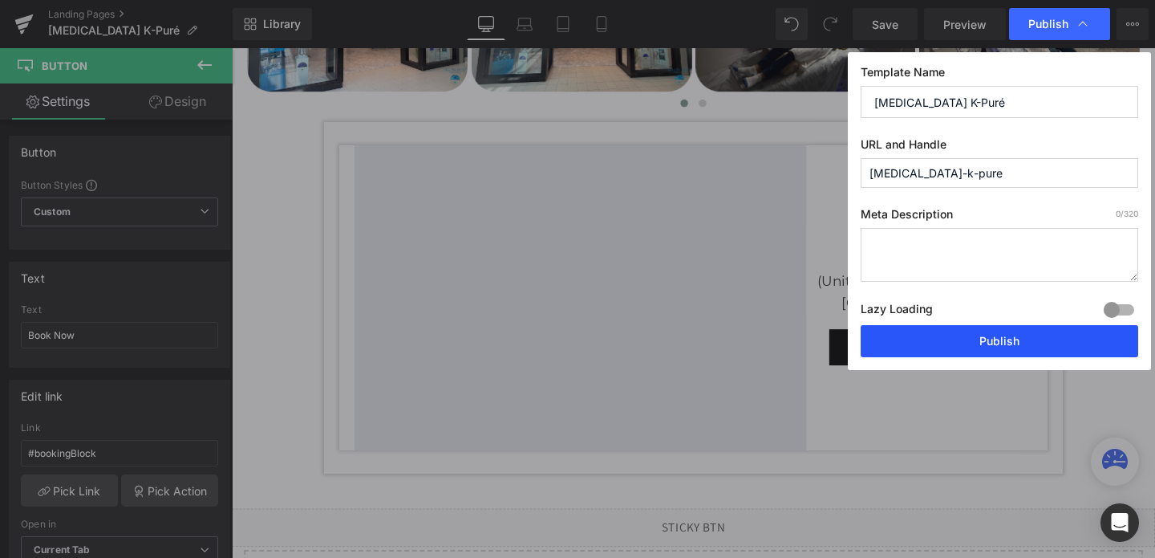
click at [964, 349] on button "Publish" at bounding box center [1000, 341] width 278 height 32
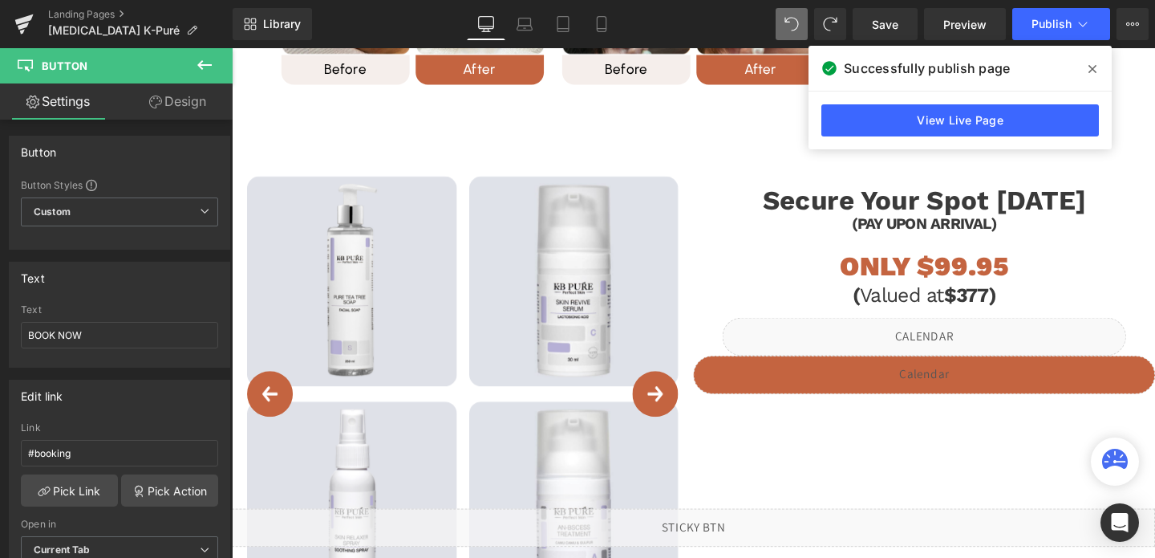
scroll to position [2309, 0]
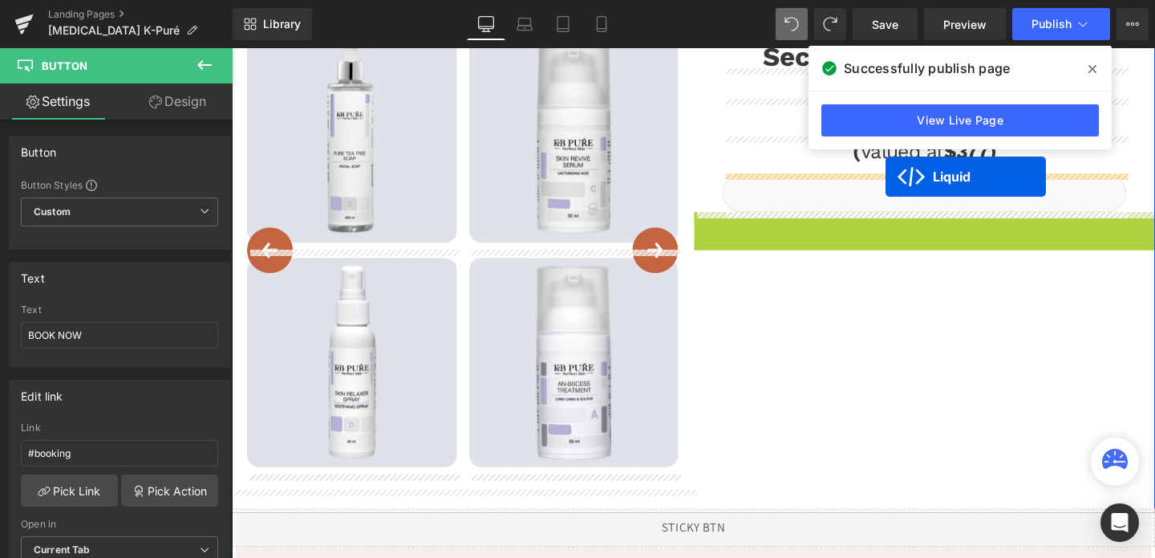
drag, startPoint x: 919, startPoint y: 237, endPoint x: 919, endPoint y: 183, distance: 54.6
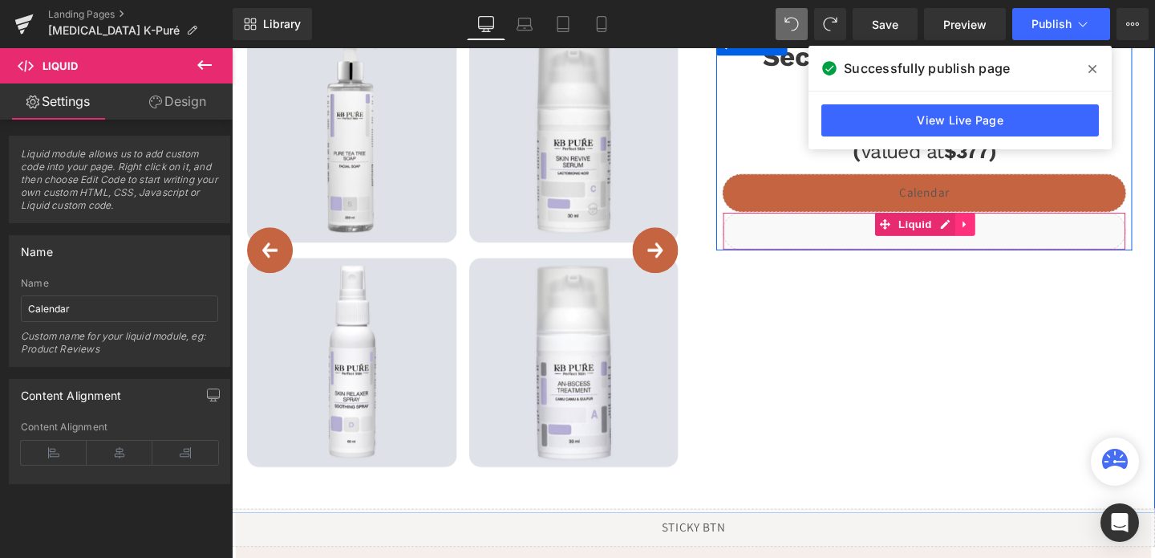
click at [1001, 237] on icon at bounding box center [1002, 234] width 11 height 12
click at [1016, 237] on icon at bounding box center [1013, 233] width 11 height 11
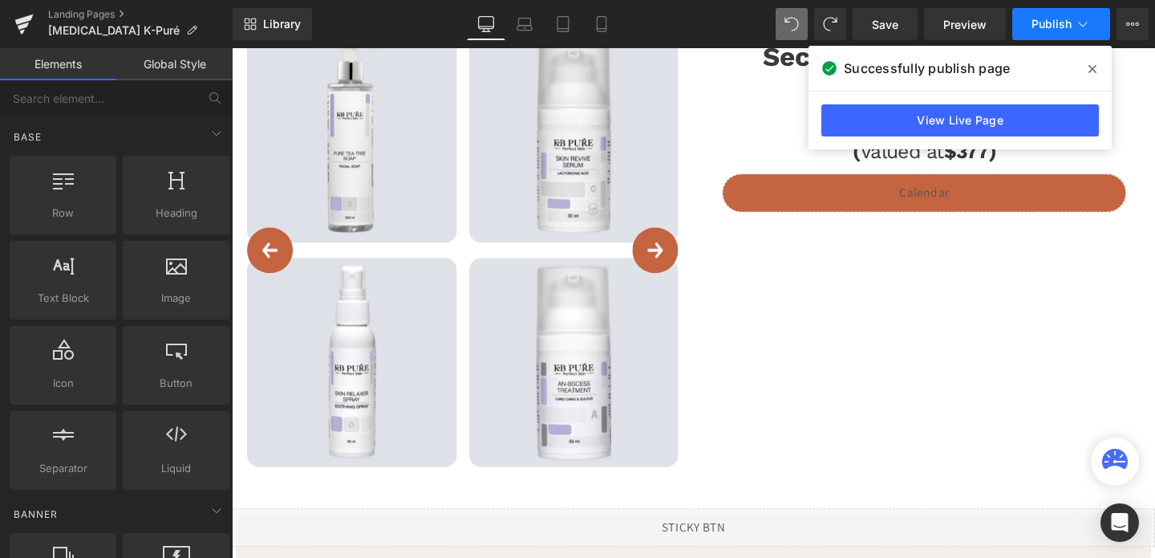
click at [1035, 28] on span "Publish" at bounding box center [1052, 24] width 40 height 13
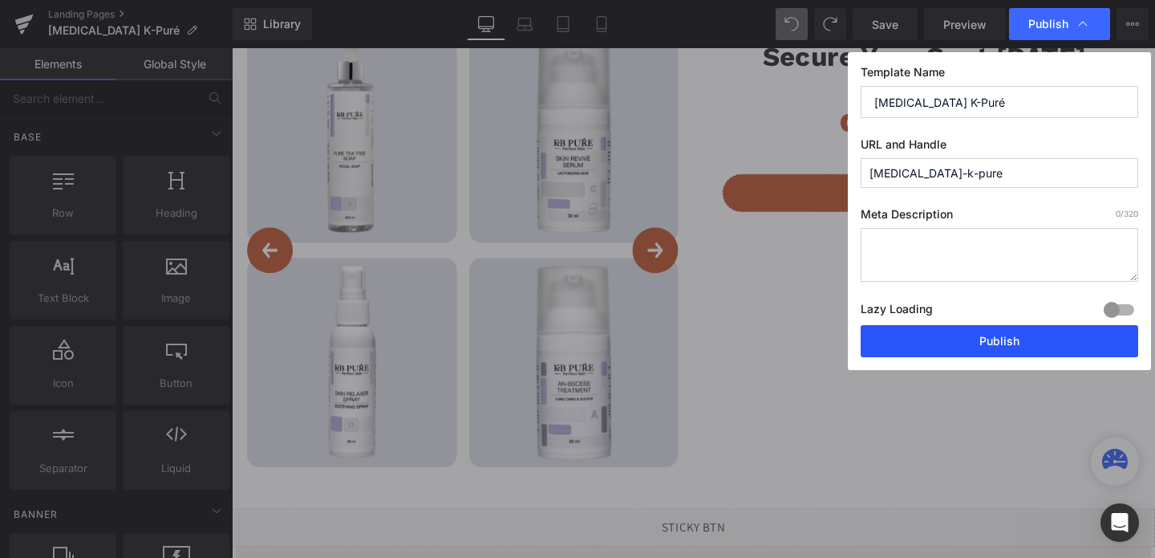
click at [930, 343] on button "Publish" at bounding box center [1000, 341] width 278 height 32
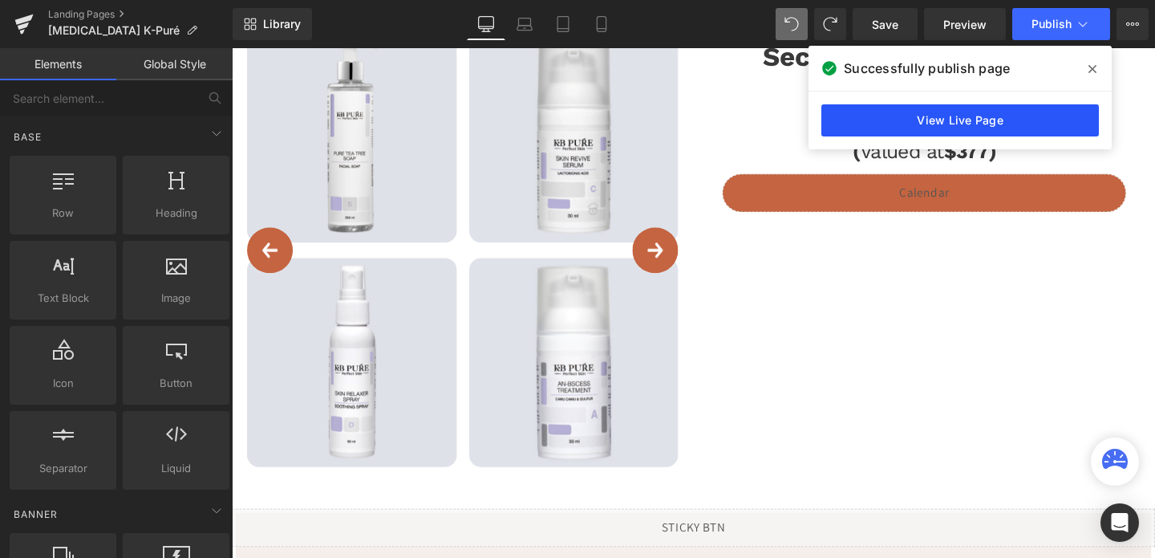
click at [931, 119] on link "View Live Page" at bounding box center [961, 120] width 278 height 32
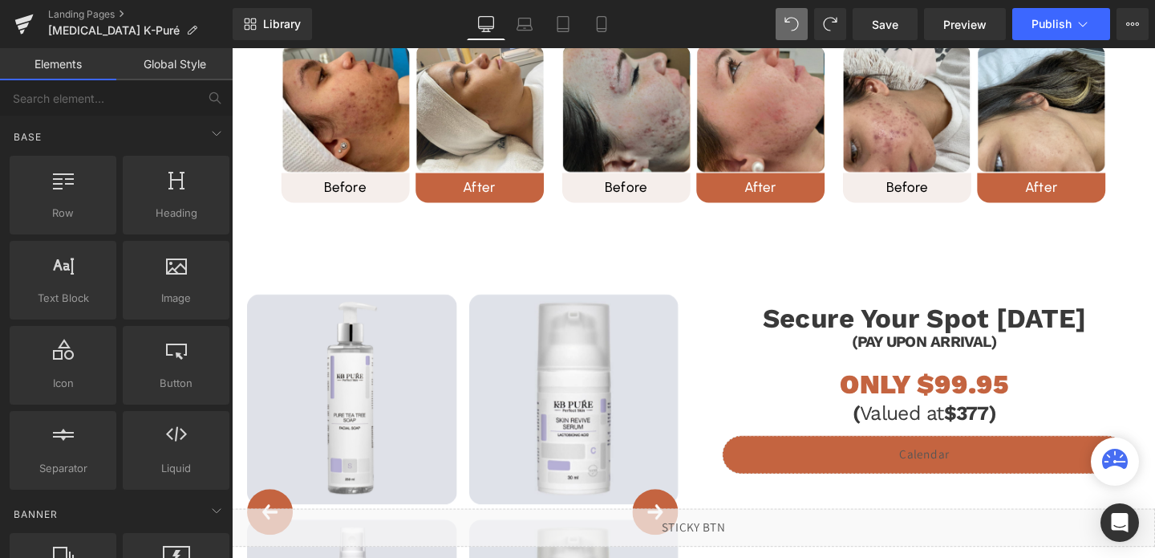
scroll to position [2030, 0]
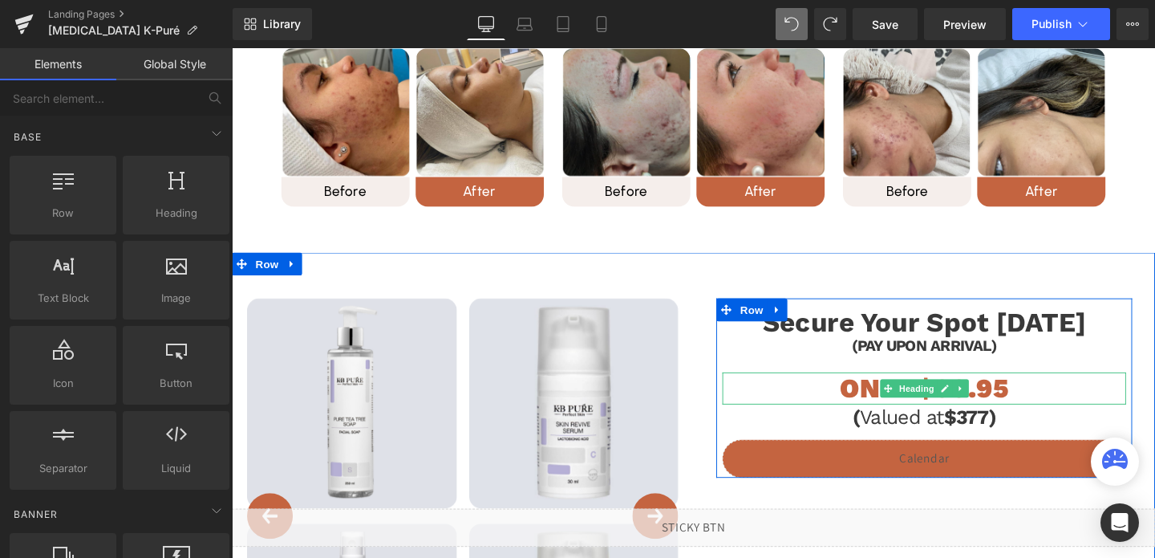
click at [1020, 407] on h1 "ONLY $99.95" at bounding box center [960, 406] width 424 height 34
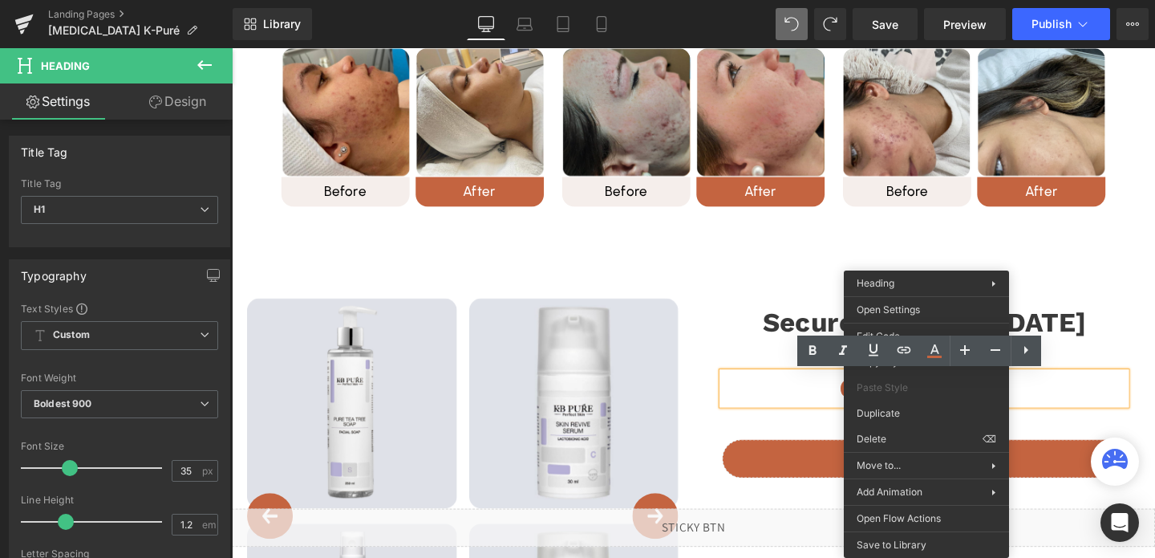
drag, startPoint x: 958, startPoint y: 416, endPoint x: 1138, endPoint y: 444, distance: 182.0
click at [793, 478] on div "Liquid" at bounding box center [960, 480] width 424 height 40
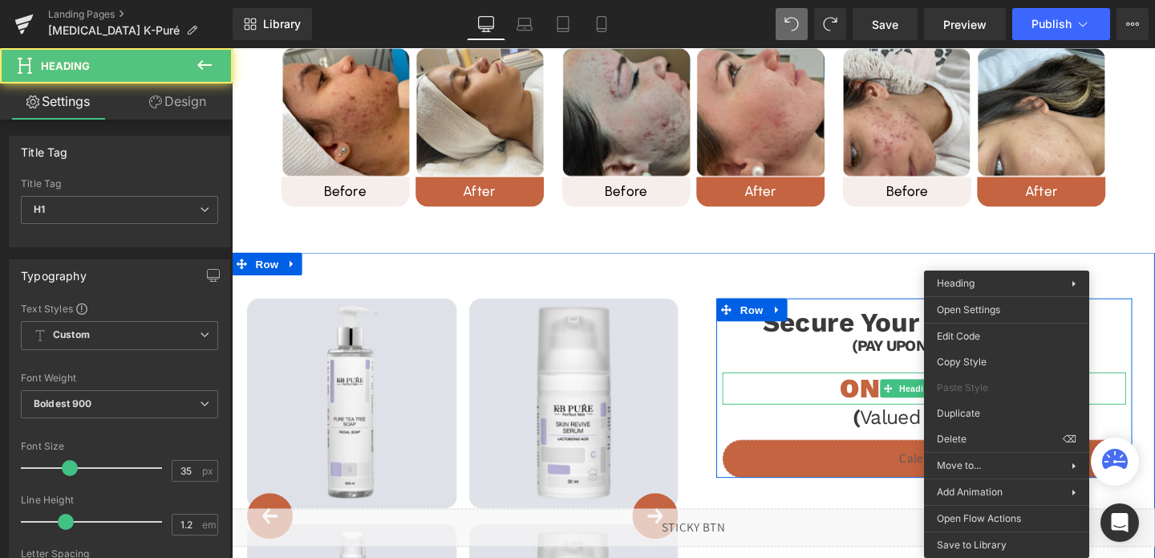
click at [1042, 410] on h1 "ONLY $99.95" at bounding box center [960, 406] width 424 height 34
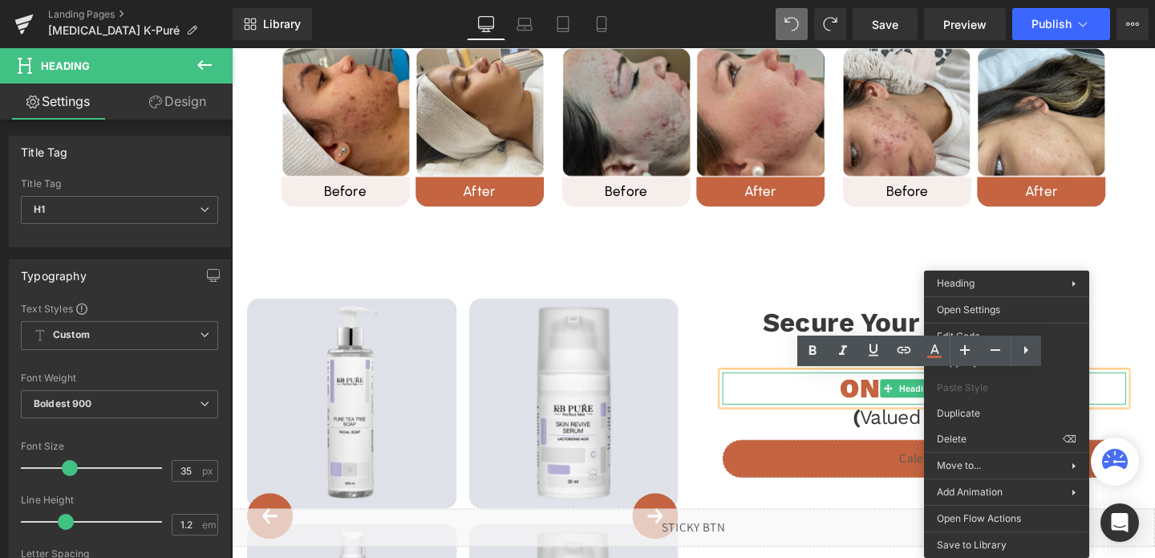
click at [900, 412] on h1 "ONLY $99.95" at bounding box center [960, 406] width 424 height 34
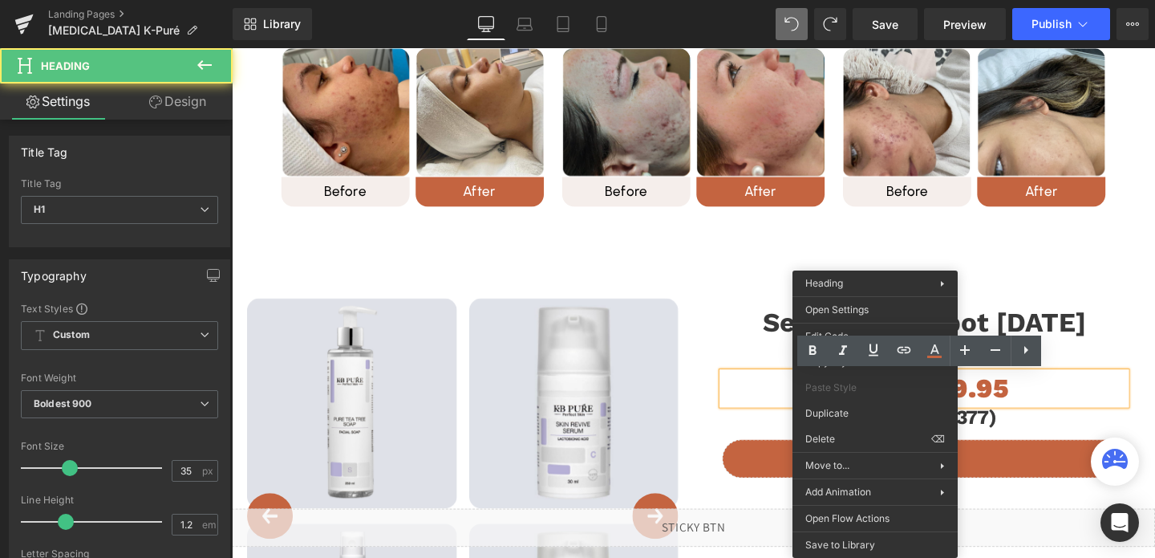
click at [905, 416] on h1 "ONLY $99.95" at bounding box center [960, 406] width 424 height 34
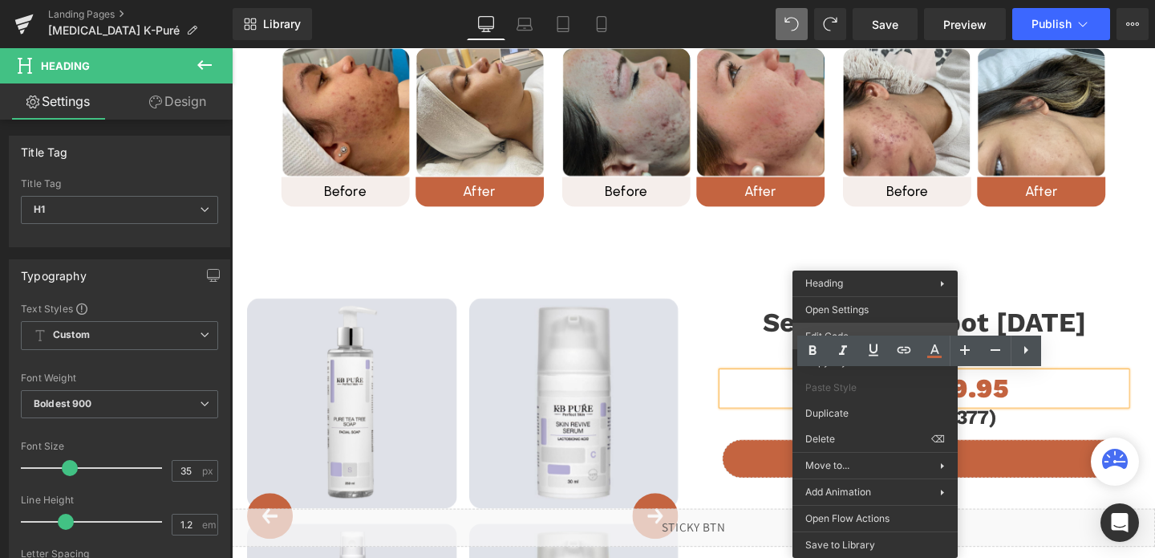
click at [861, 0] on div "Liquid You are previewing how the will restyle your page. You can not edit Elem…" at bounding box center [577, 0] width 1155 height 0
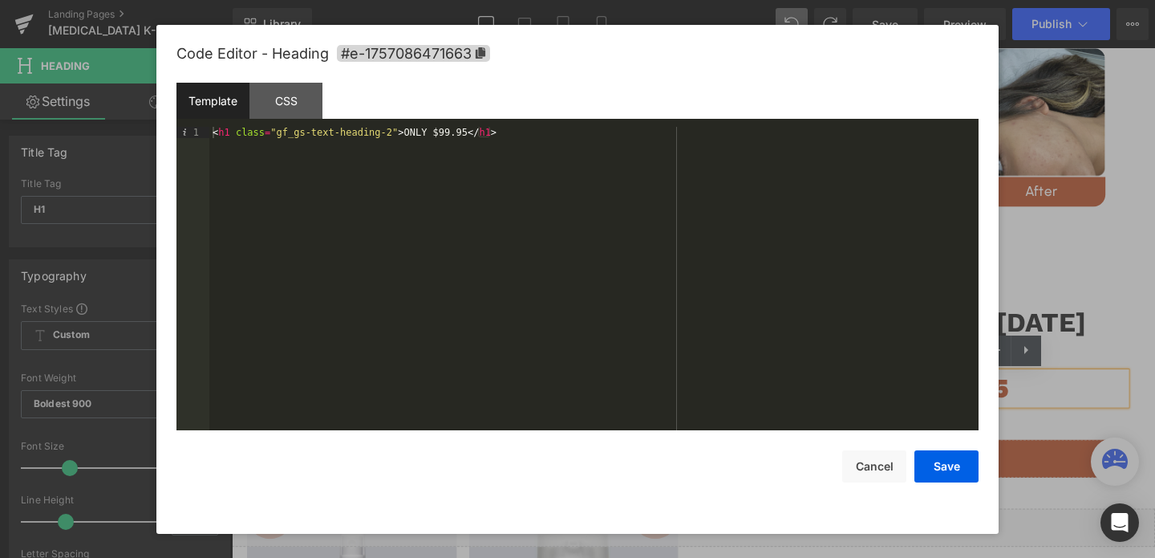
click at [400, 139] on div "< h1 class = "gf_gs-text-heading-2" > ONLY $99.95 </ h1 >" at bounding box center [593, 290] width 769 height 326
click at [396, 134] on div "< h1 class = "gf_gs-text-heading-2" > ONLY $99.95 </ h1 >" at bounding box center [593, 290] width 769 height 326
drag, startPoint x: 473, startPoint y: 134, endPoint x: 438, endPoint y: 136, distance: 35.3
click at [438, 136] on div "< h1 class = "gf_gs-text-heading-2" id = "bboking" > ONLY $99.95 </ h1 >" at bounding box center [593, 290] width 769 height 326
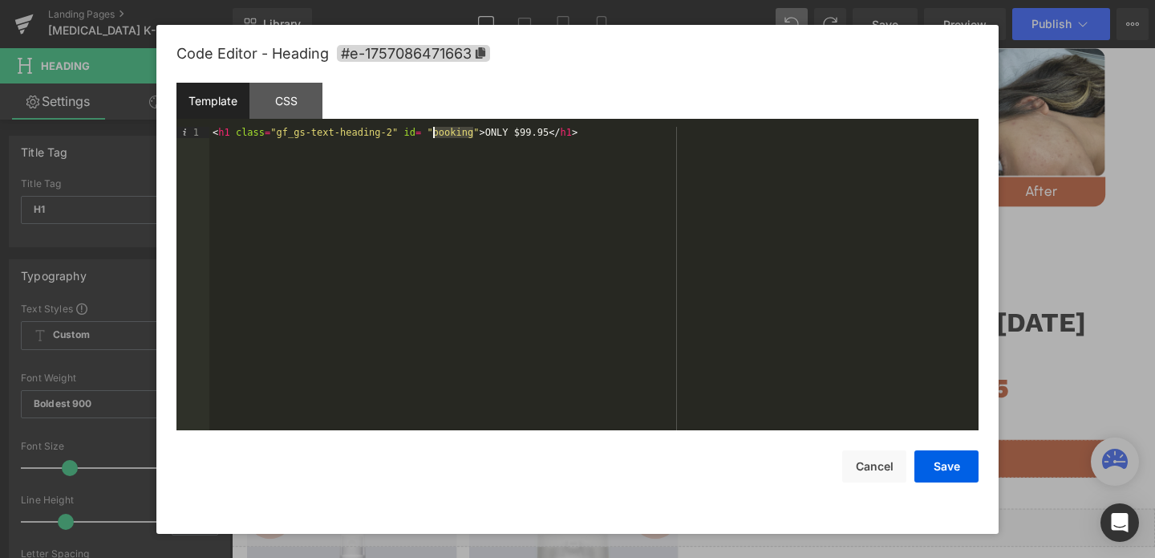
drag, startPoint x: 473, startPoint y: 132, endPoint x: 432, endPoint y: 133, distance: 40.9
click at [432, 133] on div "< h1 class = "gf_gs-text-heading-2" id = "booking" > ONLY $99.95 </ h1 >" at bounding box center [593, 290] width 769 height 326
click at [944, 472] on button "Save" at bounding box center [947, 466] width 64 height 32
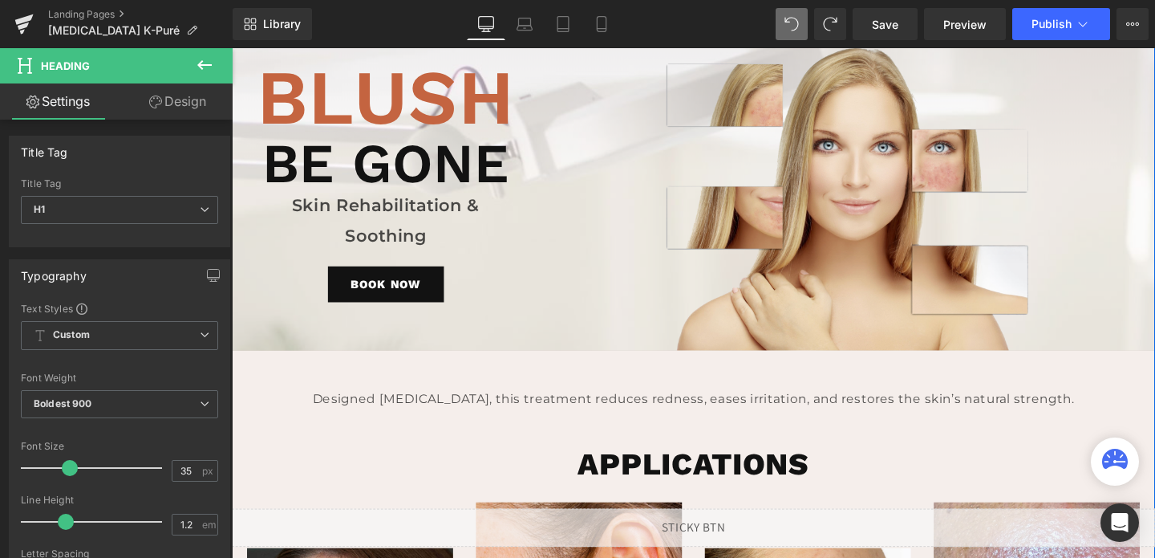
scroll to position [30, 0]
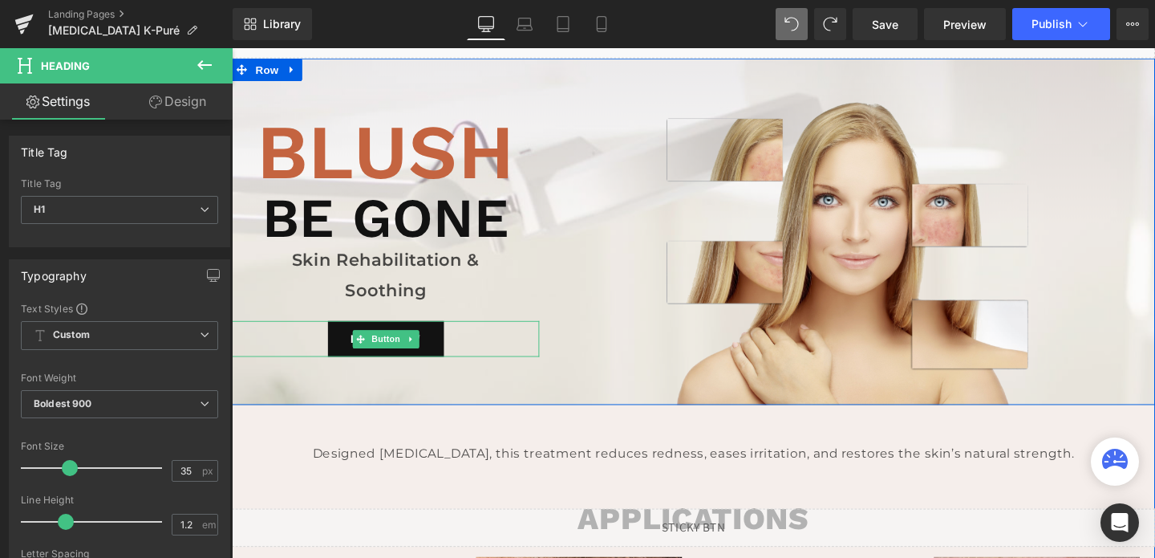
click at [440, 355] on link "BOOK NOW" at bounding box center [394, 354] width 122 height 38
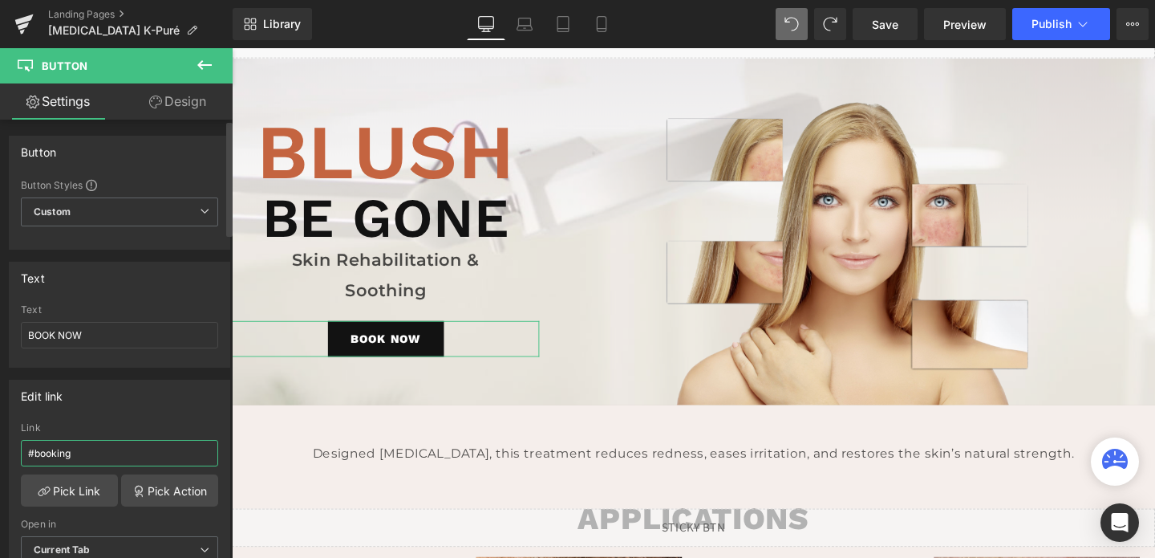
click at [120, 455] on input "#booking" at bounding box center [119, 453] width 197 height 26
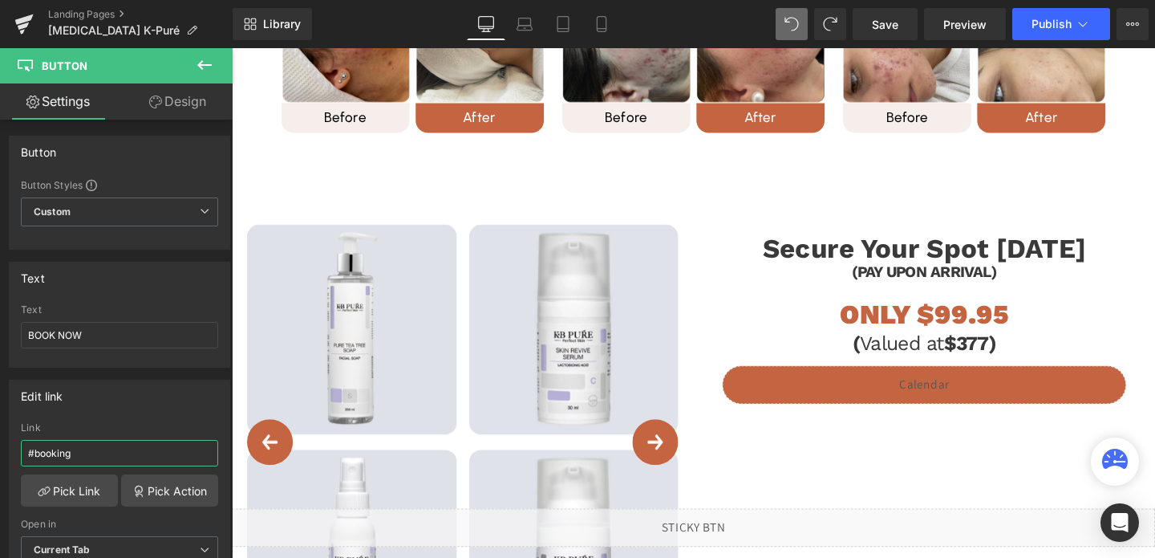
scroll to position [2115, 0]
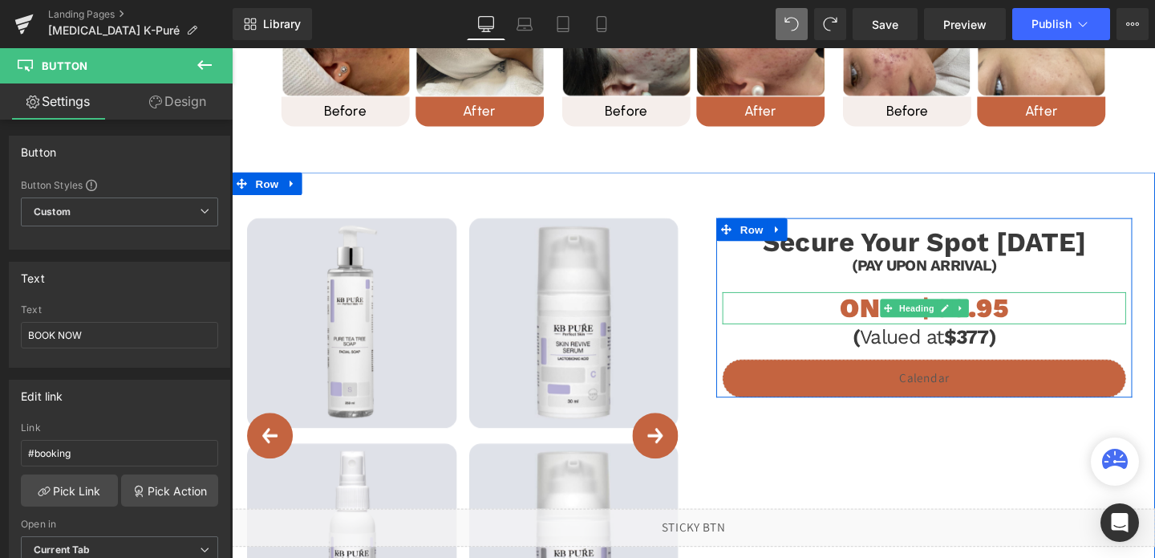
click at [1024, 322] on h1 "ONLY $99.95" at bounding box center [960, 321] width 424 height 34
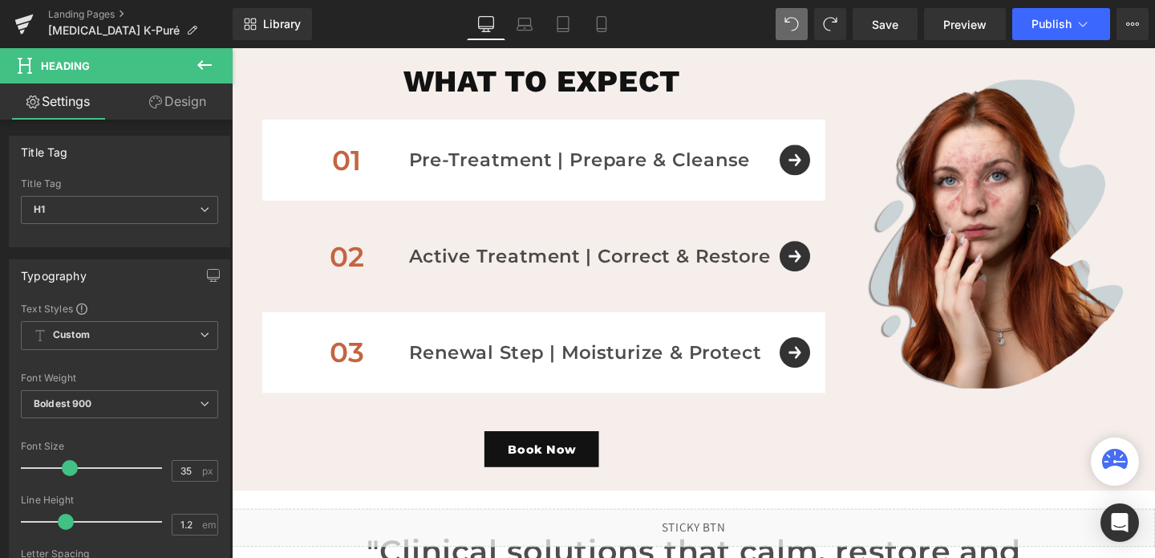
scroll to position [997, 0]
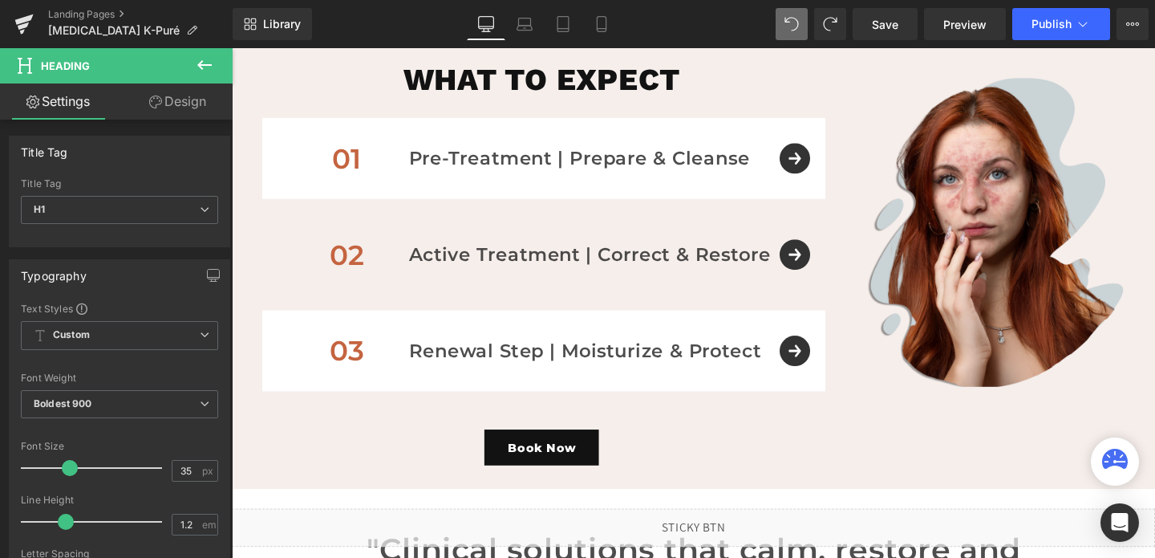
click at [545, 465] on div "Book Now Button" at bounding box center [557, 467] width 641 height 38
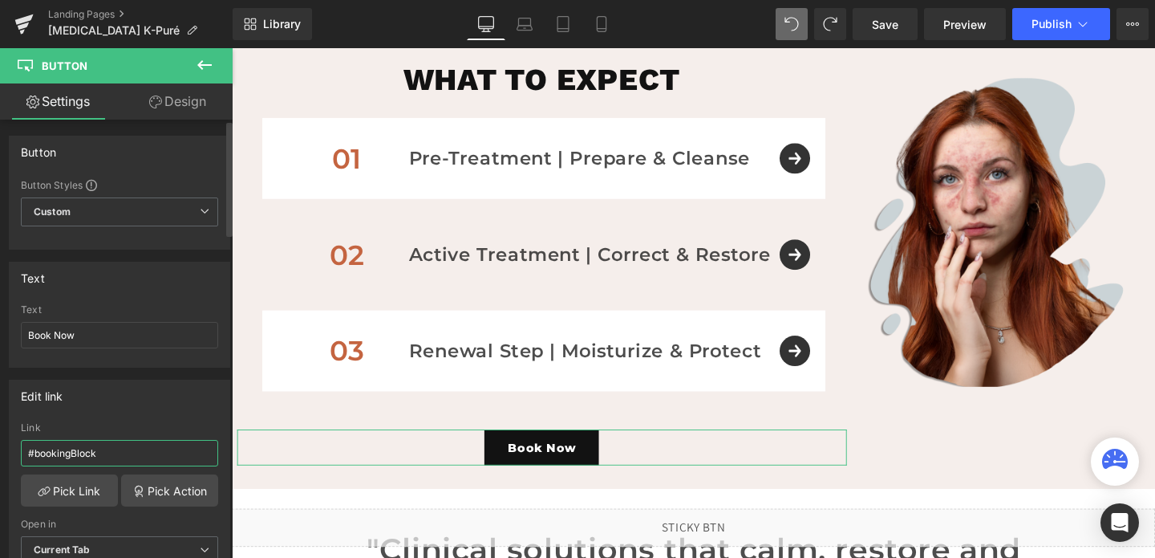
click at [130, 457] on input "#bookingBlock" at bounding box center [119, 453] width 197 height 26
type input "#booking"
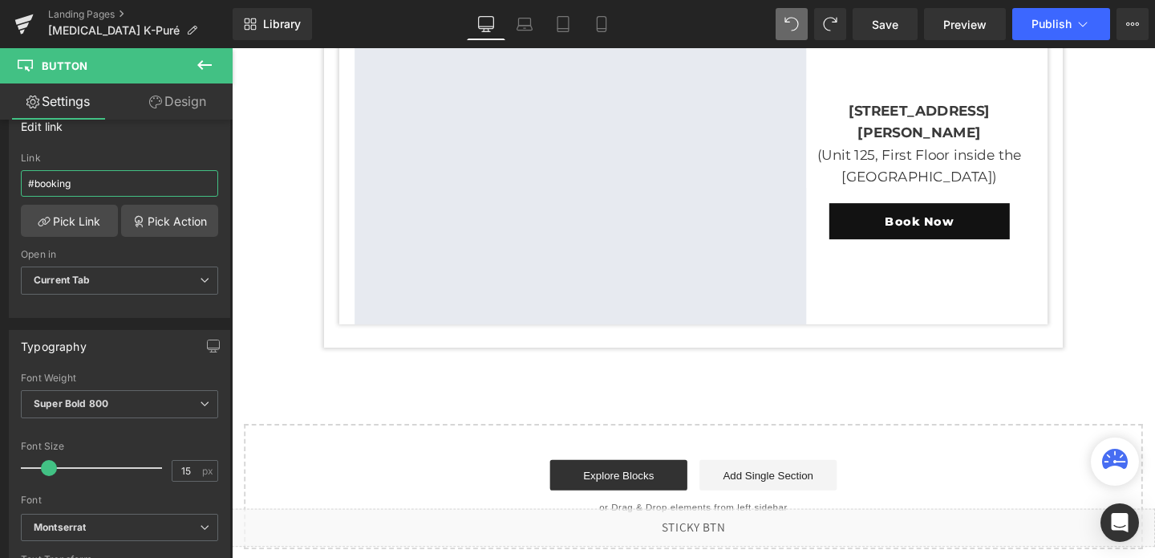
scroll to position [3784, 0]
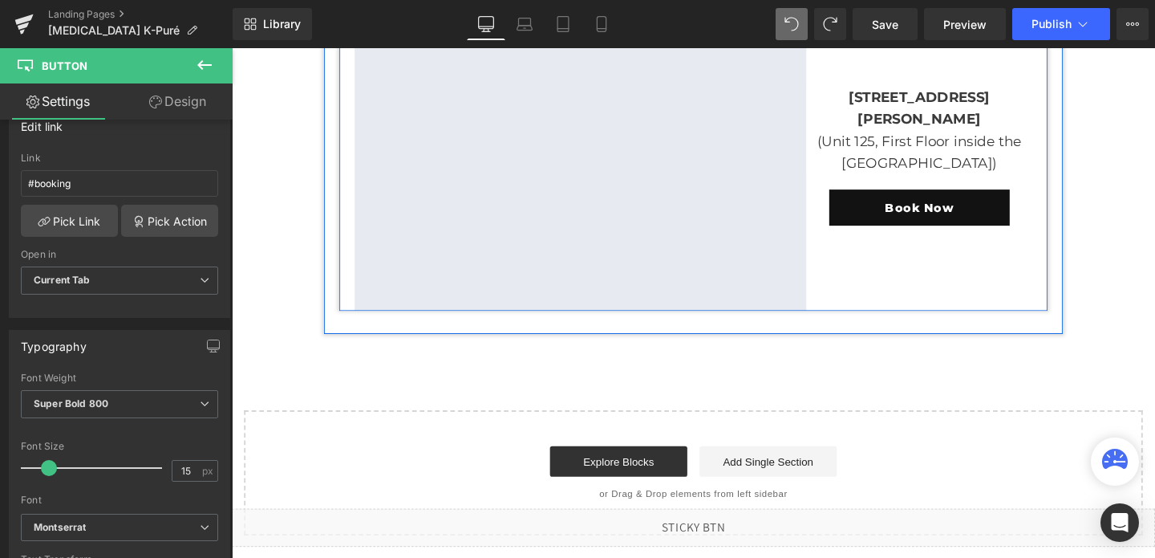
click at [896, 234] on div "632 Stinson Street, Saint-Laurent, QC (Unit 125, First Floor inside the Medical…" at bounding box center [954, 163] width 237 height 321
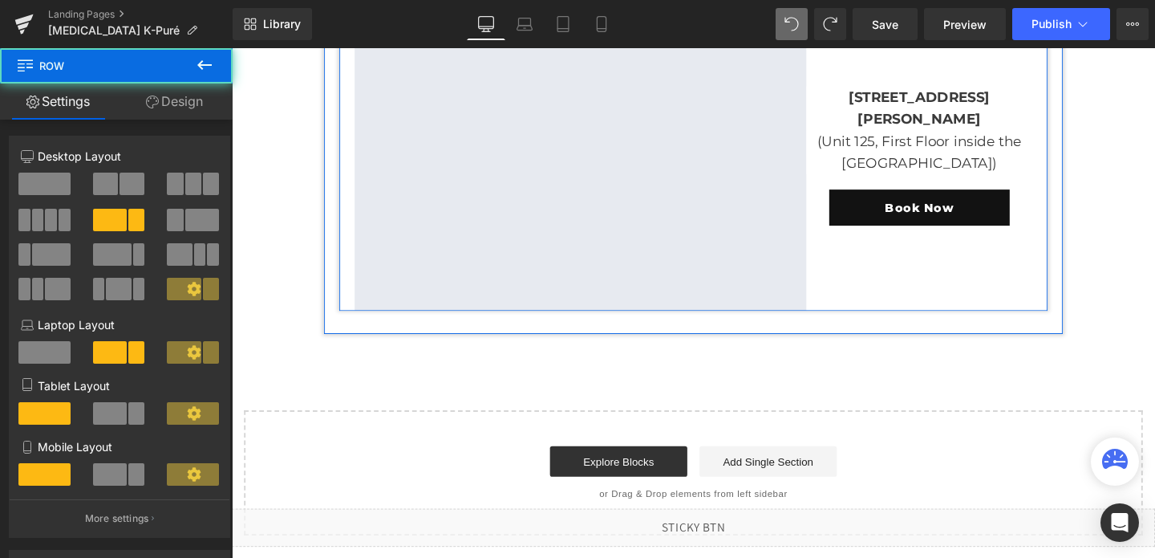
click at [894, 221] on link "Book Now" at bounding box center [955, 216] width 190 height 38
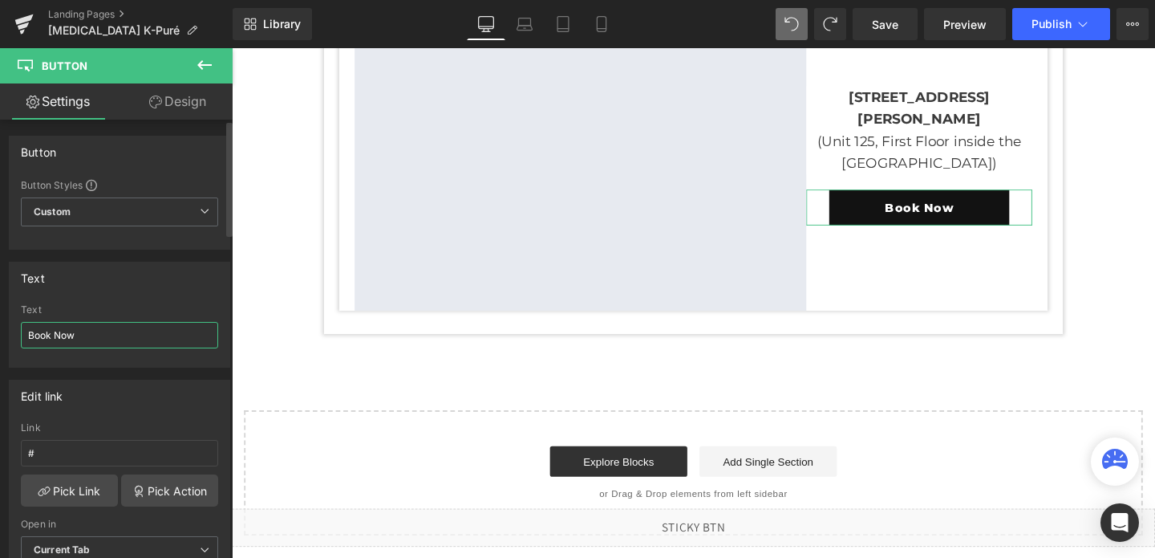
click at [79, 327] on input "Book Now" at bounding box center [119, 335] width 197 height 26
paste input "booking"
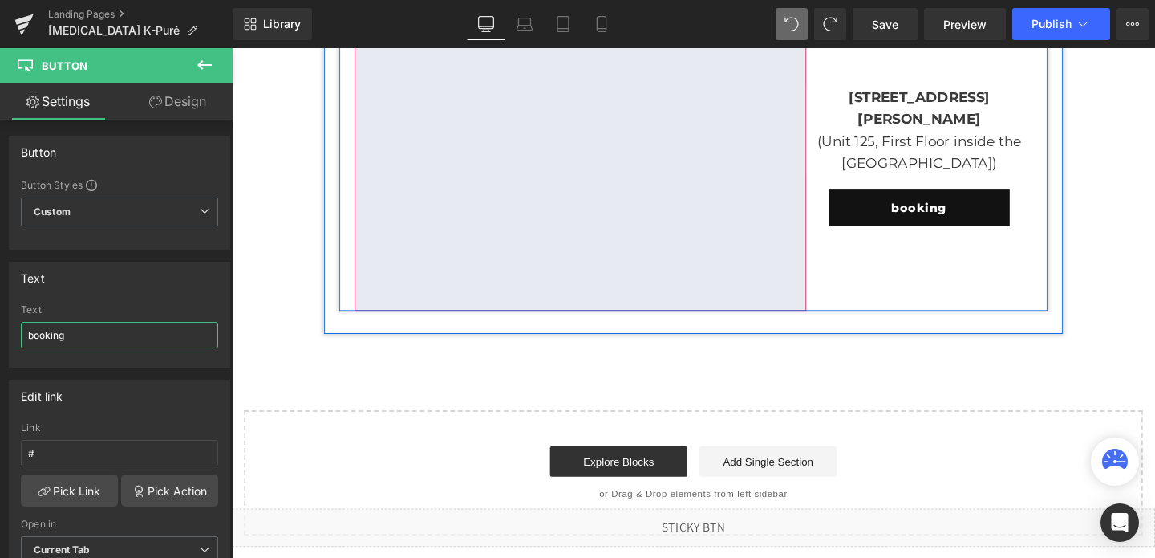
type input "Book Now"
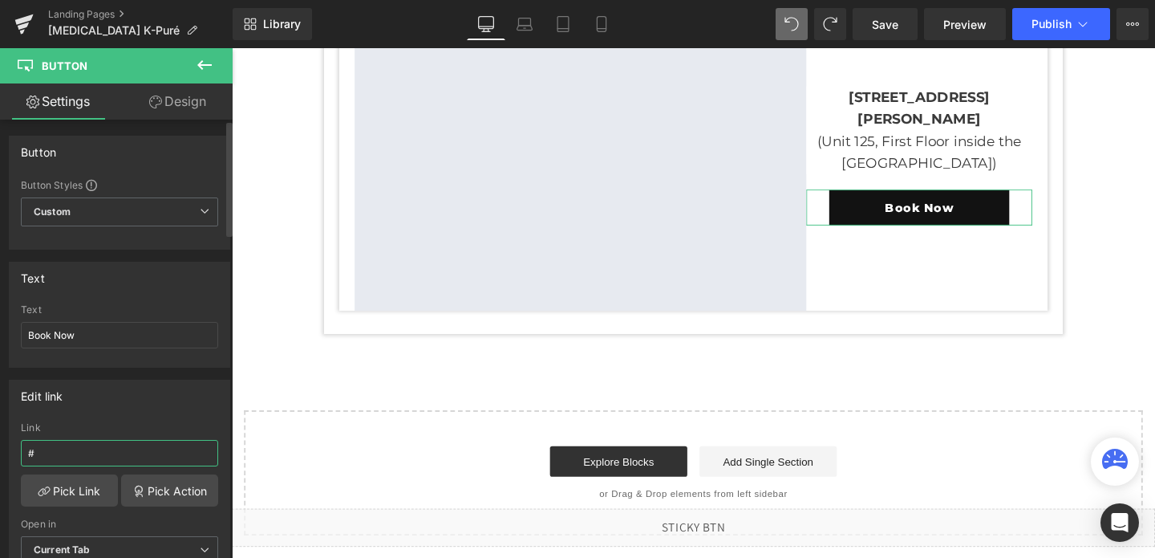
click at [62, 455] on input "#" at bounding box center [119, 453] width 197 height 26
paste input "booking"
type input "#booking"
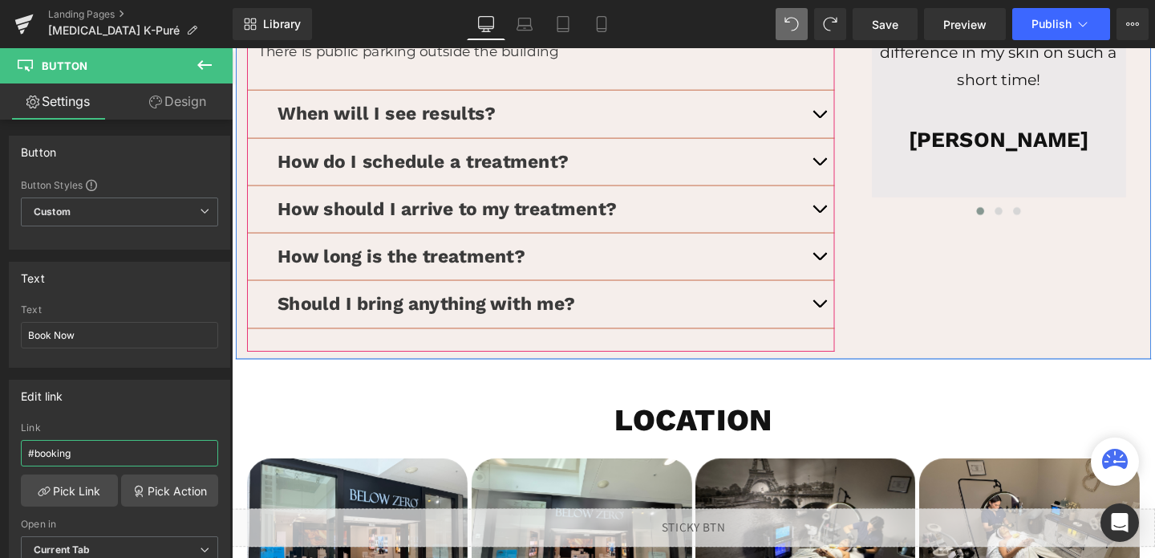
scroll to position [3075, 0]
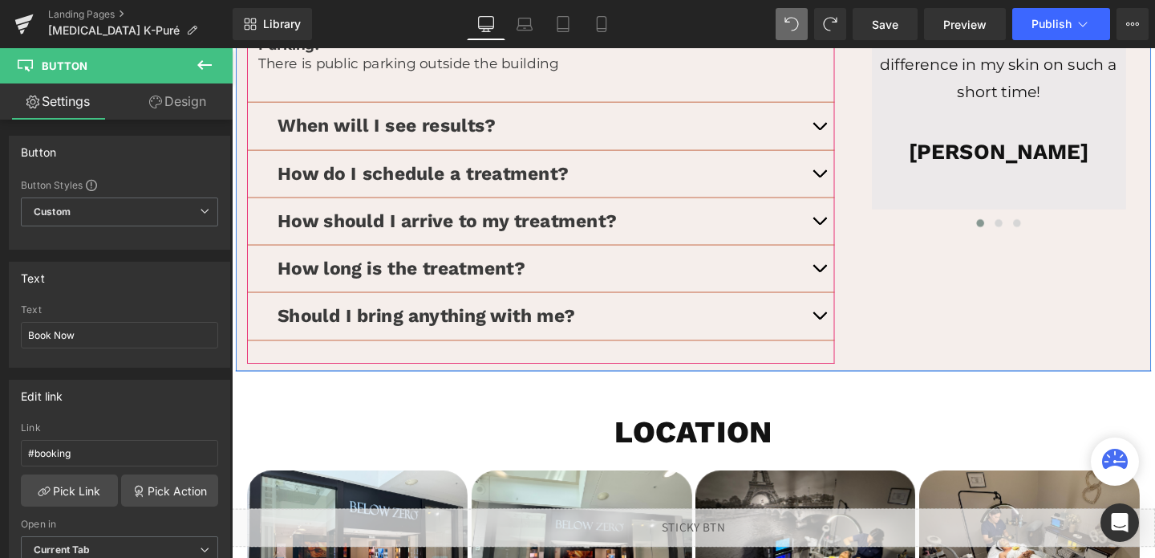
click at [850, 184] on span "button" at bounding box center [850, 184] width 0 height 0
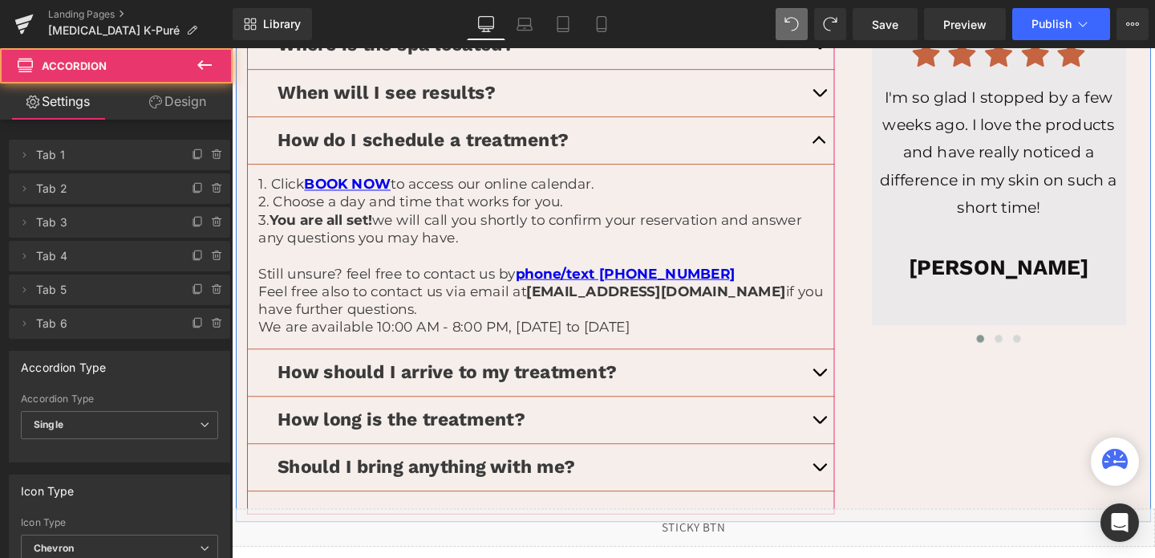
scroll to position [2919, 0]
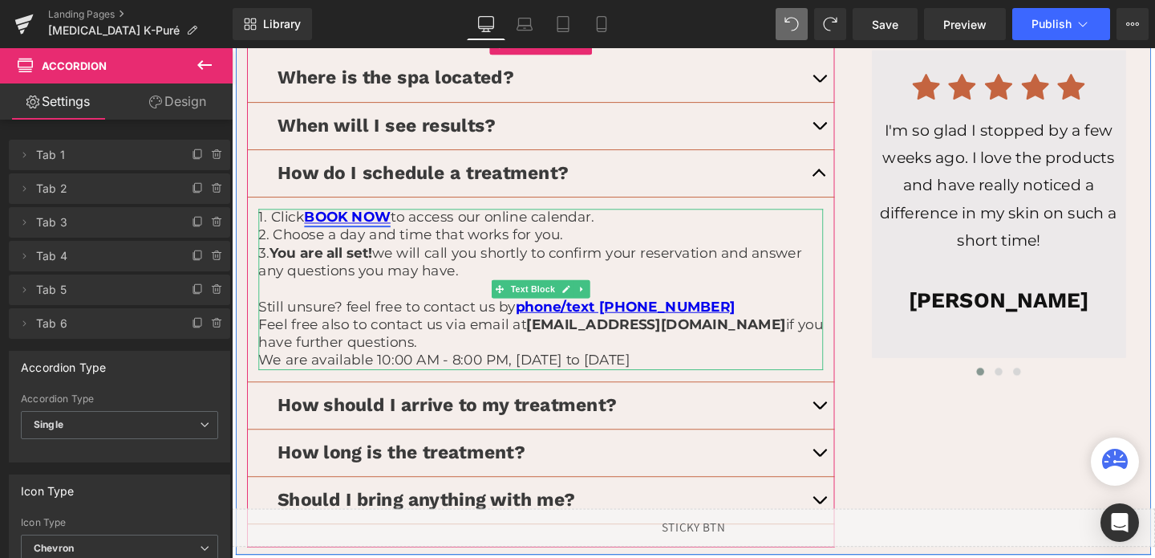
click at [399, 232] on link "BOOK NOW" at bounding box center [353, 226] width 91 height 18
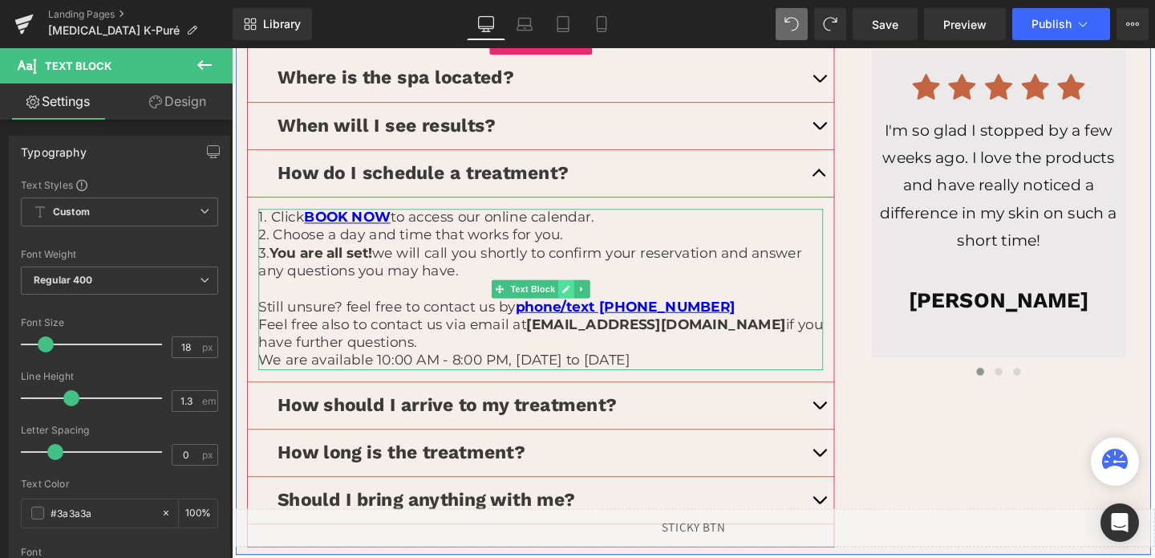
click at [582, 297] on link at bounding box center [583, 301] width 17 height 19
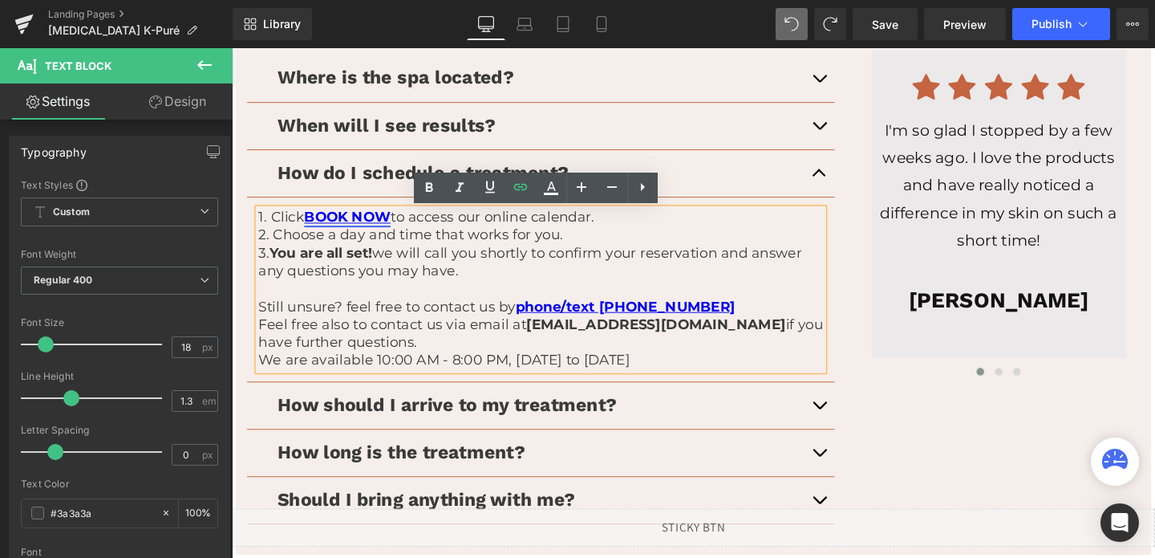
click at [375, 231] on link "BOOK NOW" at bounding box center [353, 226] width 91 height 18
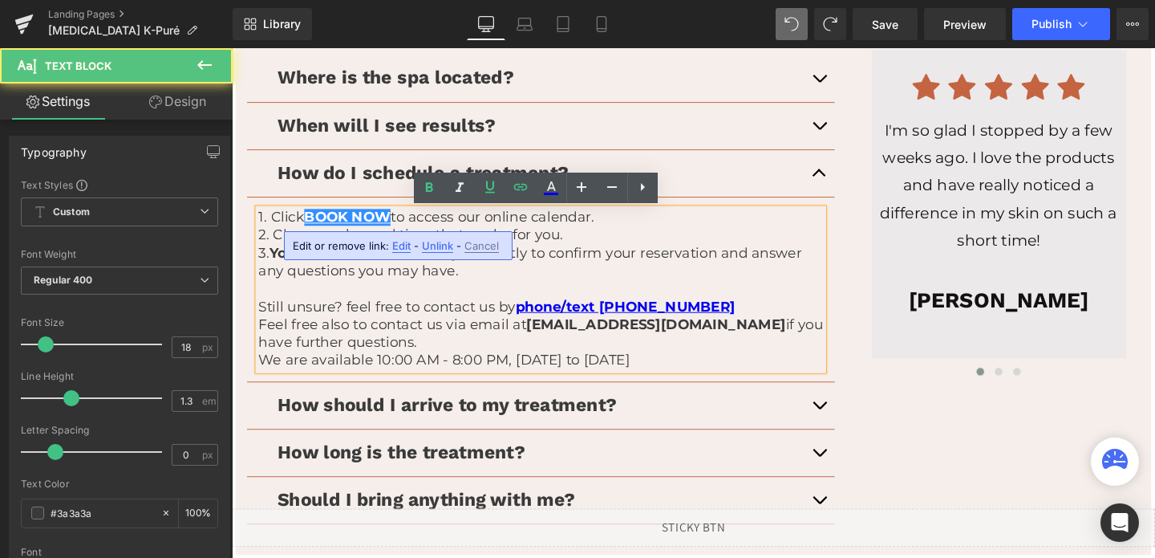
click at [402, 250] on span "Edit" at bounding box center [401, 246] width 18 height 14
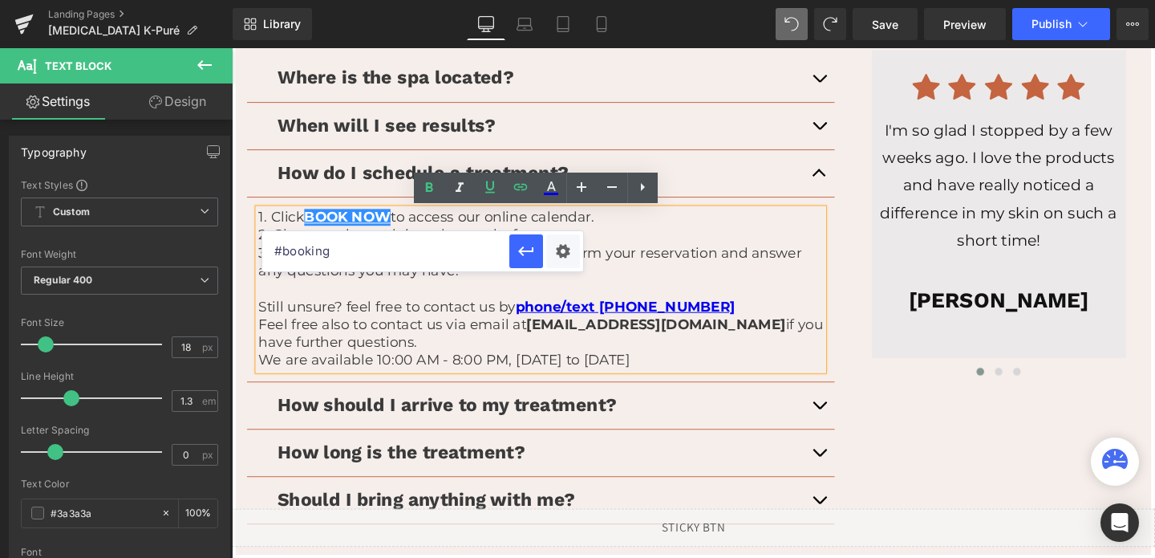
click at [345, 260] on input "#booking" at bounding box center [385, 251] width 247 height 40
click at [517, 254] on icon "button" at bounding box center [526, 250] width 19 height 19
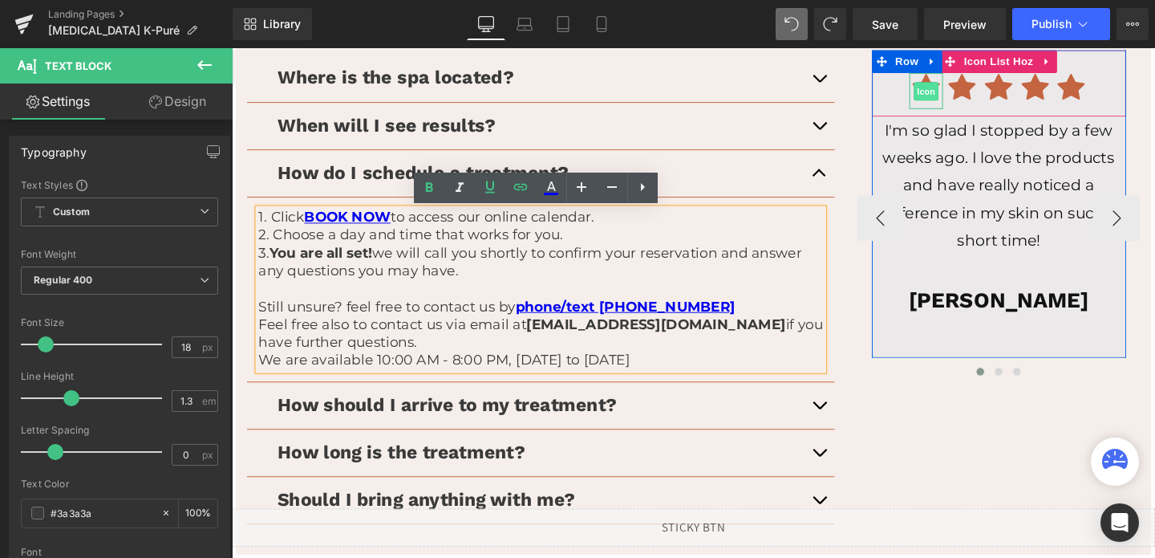
click at [952, 89] on span "Icon" at bounding box center [962, 93] width 26 height 19
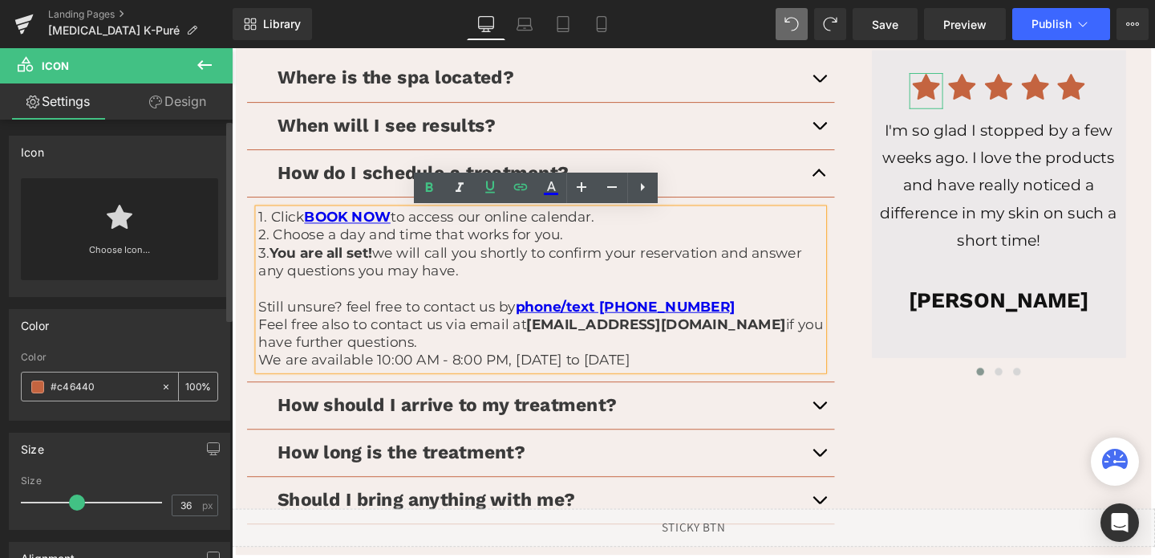
drag, startPoint x: 99, startPoint y: 390, endPoint x: 28, endPoint y: 391, distance: 71.4
click at [28, 391] on div "#c46440" at bounding box center [91, 386] width 139 height 28
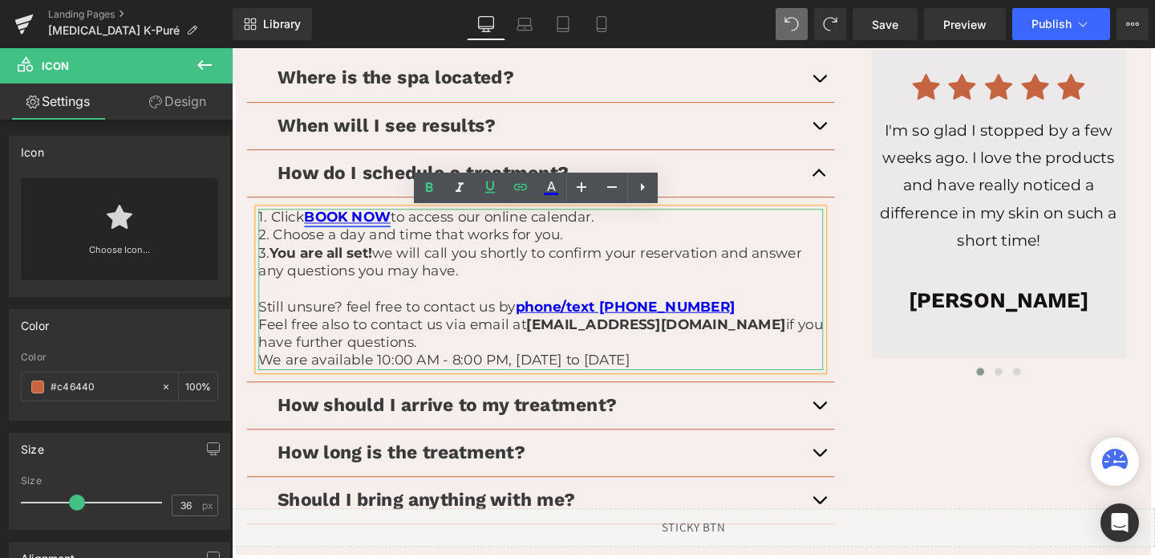
click at [397, 232] on link "BOOK NOW" at bounding box center [353, 226] width 91 height 18
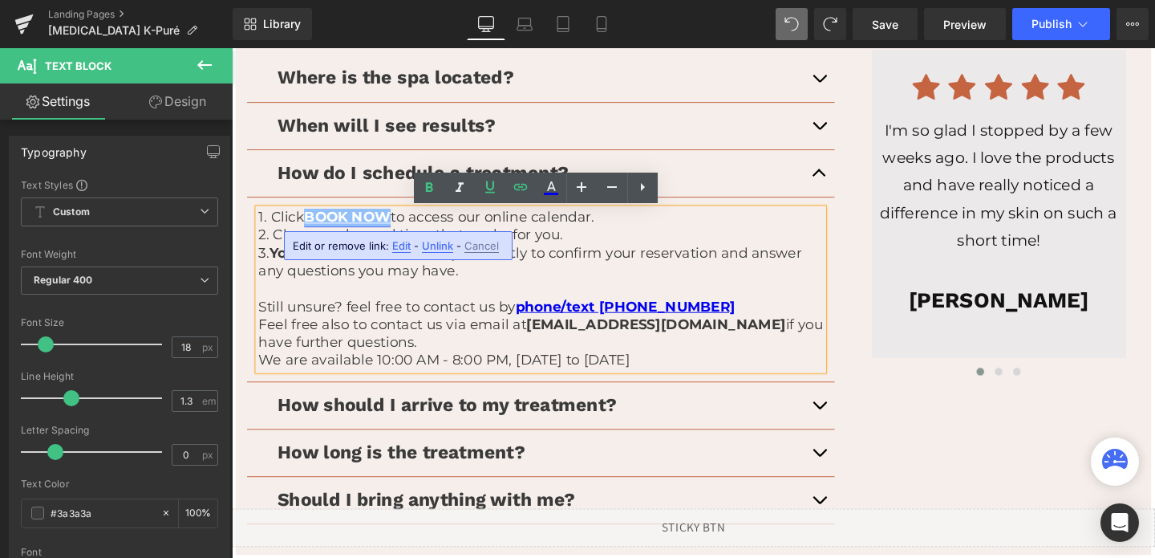
drag, startPoint x: 402, startPoint y: 225, endPoint x: 314, endPoint y: 230, distance: 88.4
click at [314, 230] on p "1. Click BOOK NOW to access our online calendar." at bounding box center [557, 226] width 594 height 18
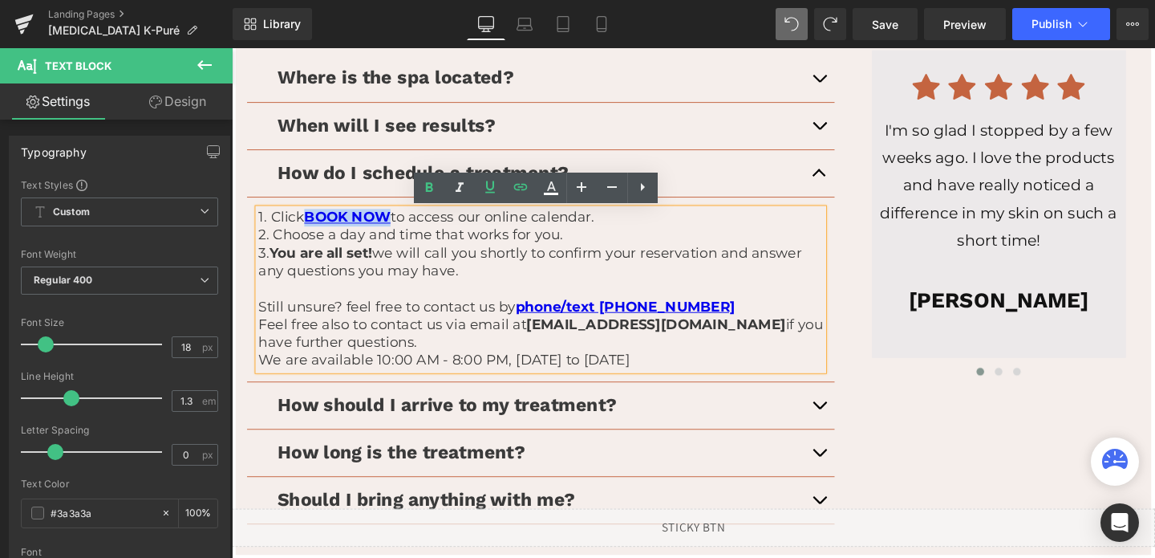
click at [373, 241] on p "2. Choose a day and time that works for you." at bounding box center [557, 245] width 594 height 18
drag, startPoint x: 310, startPoint y: 230, endPoint x: 393, endPoint y: 225, distance: 82.8
click at [393, 225] on link "BOOK NOW" at bounding box center [353, 226] width 91 height 18
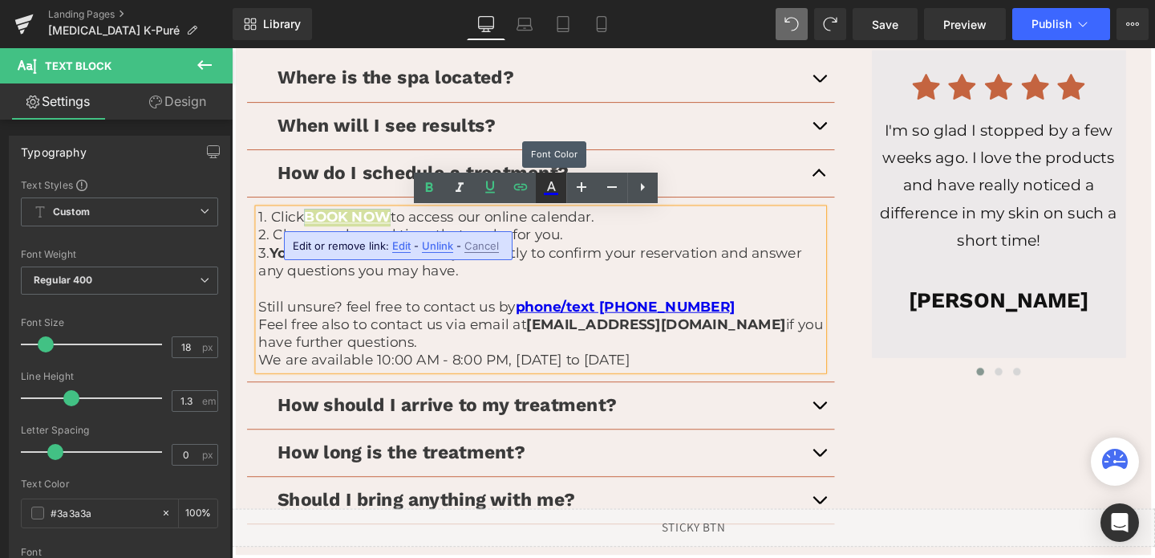
click at [542, 194] on icon at bounding box center [551, 187] width 19 height 19
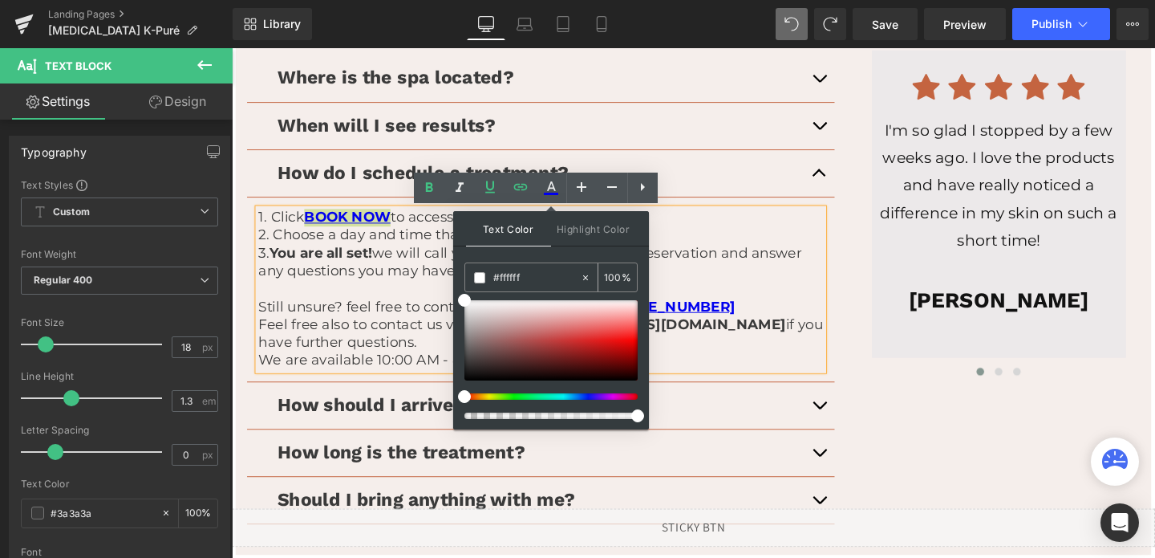
click at [528, 274] on input "#ffffff" at bounding box center [536, 278] width 87 height 18
paste input "#c46440"
click at [498, 276] on input "##c46440" at bounding box center [536, 278] width 87 height 18
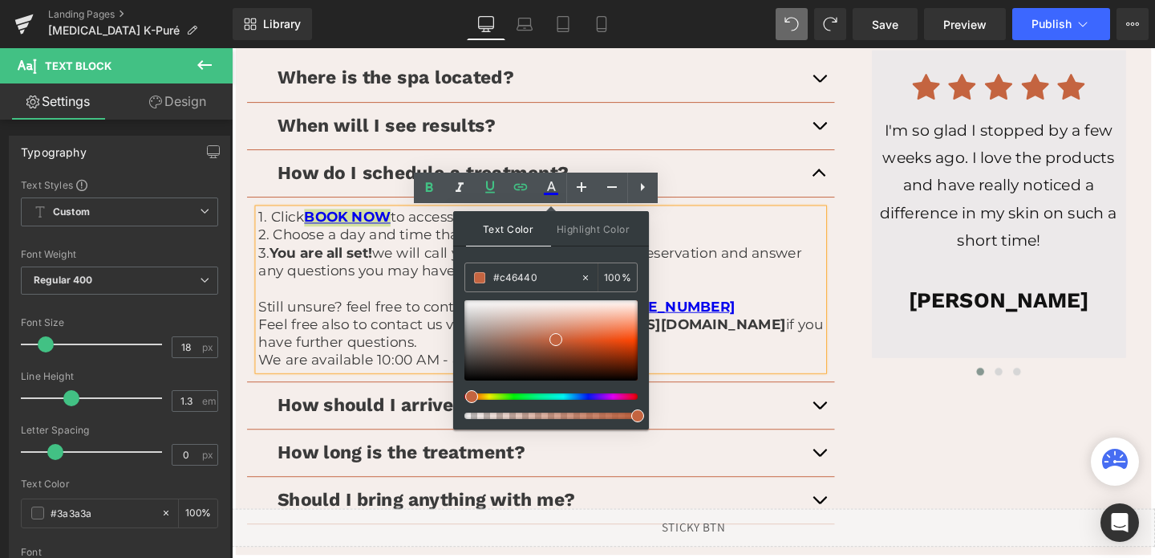
type input "#c46440"
click at [557, 338] on span at bounding box center [556, 339] width 13 height 13
click at [708, 259] on p "3. You are all set! we will call you shortly to confirm your reservation and an…" at bounding box center [557, 274] width 594 height 38
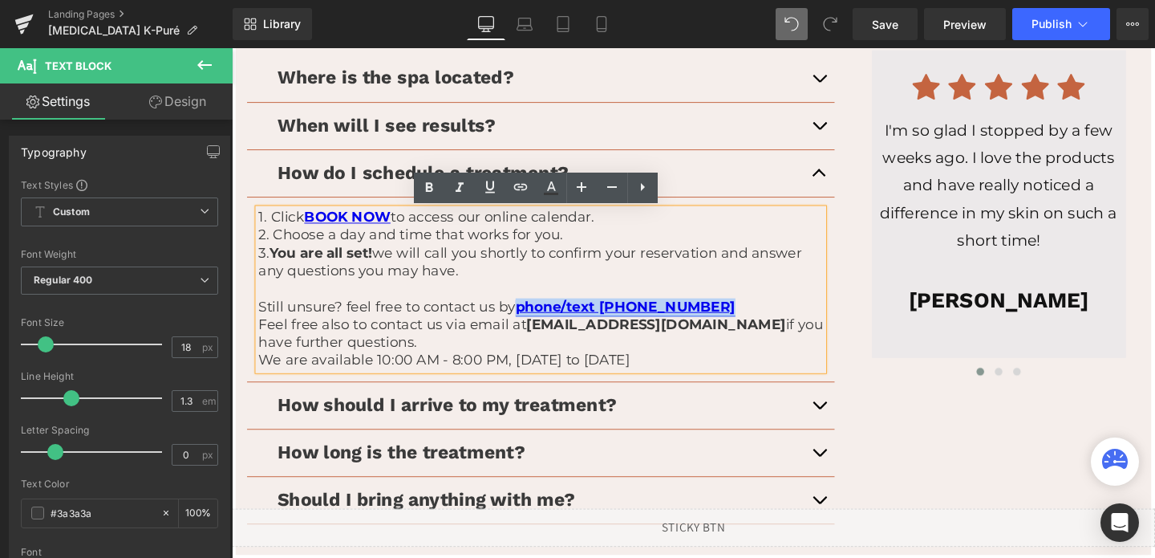
drag, startPoint x: 731, startPoint y: 323, endPoint x: 535, endPoint y: 317, distance: 195.8
click at [535, 317] on p "Still unsure? feel free to contact us by phone/text (672) 202-1808" at bounding box center [557, 320] width 594 height 18
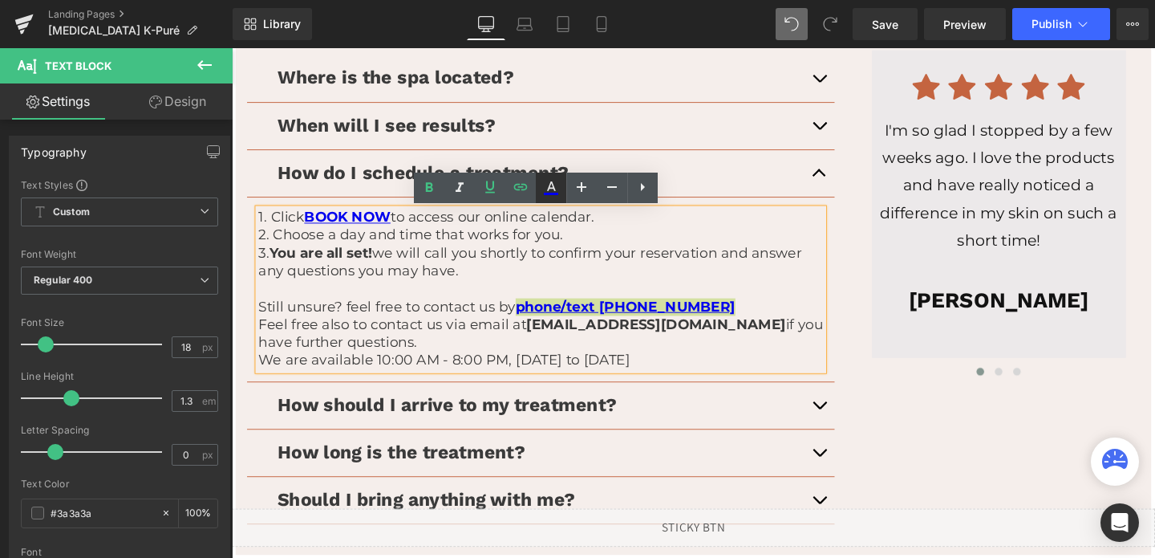
click at [549, 186] on icon at bounding box center [551, 186] width 9 height 10
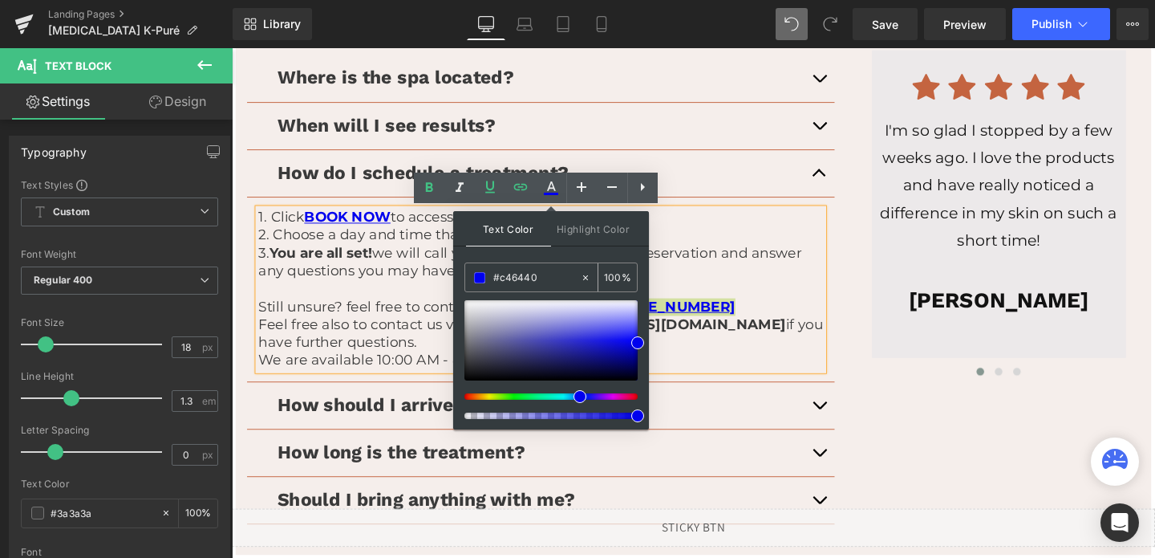
click at [527, 274] on input "#c46440" at bounding box center [536, 278] width 87 height 18
paste input "#c46440"
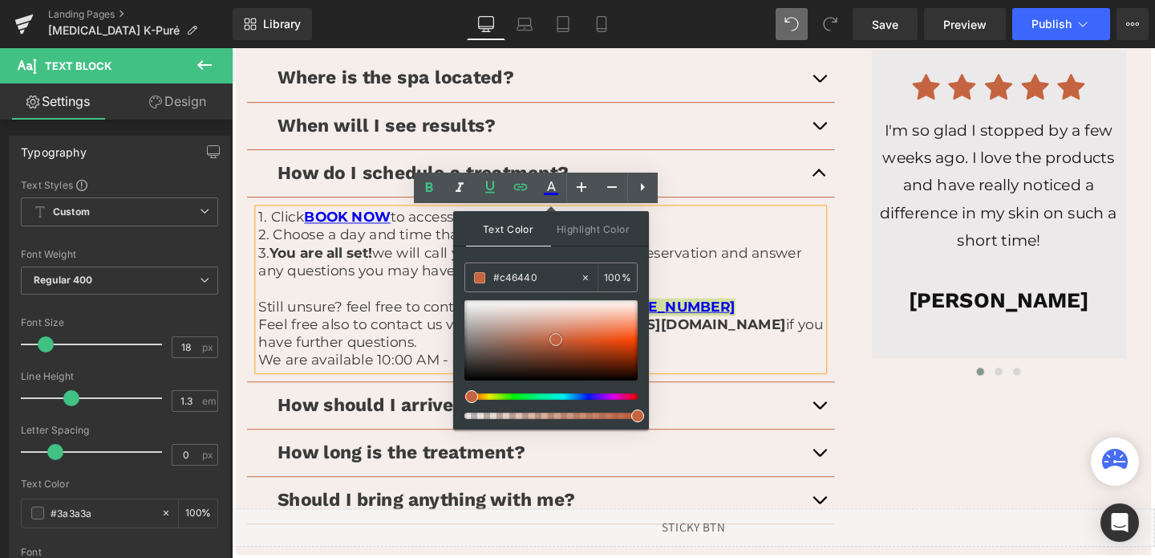
click at [557, 338] on span at bounding box center [556, 339] width 13 height 13
click at [445, 296] on p at bounding box center [557, 302] width 594 height 18
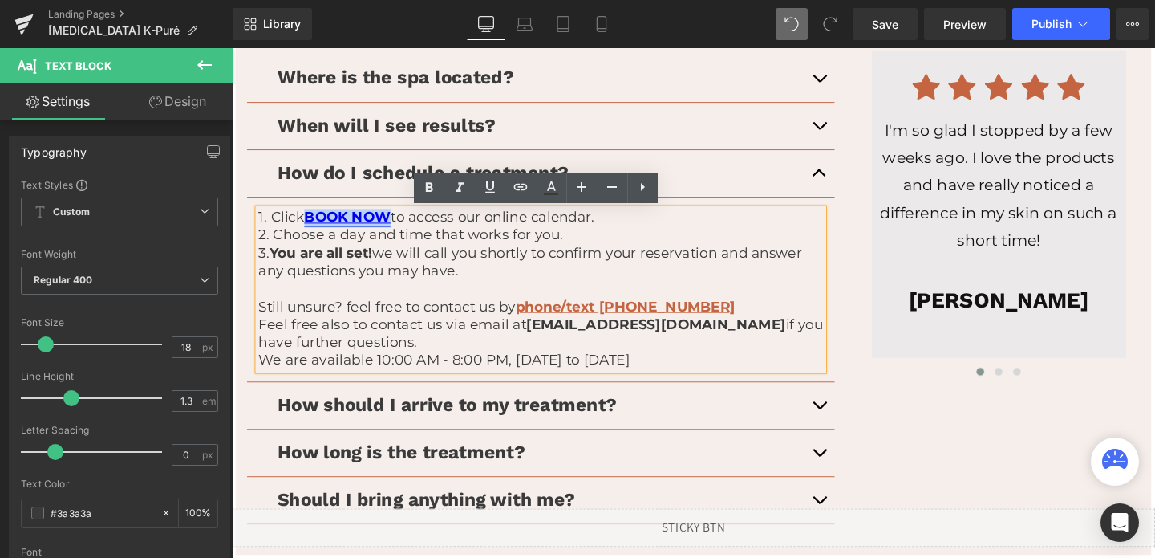
drag, startPoint x: 400, startPoint y: 230, endPoint x: 312, endPoint y: 230, distance: 87.4
click at [312, 230] on link "BOOK NOW" at bounding box center [353, 226] width 91 height 18
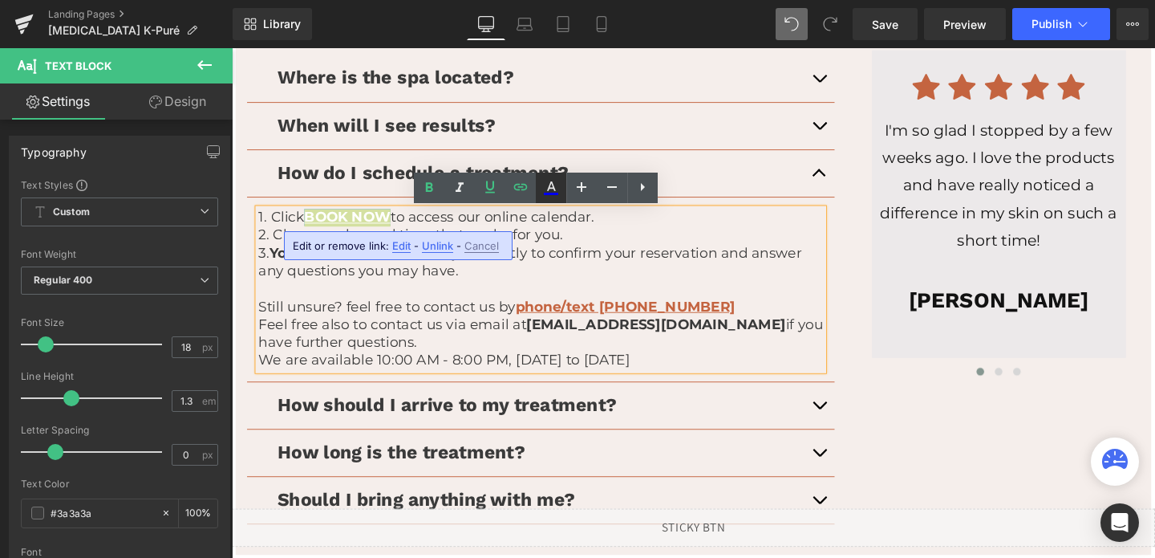
click at [543, 189] on icon at bounding box center [551, 187] width 19 height 19
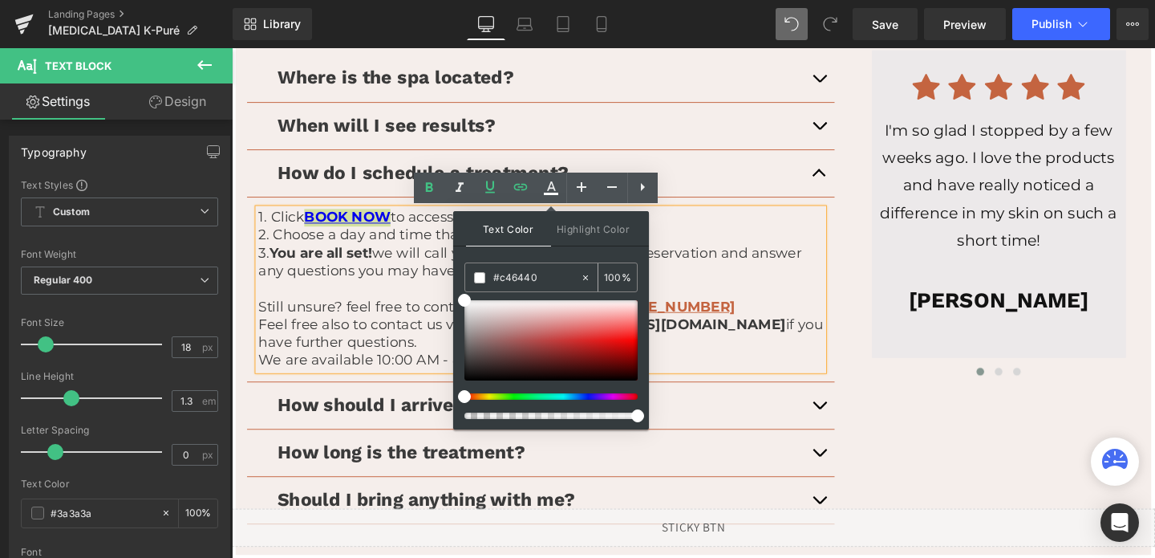
click at [520, 280] on input "#c46440" at bounding box center [536, 278] width 87 height 18
paste input "c46440"
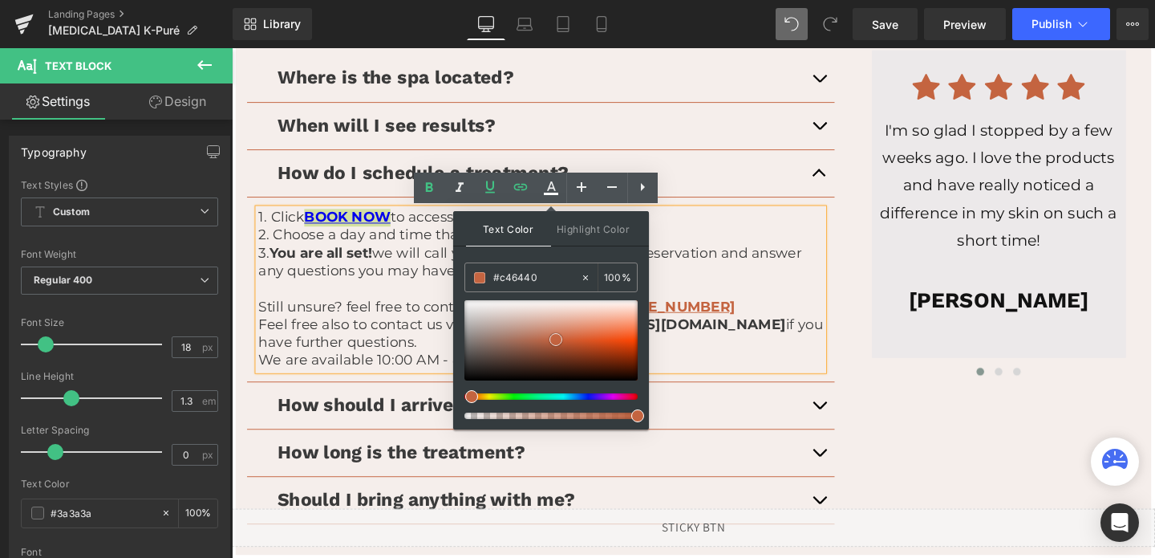
click at [555, 335] on span at bounding box center [556, 339] width 13 height 13
click at [408, 228] on p "1. Click BOOK NOW to access our online calendar." at bounding box center [557, 226] width 594 height 18
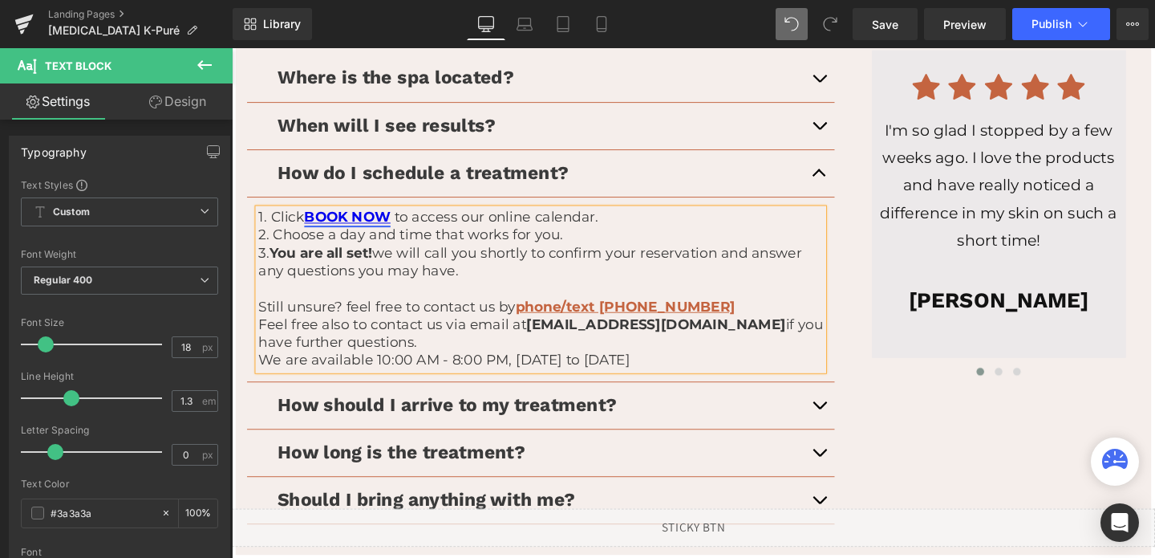
click at [312, 225] on link "BOOK NOW" at bounding box center [353, 226] width 91 height 18
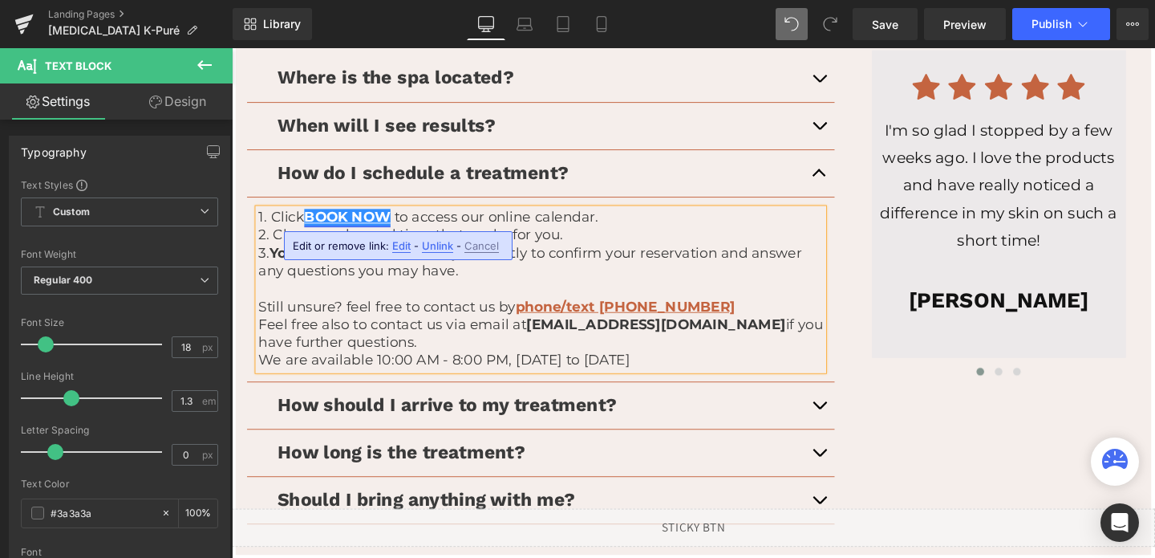
click at [371, 230] on link "BOOK NOW" at bounding box center [353, 226] width 91 height 18
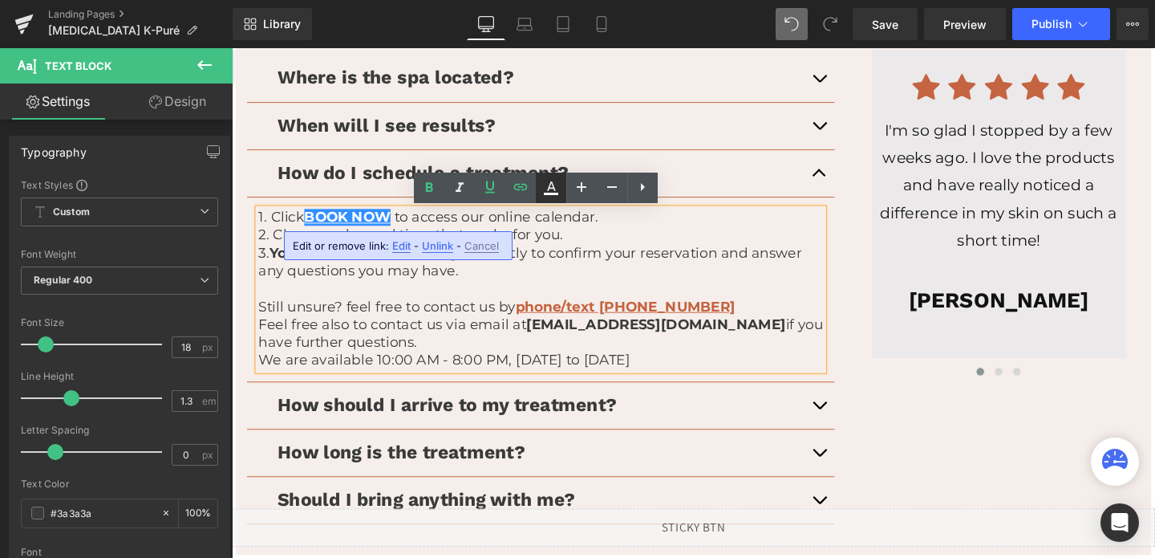
click at [557, 185] on icon at bounding box center [551, 187] width 19 height 19
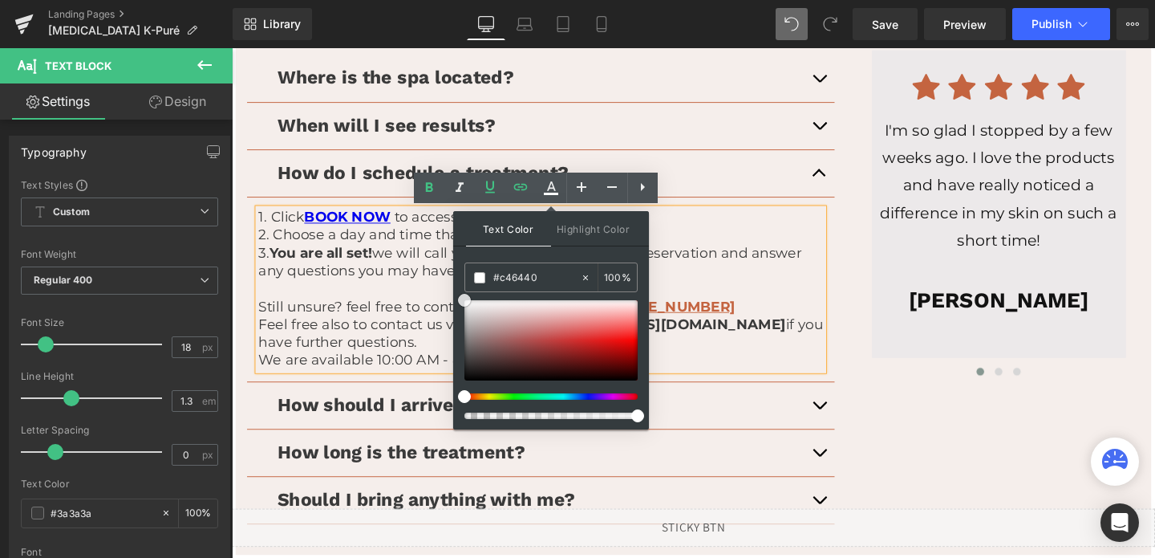
click at [562, 330] on div at bounding box center [551, 340] width 173 height 80
click at [546, 286] on div "#c46440" at bounding box center [522, 277] width 115 height 28
click at [547, 278] on input "#c46440" at bounding box center [536, 278] width 87 height 18
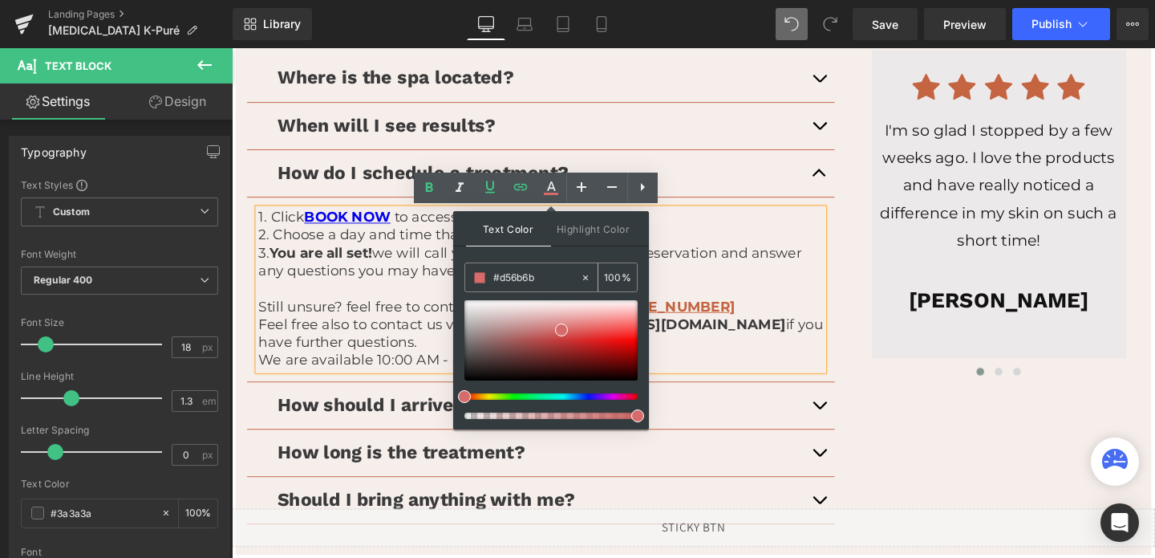
paste input "c46440"
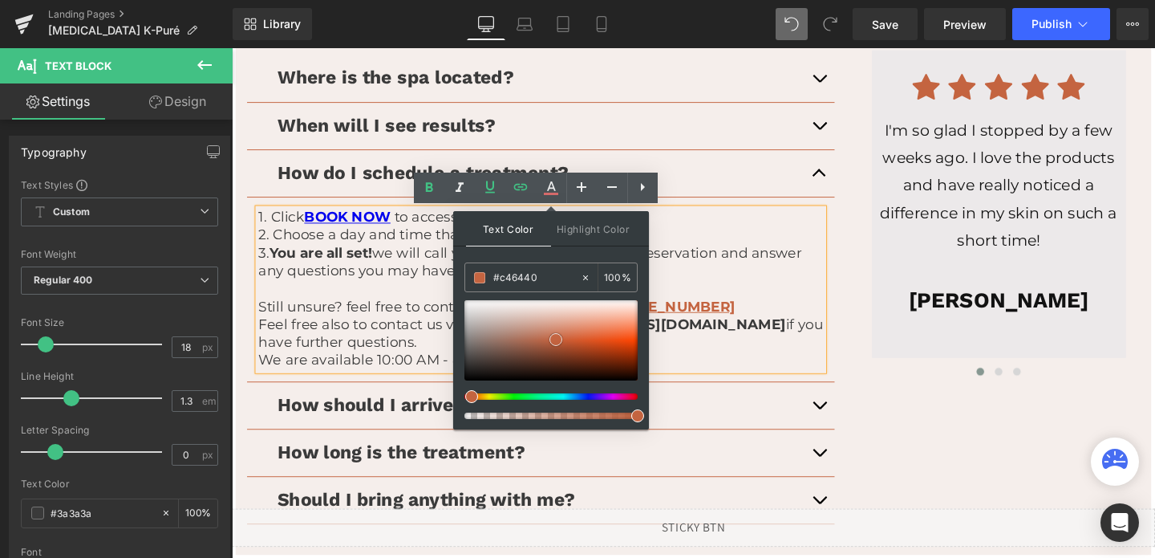
click at [558, 342] on span at bounding box center [556, 339] width 13 height 13
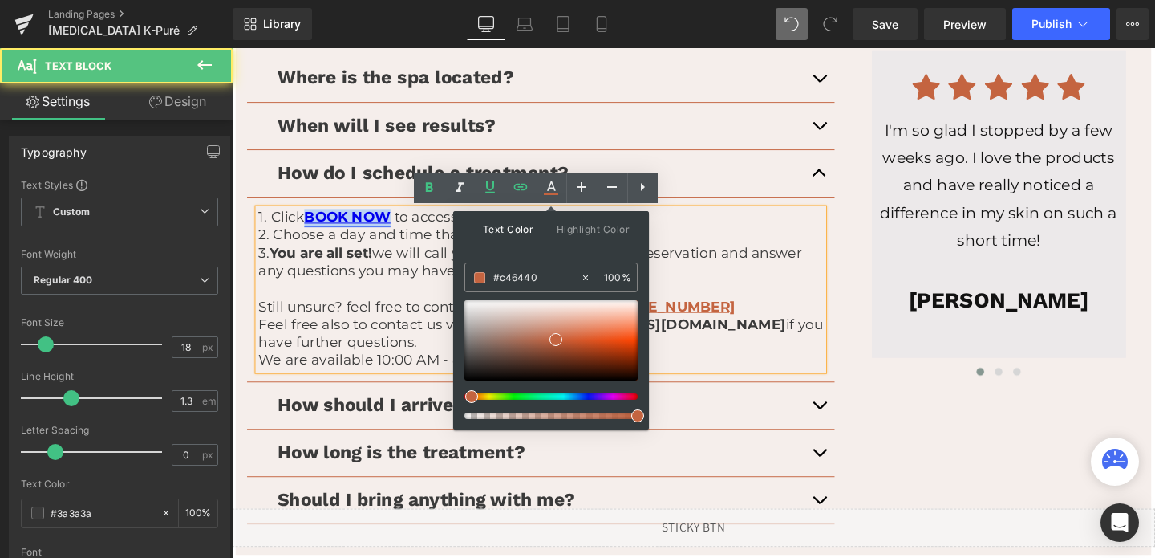
drag, startPoint x: 402, startPoint y: 226, endPoint x: 314, endPoint y: 228, distance: 88.3
click at [314, 228] on span "BOOK NOW" at bounding box center [355, 226] width 95 height 18
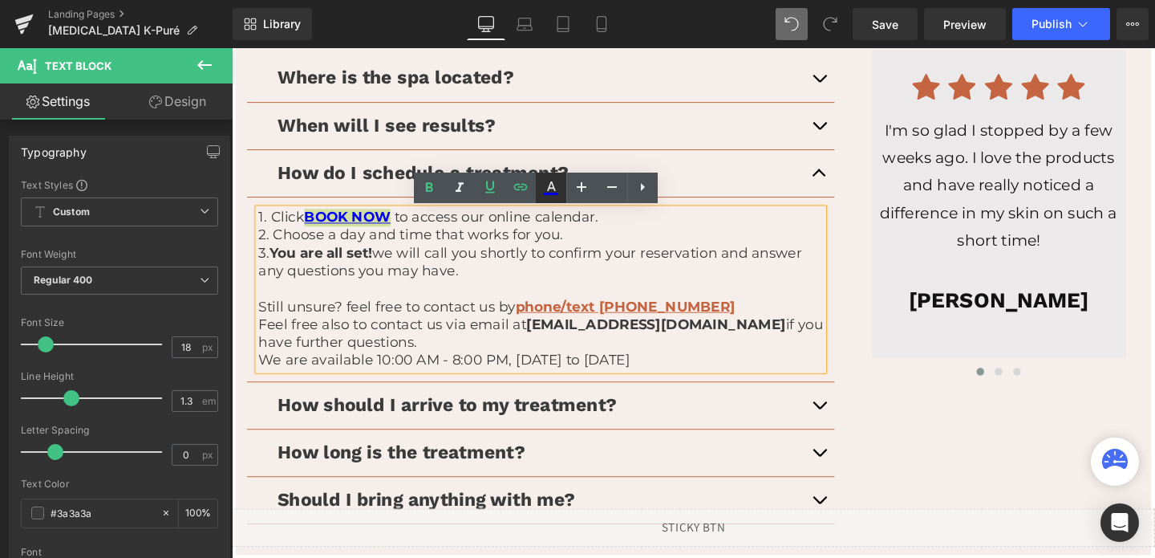
click at [550, 181] on icon at bounding box center [551, 187] width 19 height 19
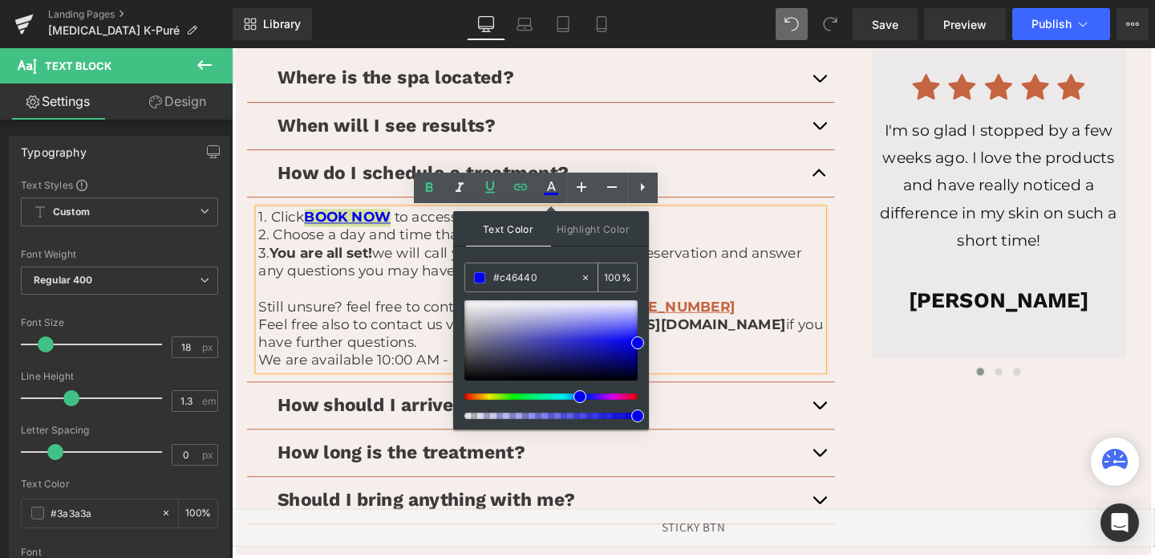
click at [525, 278] on input "#c46440" at bounding box center [536, 278] width 87 height 18
paste input "c46440"
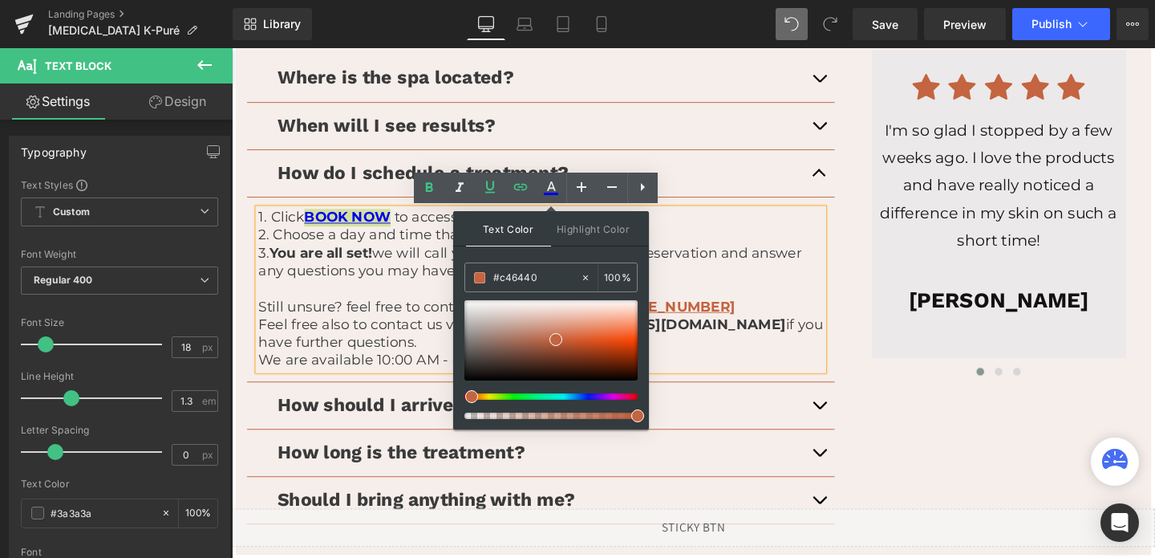
type input "#c46440"
click at [558, 339] on span at bounding box center [556, 339] width 13 height 13
click at [409, 322] on p "Still unsure? feel free to contact us by phone/text (672) 202-1808" at bounding box center [557, 320] width 594 height 18
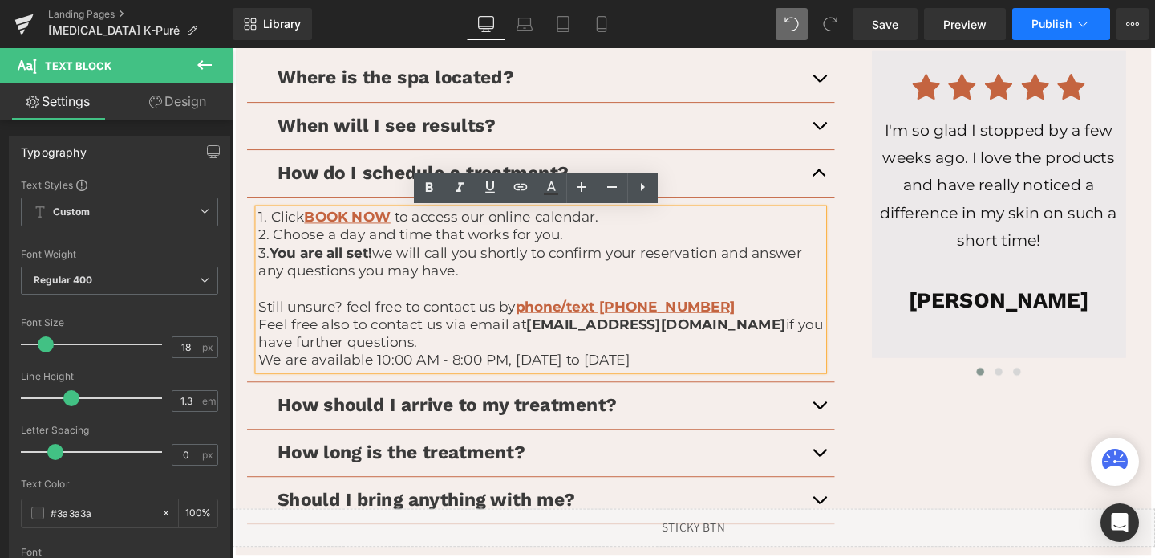
click at [1039, 22] on span "Publish" at bounding box center [1052, 24] width 40 height 13
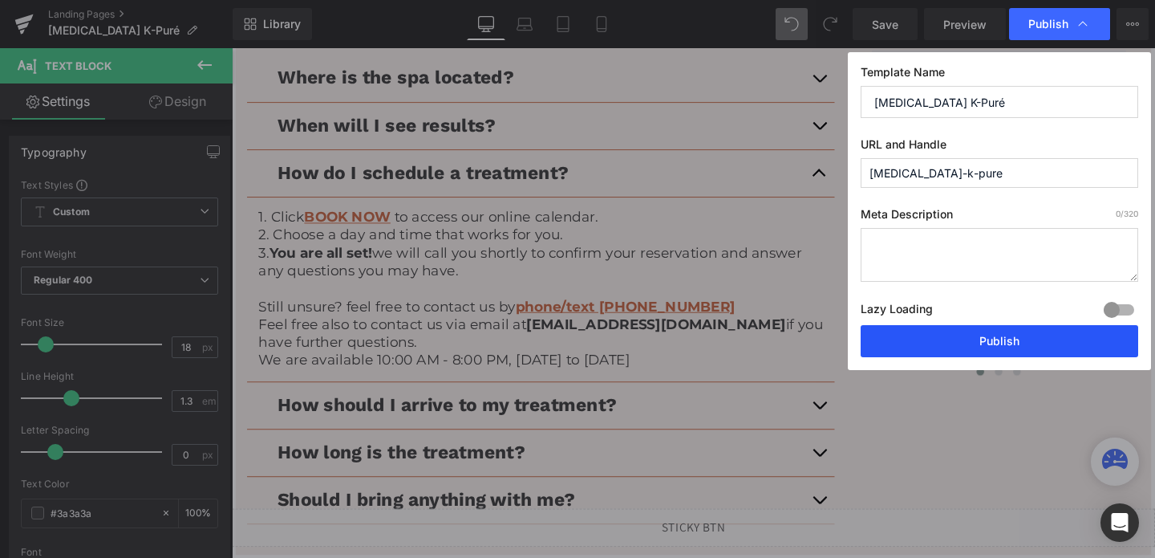
click at [1035, 336] on button "Publish" at bounding box center [1000, 341] width 278 height 32
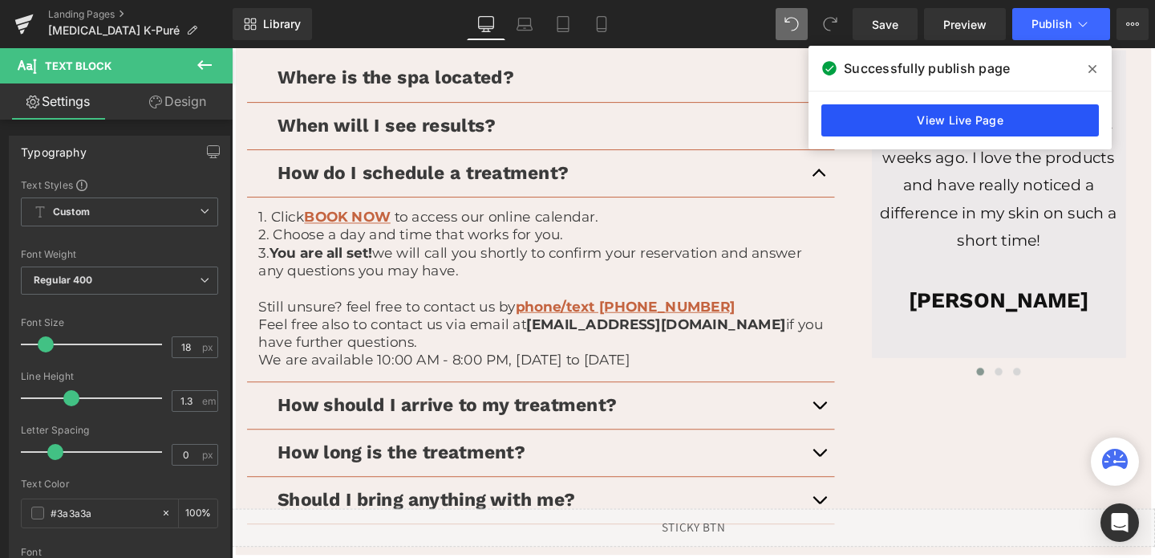
click at [951, 123] on link "View Live Page" at bounding box center [961, 120] width 278 height 32
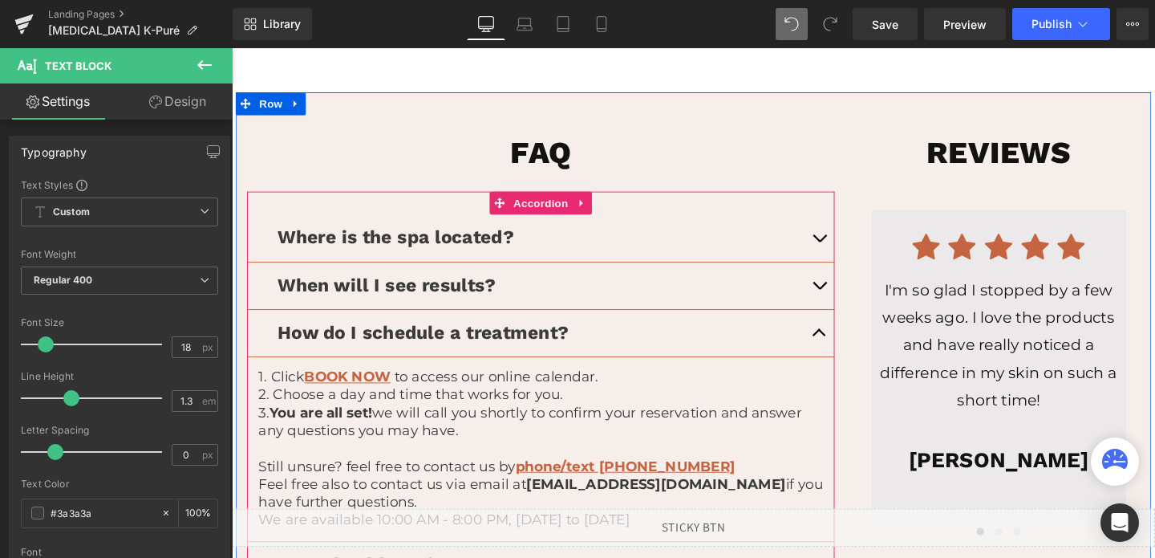
scroll to position [2725, 0]
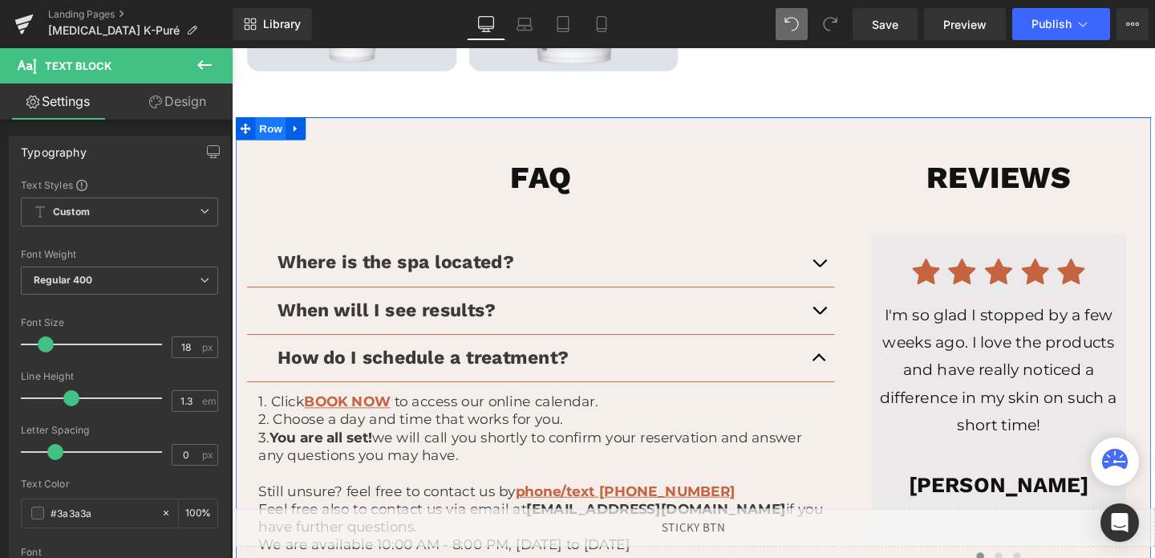
click at [267, 132] on span "Row" at bounding box center [273, 132] width 32 height 24
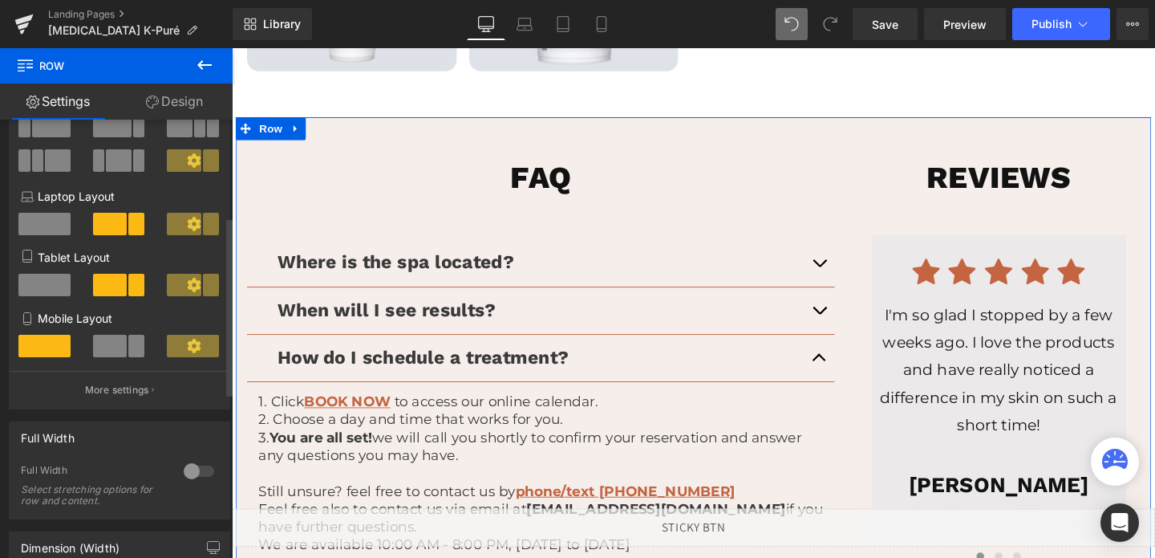
scroll to position [286, 0]
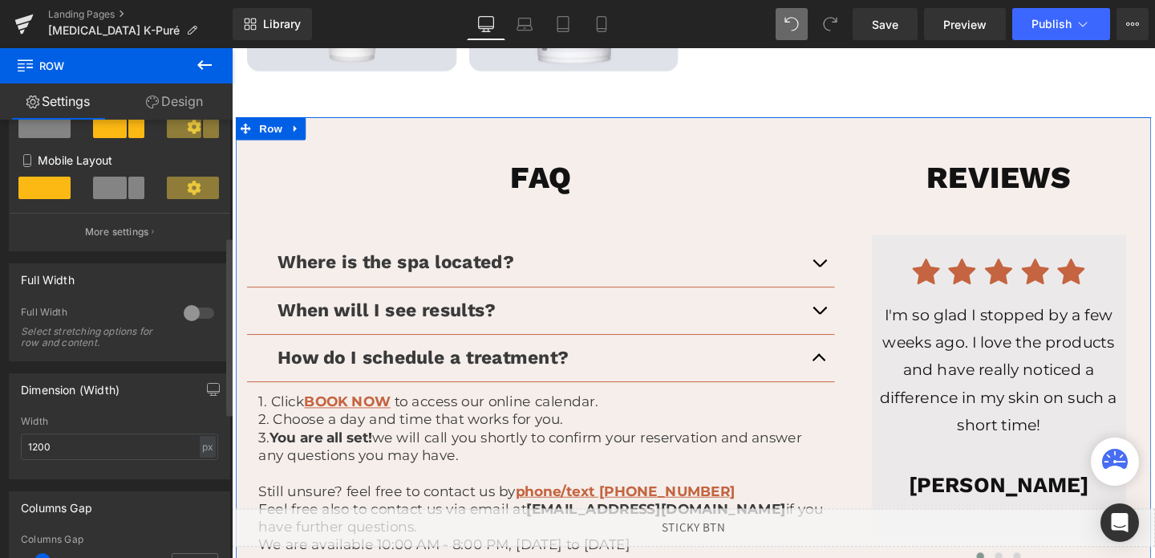
click at [192, 326] on div at bounding box center [199, 313] width 39 height 26
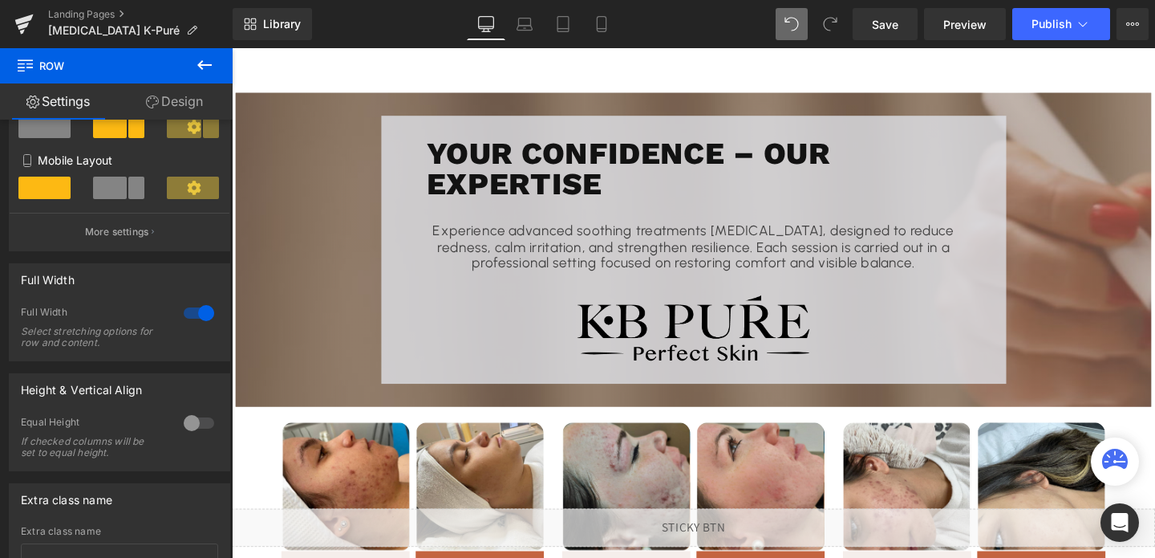
scroll to position [1625, 0]
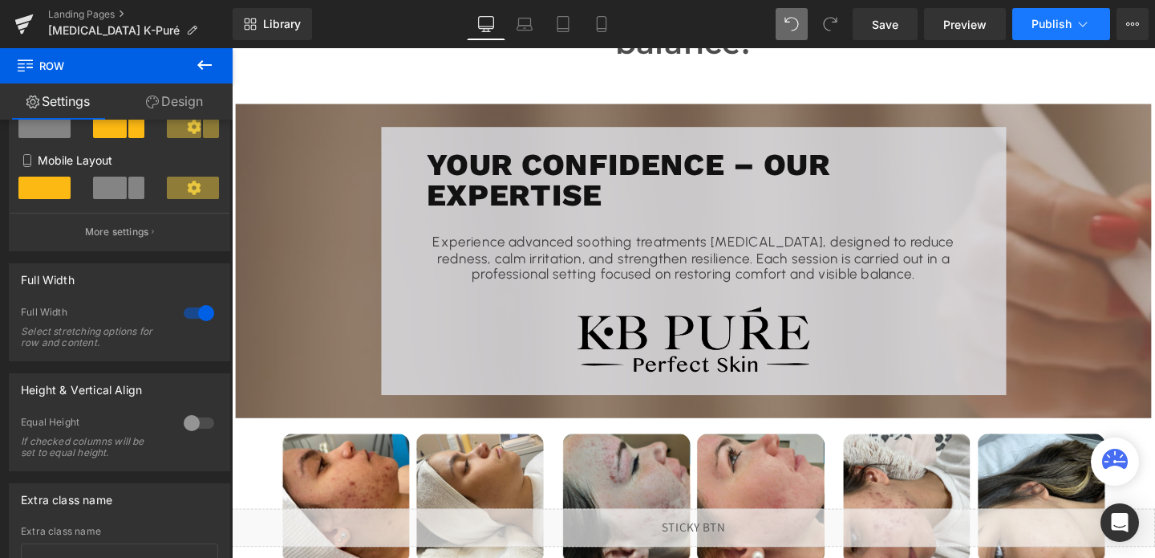
click at [1070, 18] on span "Publish" at bounding box center [1052, 24] width 40 height 13
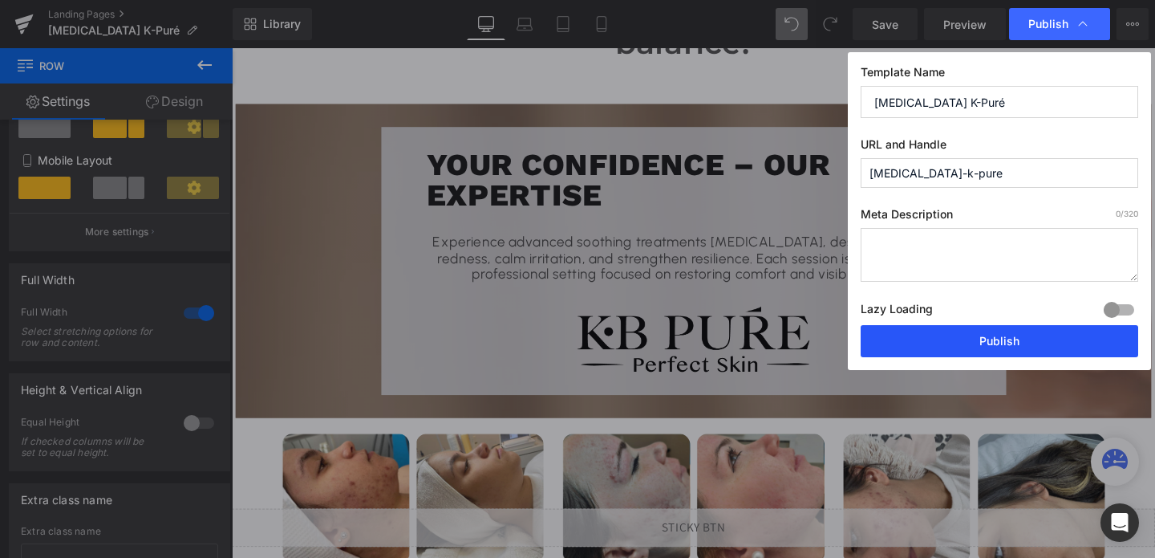
click at [948, 331] on button "Publish" at bounding box center [1000, 341] width 278 height 32
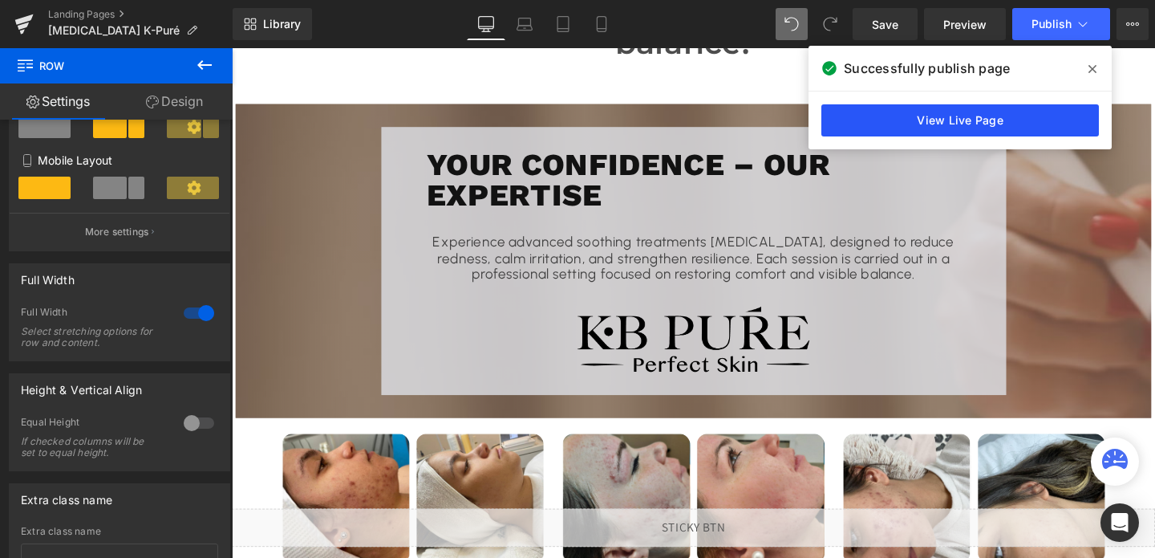
click at [944, 131] on link "View Live Page" at bounding box center [961, 120] width 278 height 32
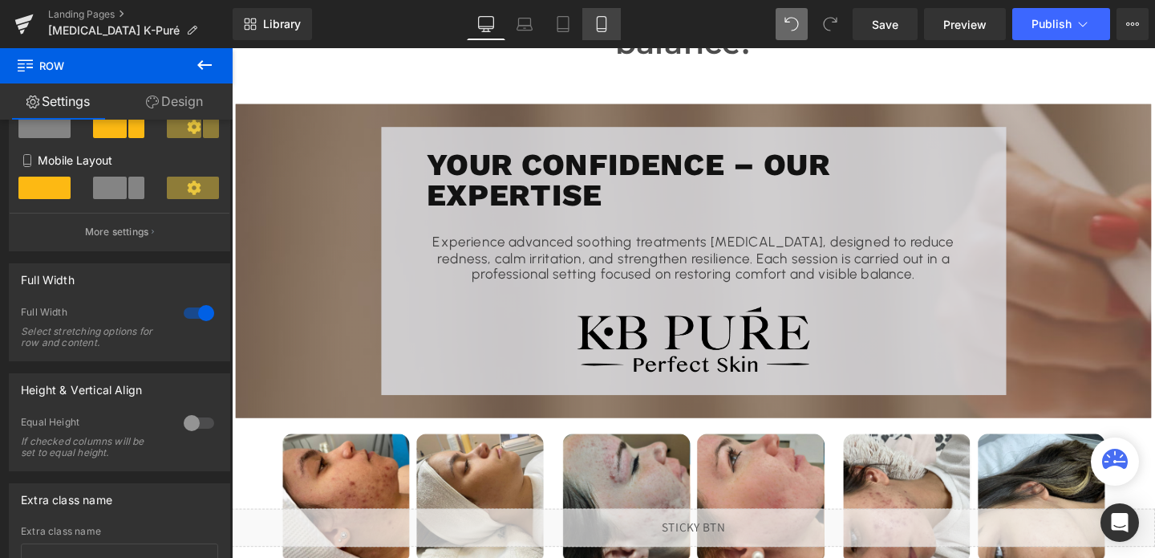
click at [605, 35] on link "Mobile" at bounding box center [601, 24] width 39 height 32
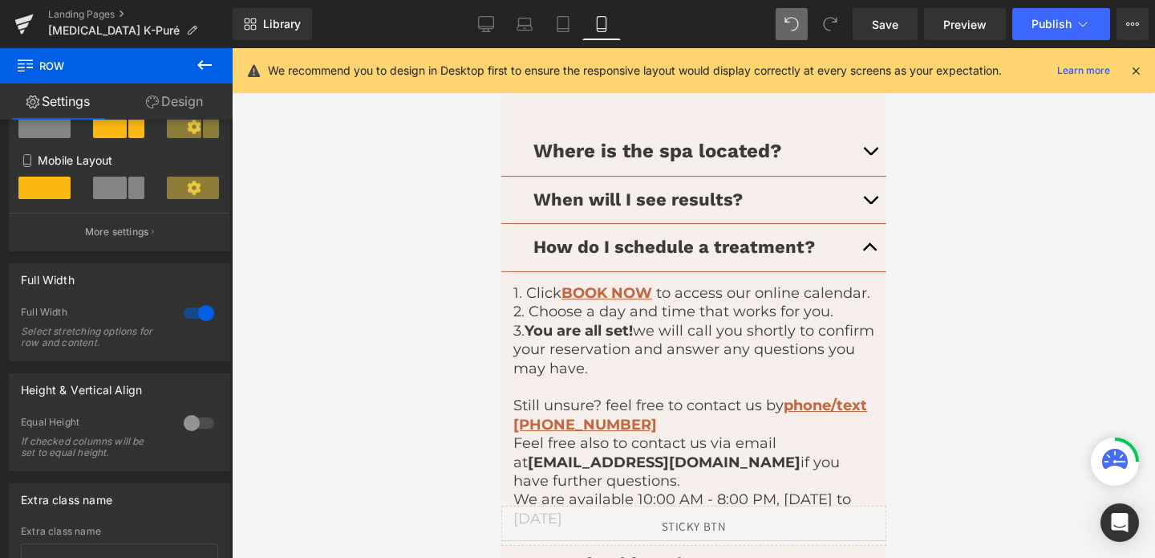
scroll to position [3883, 0]
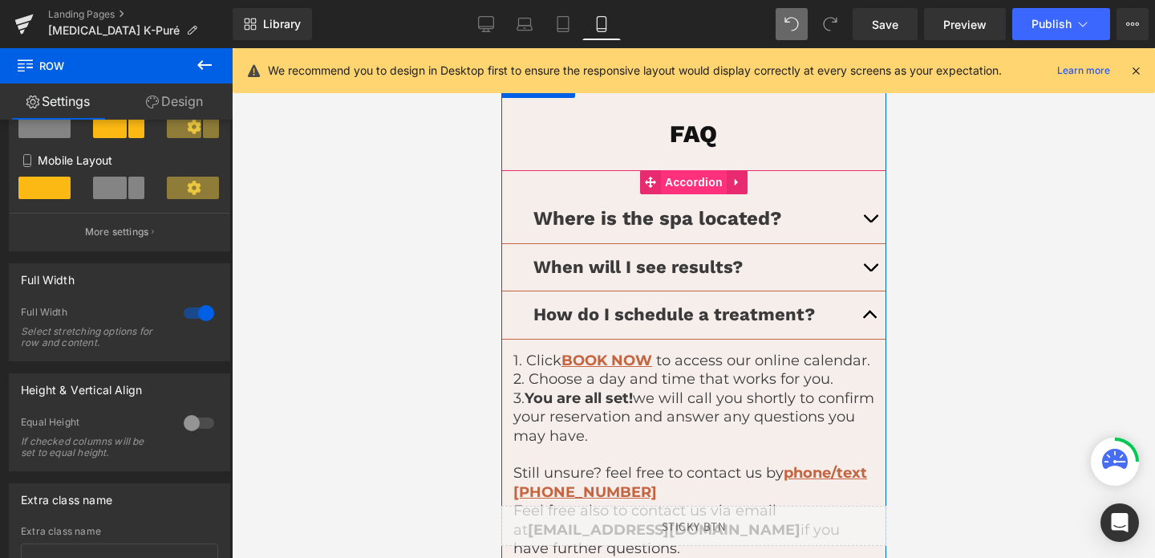
click at [682, 179] on span "Accordion" at bounding box center [693, 182] width 66 height 24
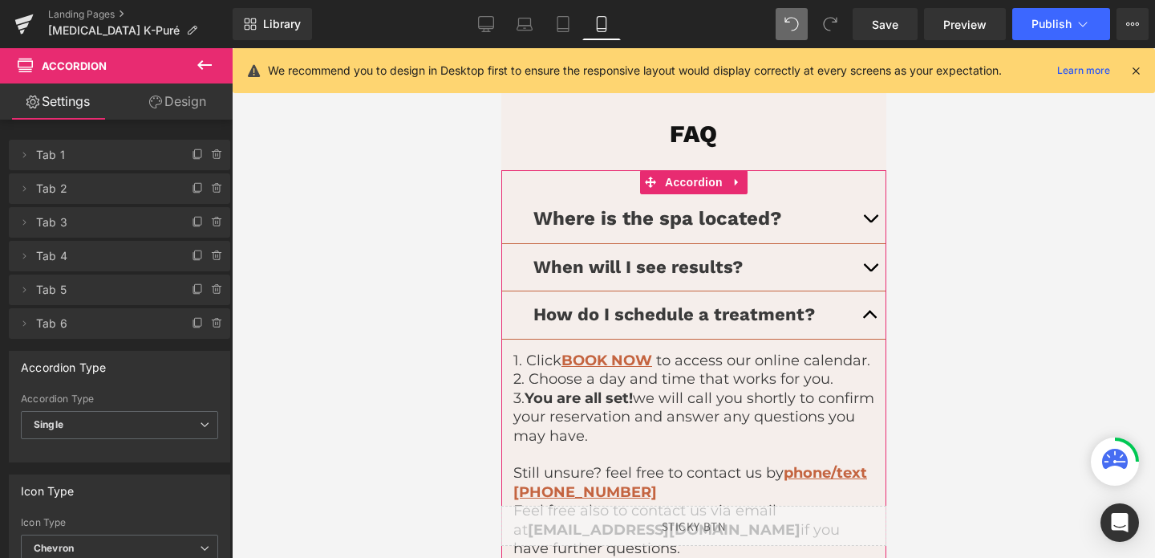
click at [163, 96] on link "Design" at bounding box center [178, 101] width 116 height 36
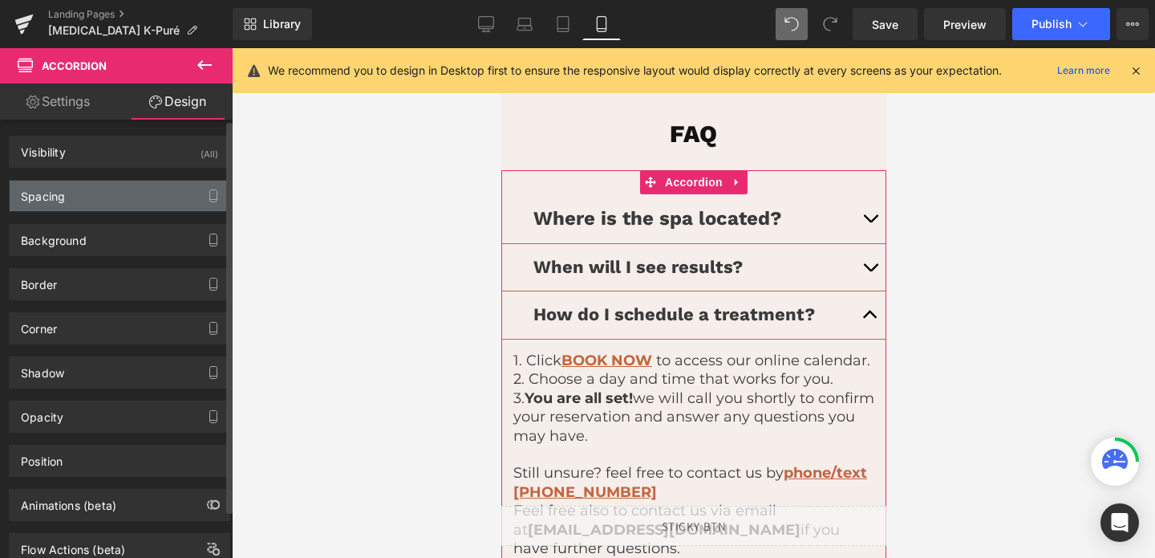
click at [76, 209] on div "Spacing" at bounding box center [120, 196] width 220 height 30
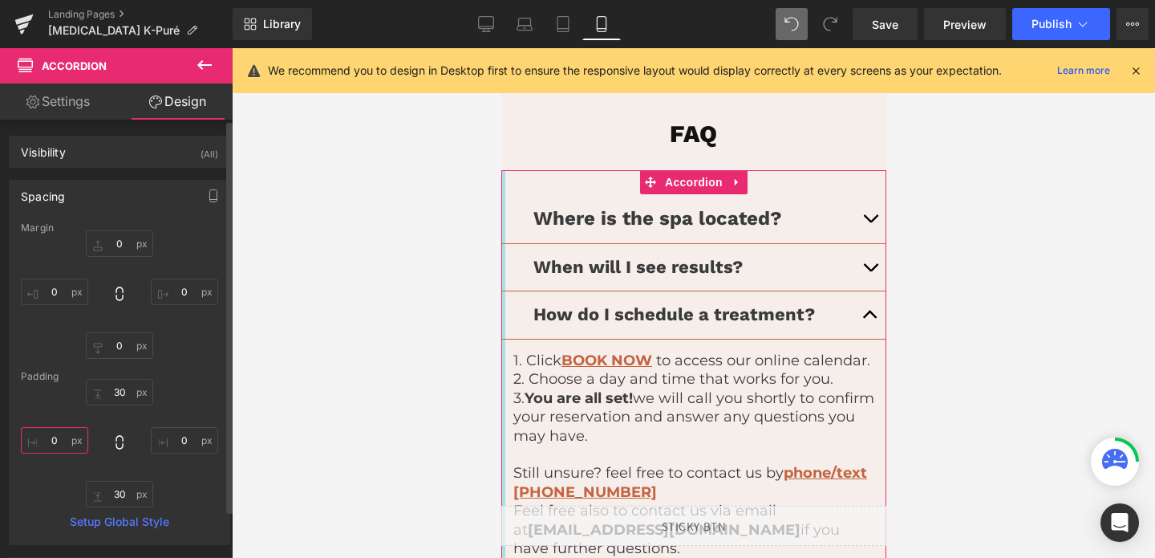
click at [55, 432] on input "0" at bounding box center [54, 440] width 67 height 26
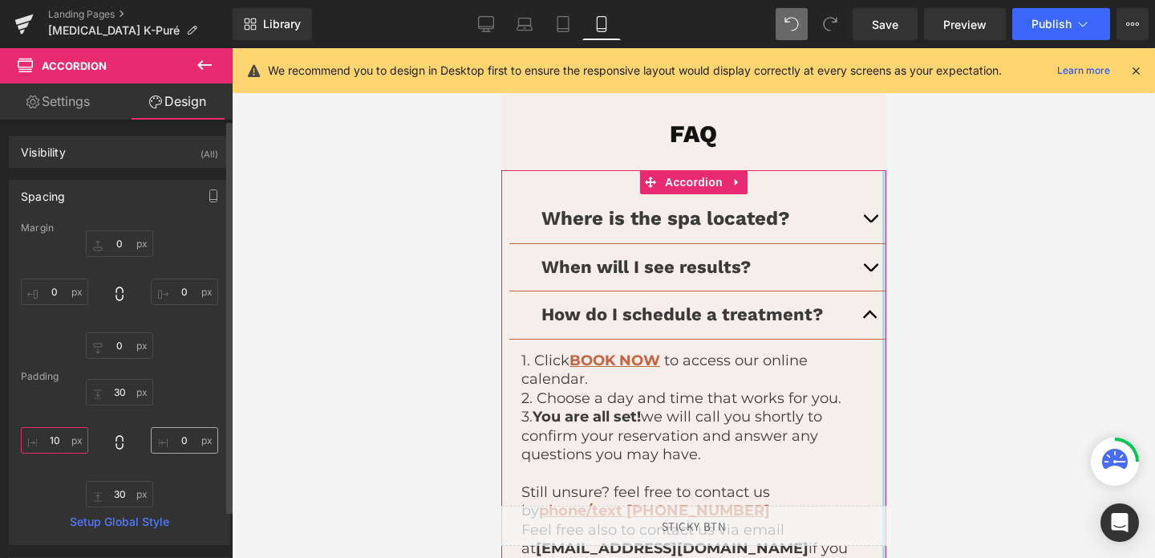
type input "10"
click at [173, 443] on input "0" at bounding box center [184, 440] width 67 height 26
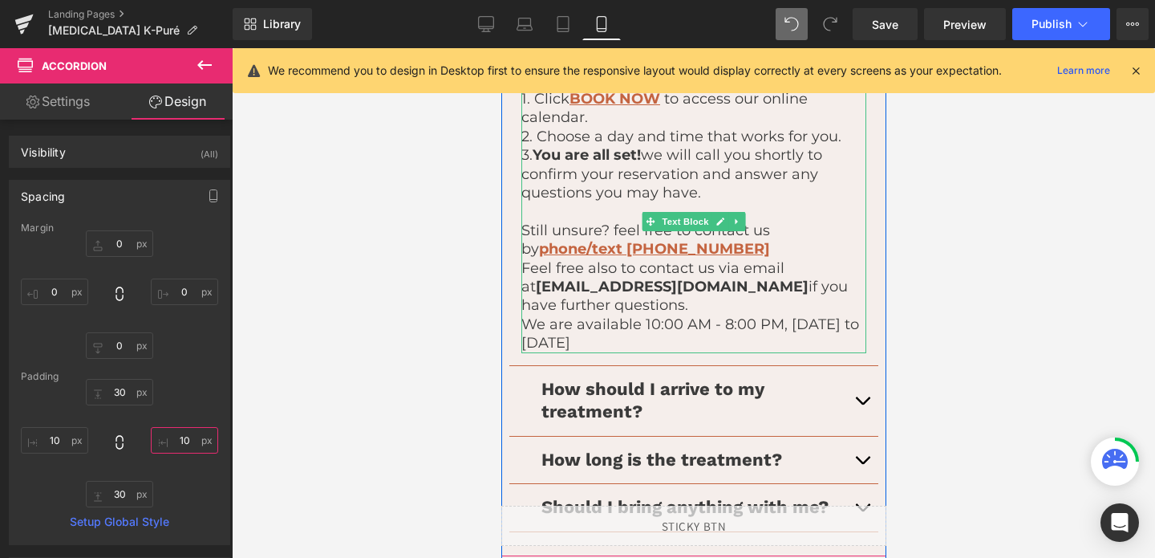
scroll to position [4242, 0]
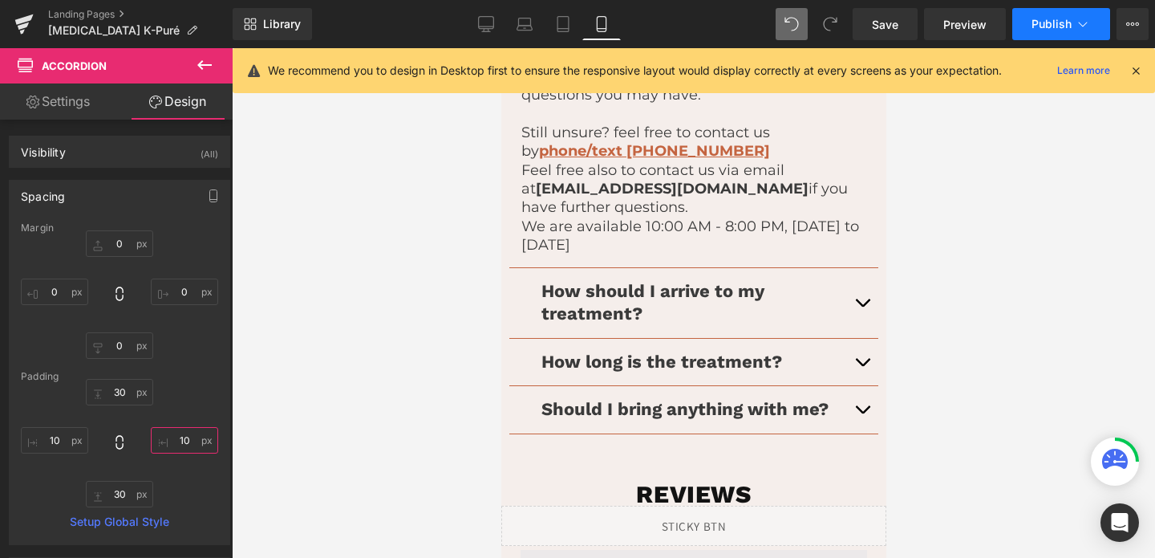
type input "10"
click at [1057, 14] on button "Publish" at bounding box center [1061, 24] width 98 height 32
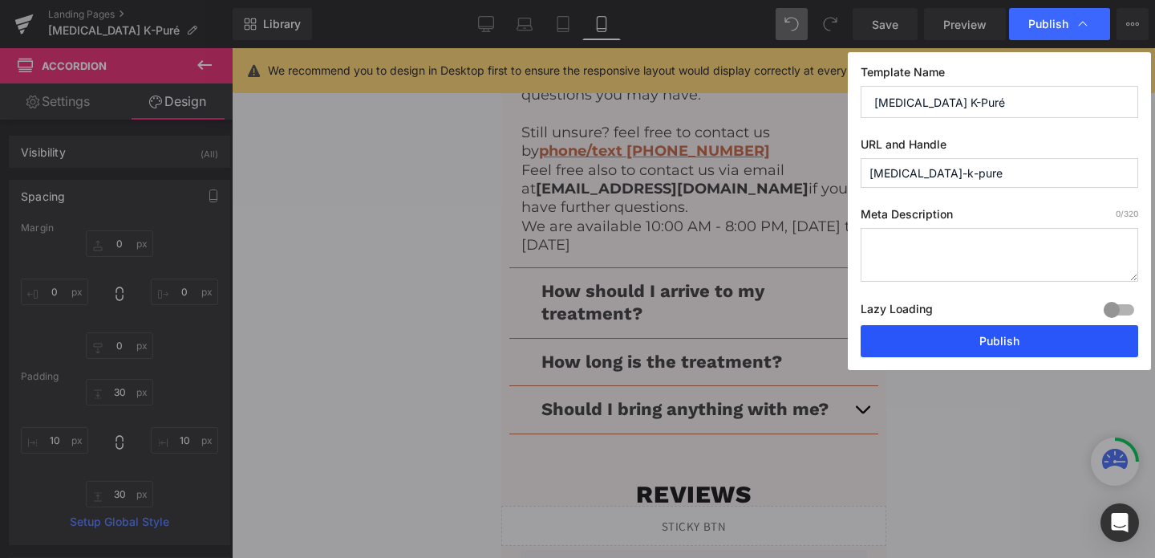
click at [951, 350] on button "Publish" at bounding box center [1000, 341] width 278 height 32
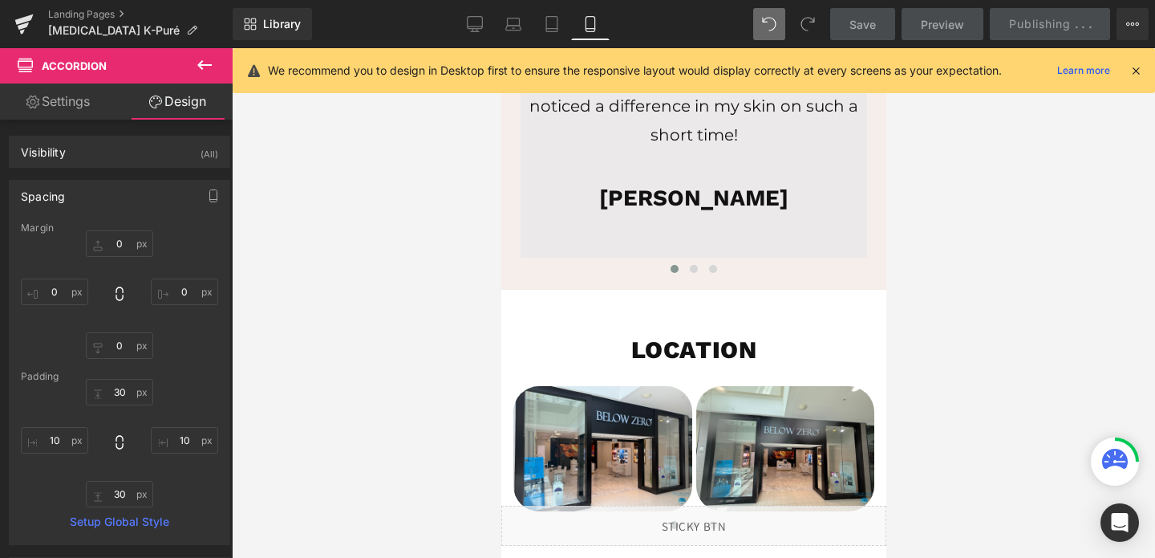
scroll to position [4827, 0]
